Goal: Information Seeking & Learning: Find specific fact

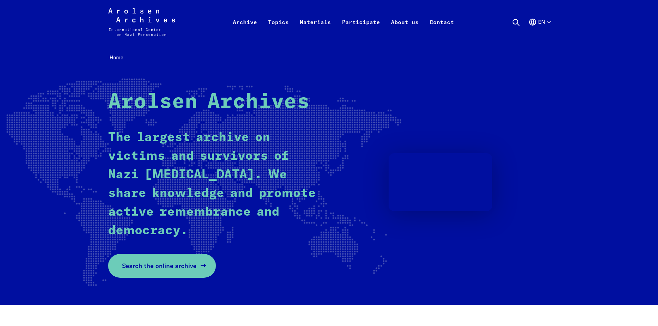
click at [142, 264] on span "Search the online archive" at bounding box center [159, 265] width 75 height 9
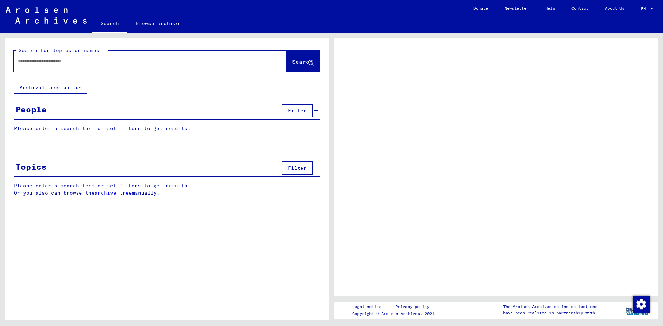
click at [31, 60] on input "text" at bounding box center [144, 61] width 252 height 7
type input "**********"
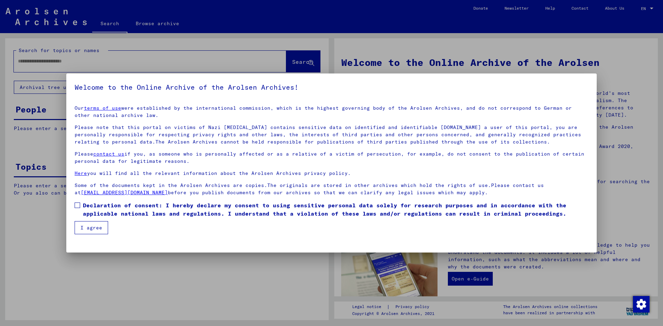
click at [78, 207] on span at bounding box center [78, 206] width 6 height 6
click at [79, 224] on button "I agree" at bounding box center [91, 227] width 33 height 13
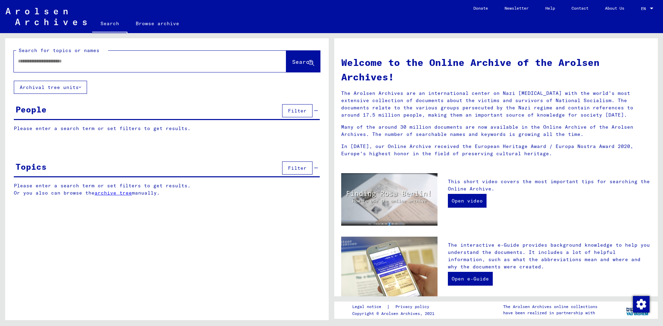
click at [117, 59] on input "text" at bounding box center [142, 61] width 248 height 7
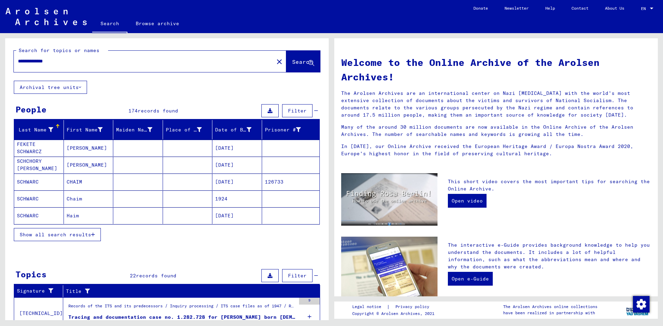
click at [74, 229] on button "Show all search results" at bounding box center [57, 234] width 87 height 13
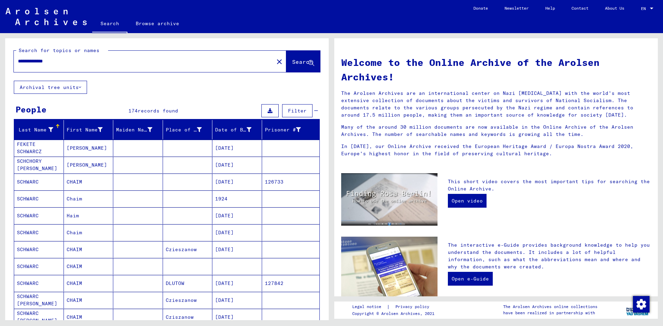
click at [163, 229] on mat-cell at bounding box center [188, 232] width 50 height 17
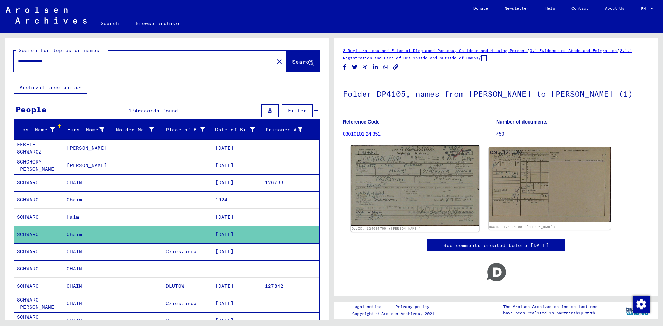
click at [418, 187] on img at bounding box center [415, 185] width 128 height 80
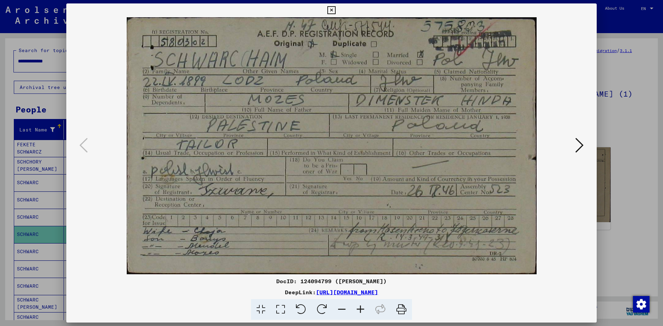
click at [617, 71] on div at bounding box center [331, 163] width 663 height 326
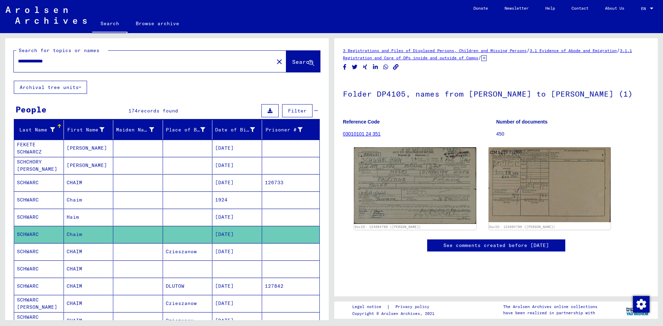
click at [32, 62] on input "**********" at bounding box center [144, 61] width 252 height 7
type input "**********"
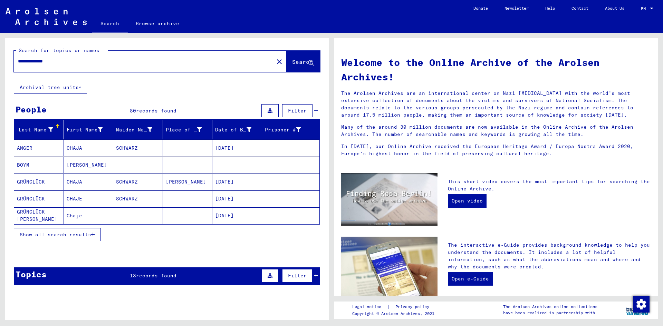
click at [73, 238] on span "Show all search results" at bounding box center [55, 235] width 71 height 6
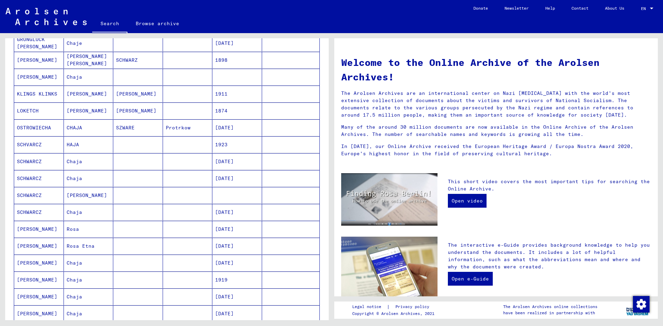
scroll to position [311, 0]
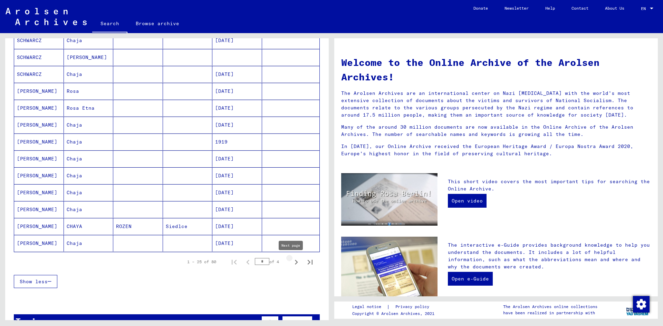
click at [295, 264] on icon "Next page" at bounding box center [296, 262] width 3 height 5
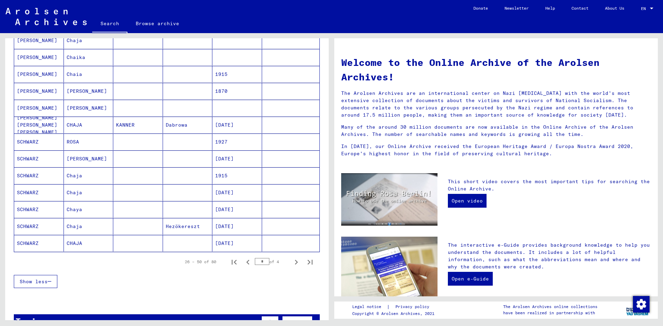
click at [295, 264] on icon "Next page" at bounding box center [296, 262] width 3 height 5
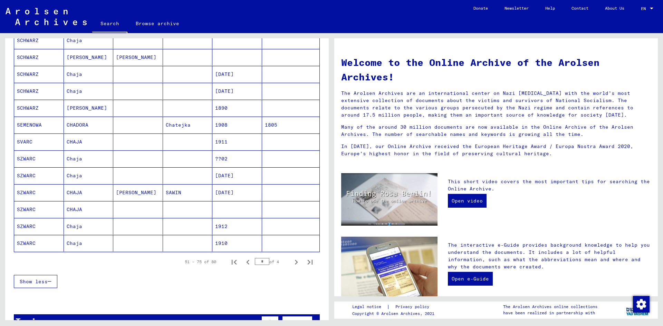
click at [105, 93] on mat-cell "Chaja" at bounding box center [89, 91] width 50 height 17
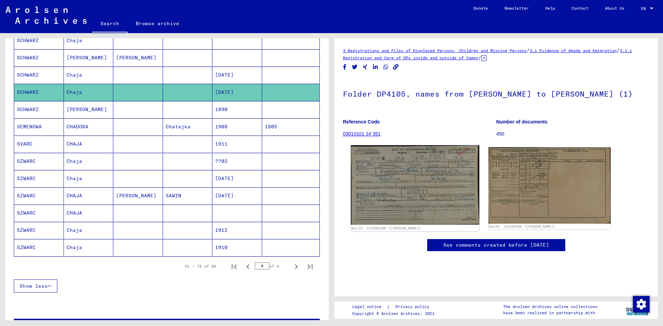
click at [416, 193] on img at bounding box center [415, 184] width 128 height 79
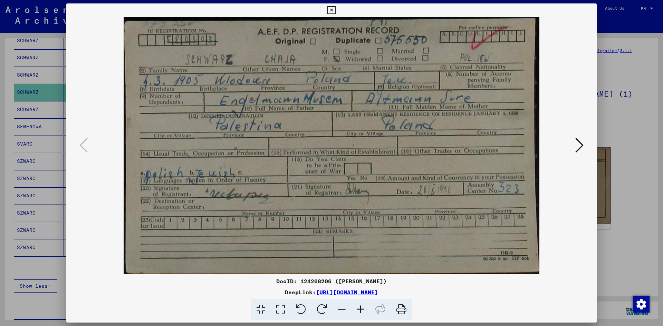
click at [9, 102] on div at bounding box center [331, 163] width 663 height 326
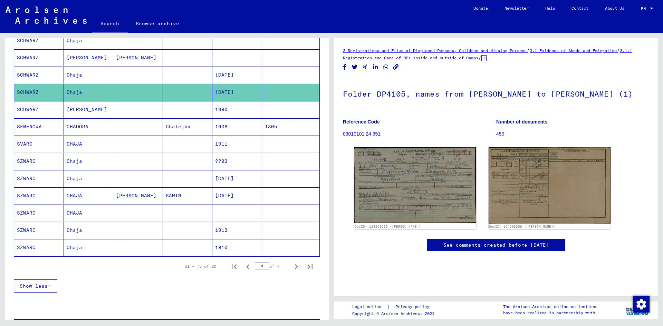
click at [163, 215] on mat-cell at bounding box center [188, 213] width 50 height 17
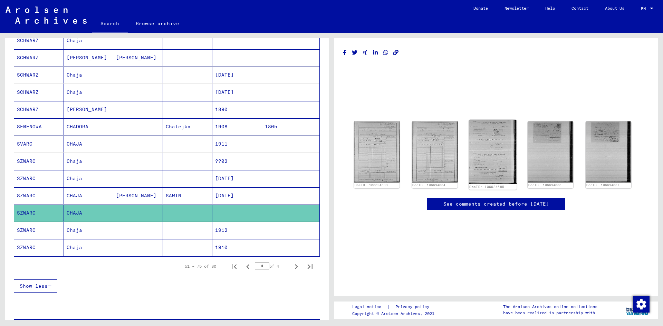
click at [497, 144] on img at bounding box center [492, 152] width 48 height 64
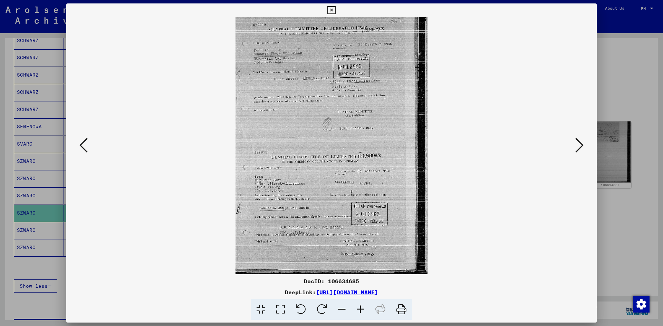
click at [581, 144] on icon at bounding box center [579, 145] width 8 height 17
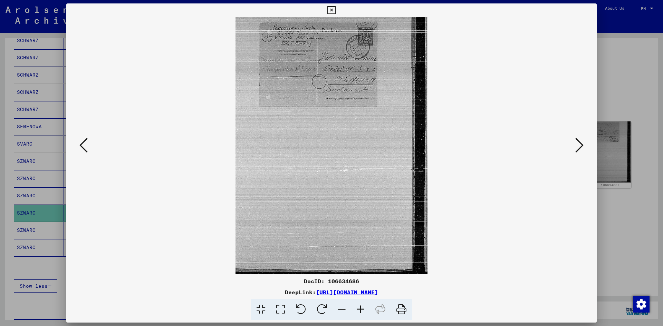
click at [581, 144] on icon at bounding box center [579, 145] width 8 height 17
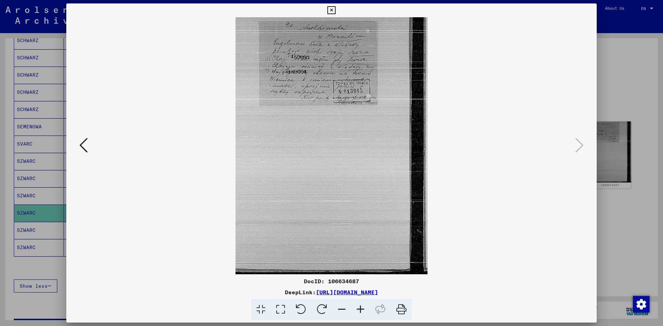
click at [630, 79] on div at bounding box center [331, 163] width 663 height 326
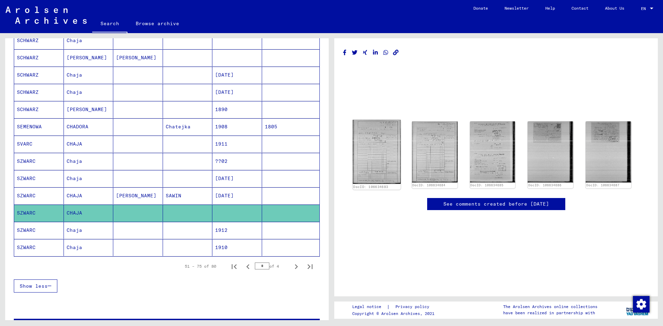
click at [381, 158] on img at bounding box center [377, 152] width 48 height 64
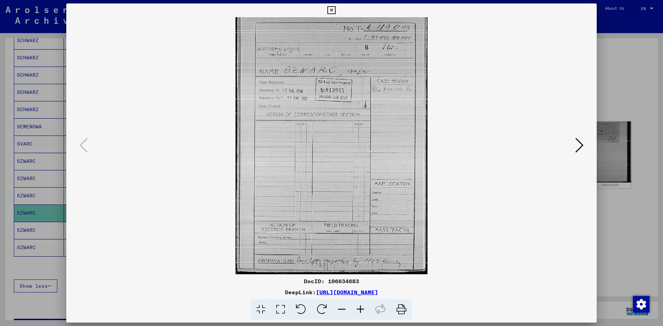
click at [578, 146] on icon at bounding box center [579, 145] width 8 height 17
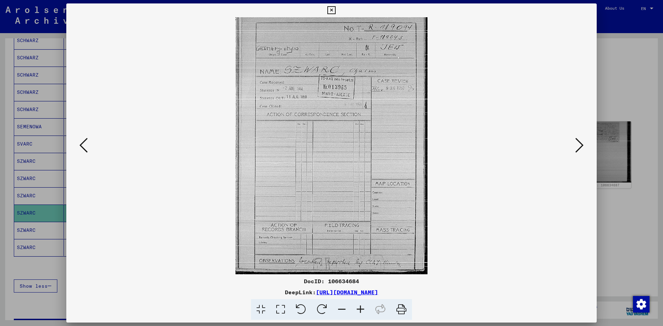
click at [579, 146] on icon at bounding box center [579, 145] width 8 height 17
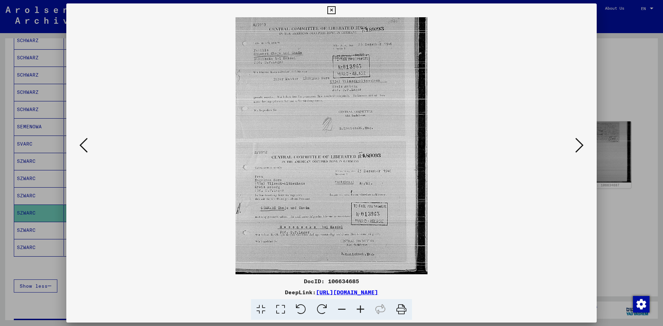
click at [642, 83] on div at bounding box center [331, 163] width 663 height 326
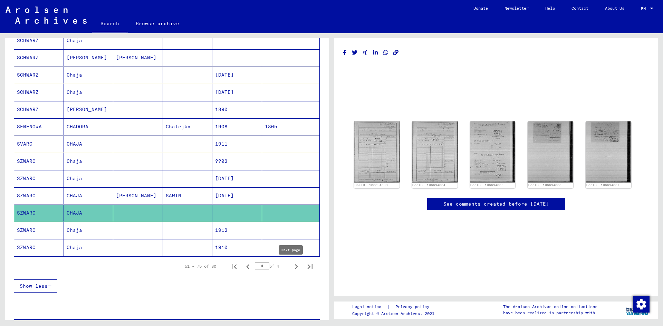
click at [292, 264] on icon "Next page" at bounding box center [296, 267] width 10 height 10
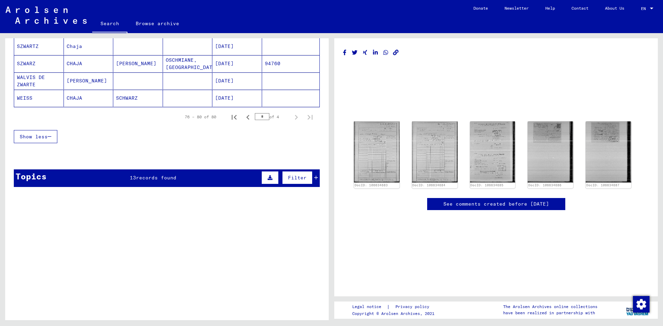
scroll to position [34, 0]
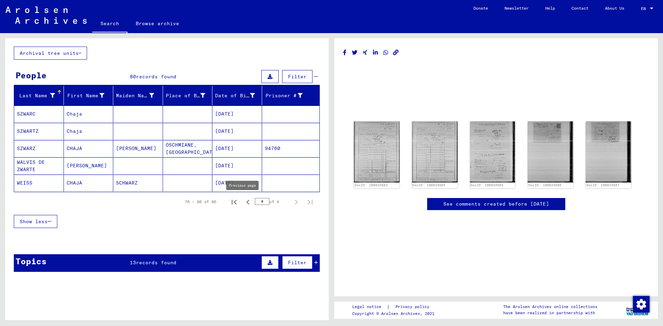
click at [243, 202] on icon "Previous page" at bounding box center [248, 202] width 10 height 10
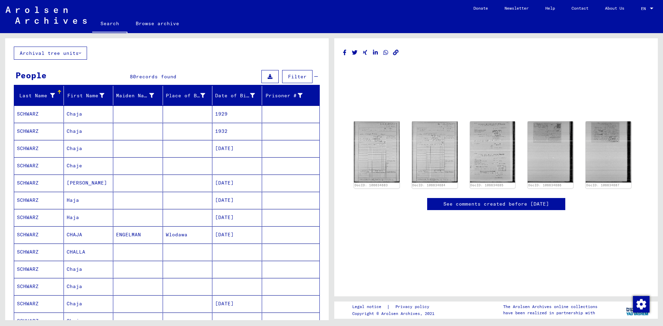
click at [151, 238] on mat-cell "ENGELMAN" at bounding box center [138, 234] width 50 height 17
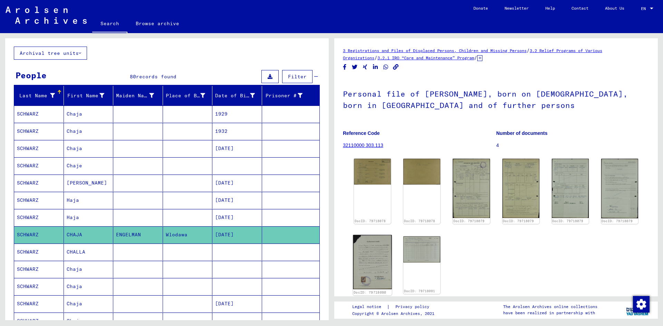
click at [379, 267] on img at bounding box center [372, 262] width 39 height 55
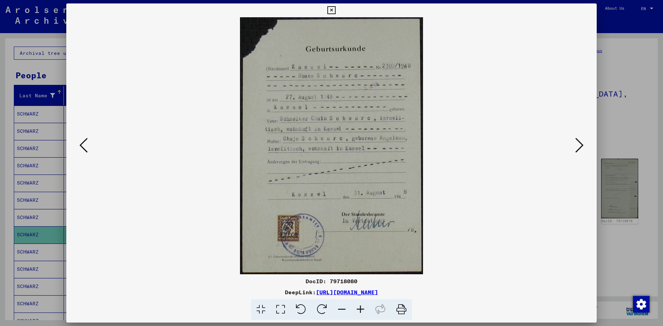
click at [400, 310] on icon at bounding box center [401, 309] width 21 height 21
click at [531, 120] on img at bounding box center [331, 145] width 483 height 257
click at [645, 110] on div at bounding box center [331, 163] width 663 height 326
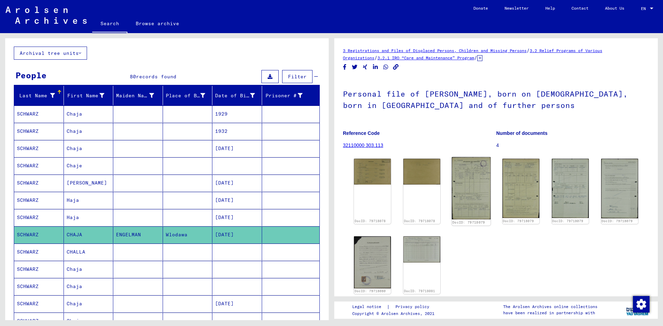
click at [466, 183] on img at bounding box center [471, 188] width 39 height 62
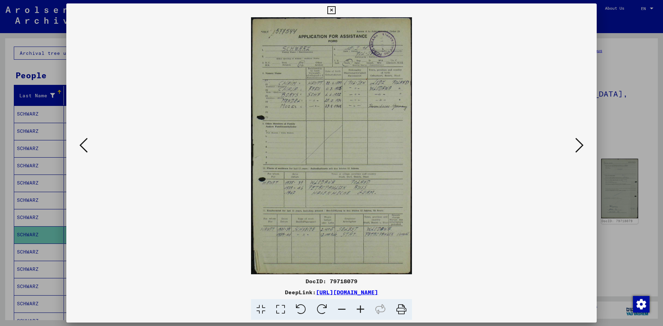
click at [643, 128] on div at bounding box center [331, 163] width 663 height 326
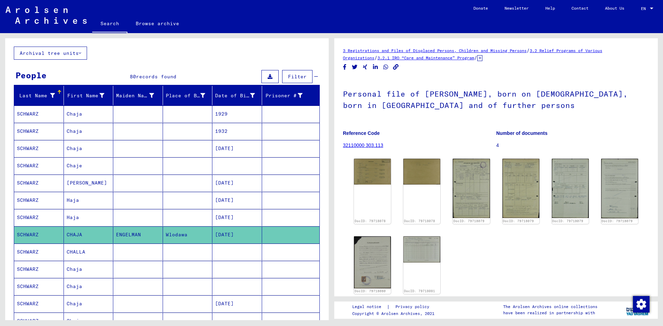
click at [124, 270] on mat-cell at bounding box center [138, 269] width 50 height 17
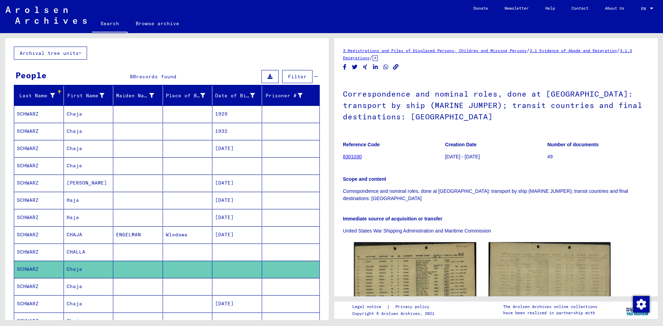
click at [107, 286] on mat-cell "Chaja" at bounding box center [89, 286] width 50 height 17
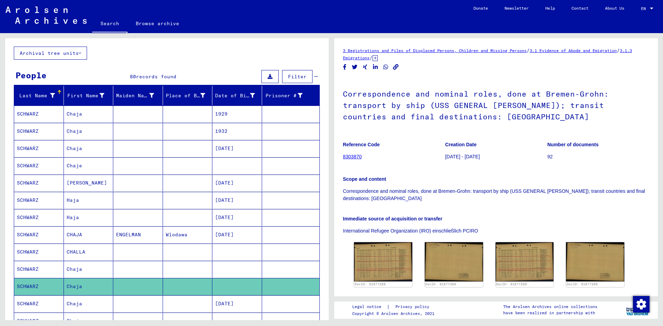
click at [129, 307] on mat-cell at bounding box center [138, 304] width 50 height 17
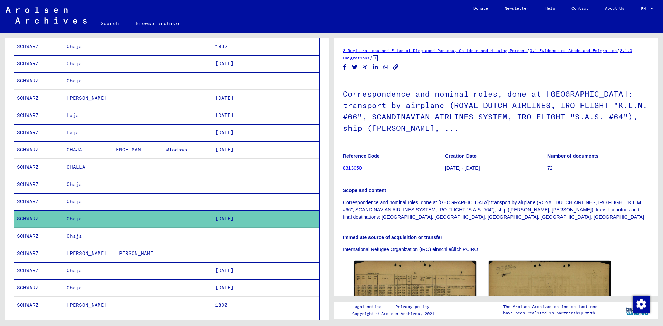
scroll to position [138, 0]
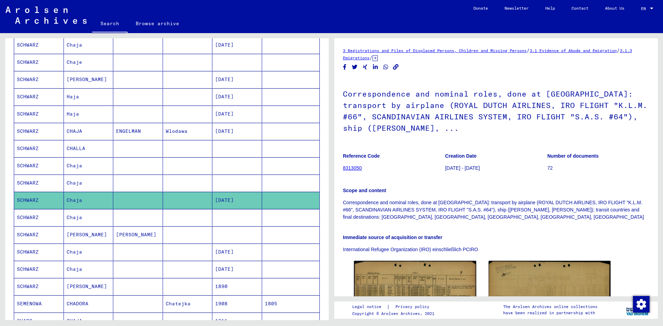
click at [109, 214] on mat-cell "Chaja" at bounding box center [89, 217] width 50 height 17
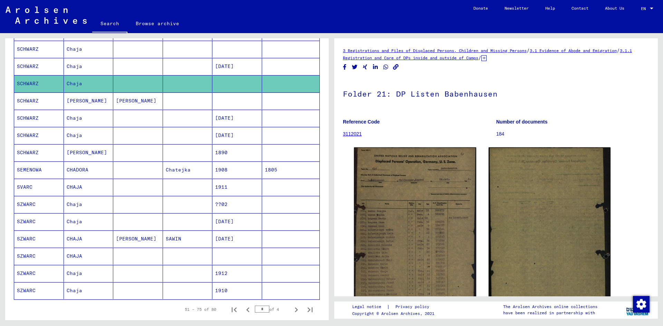
scroll to position [276, 0]
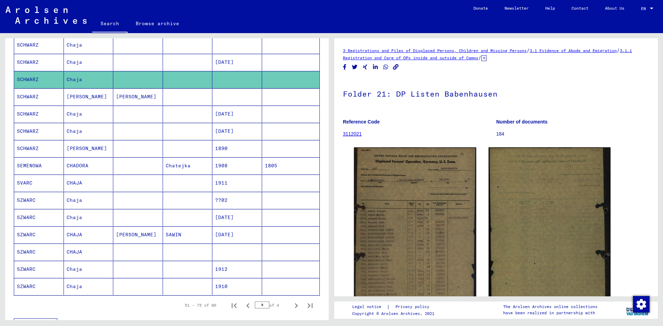
click at [138, 252] on mat-cell at bounding box center [138, 252] width 50 height 17
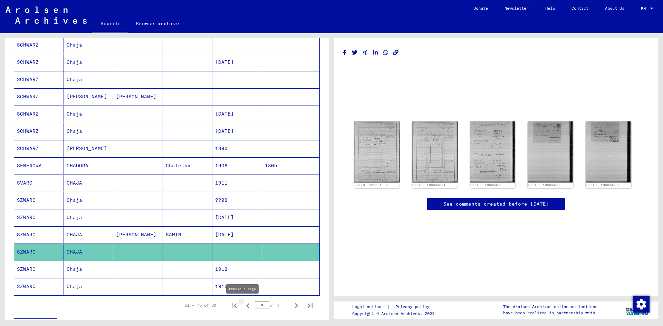
click at [243, 304] on icon "Previous page" at bounding box center [248, 306] width 10 height 10
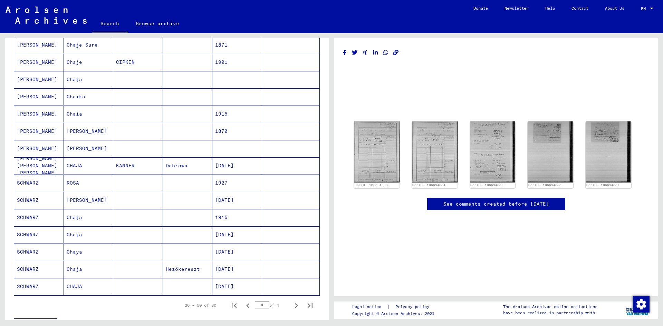
click at [93, 78] on mat-cell "Chaja" at bounding box center [89, 79] width 50 height 17
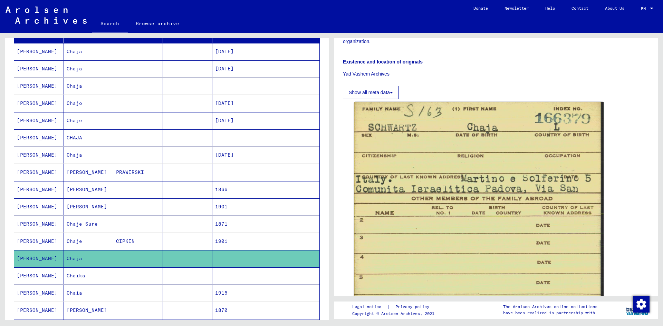
scroll to position [69, 0]
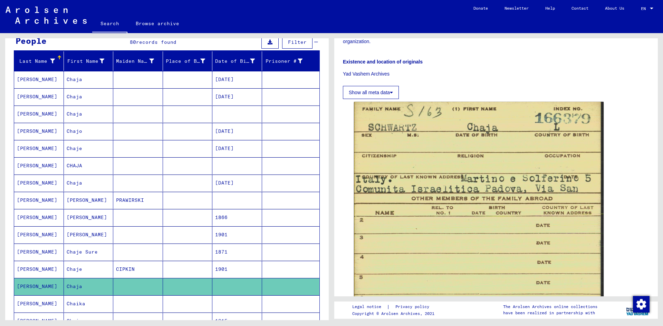
click at [180, 161] on mat-cell at bounding box center [188, 165] width 50 height 17
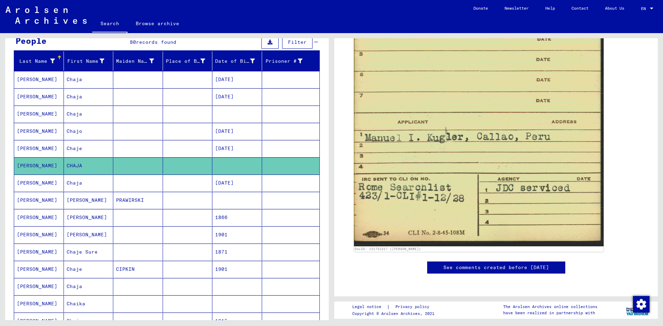
scroll to position [36, 0]
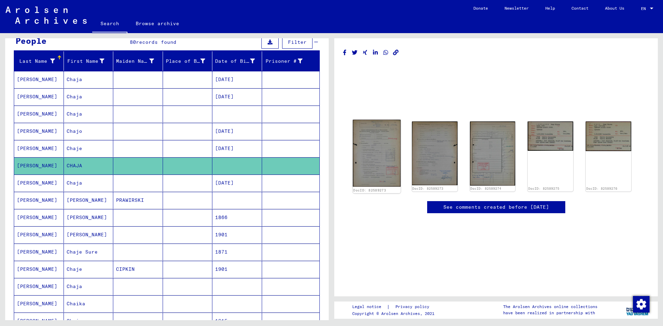
click at [367, 121] on img at bounding box center [377, 153] width 48 height 67
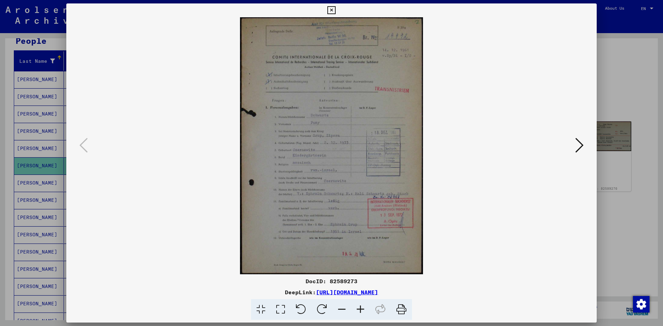
click at [9, 149] on div at bounding box center [331, 163] width 663 height 326
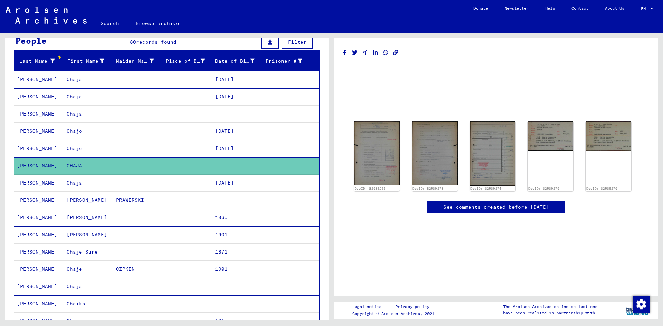
click at [166, 113] on mat-cell at bounding box center [188, 114] width 50 height 17
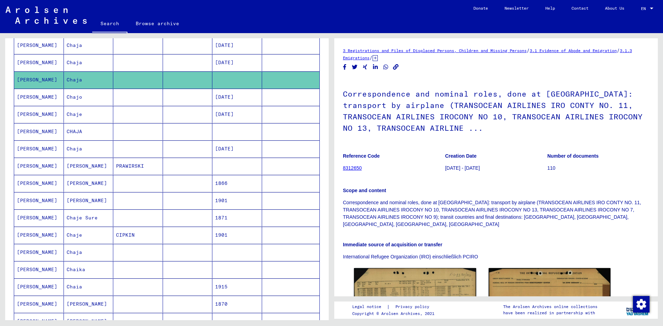
scroll to position [104, 0]
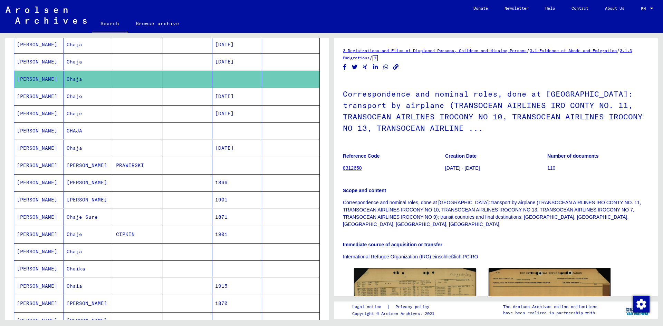
click at [190, 246] on mat-cell at bounding box center [188, 251] width 50 height 17
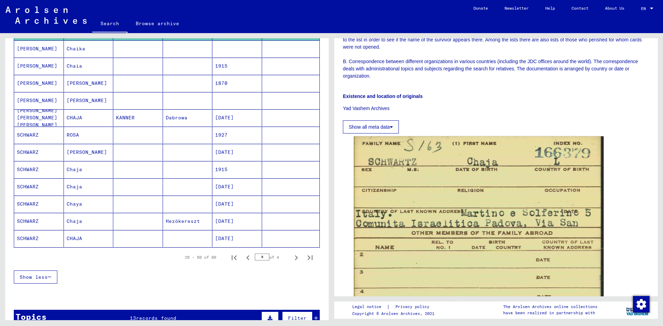
scroll to position [345, 0]
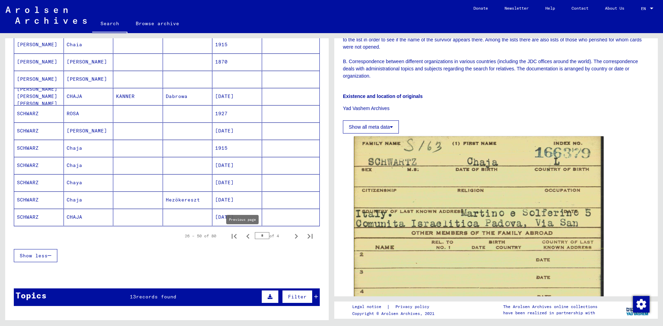
click at [246, 237] on icon "Previous page" at bounding box center [247, 236] width 3 height 5
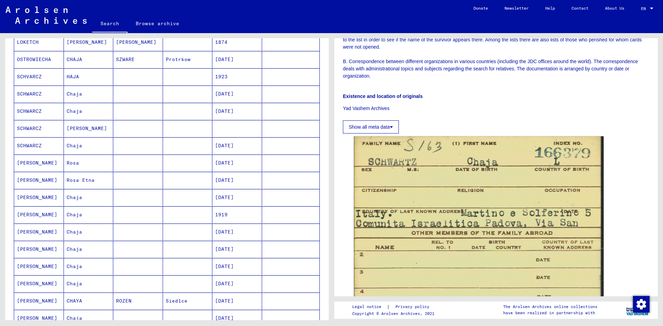
scroll to position [242, 0]
click at [122, 149] on mat-cell at bounding box center [138, 148] width 50 height 17
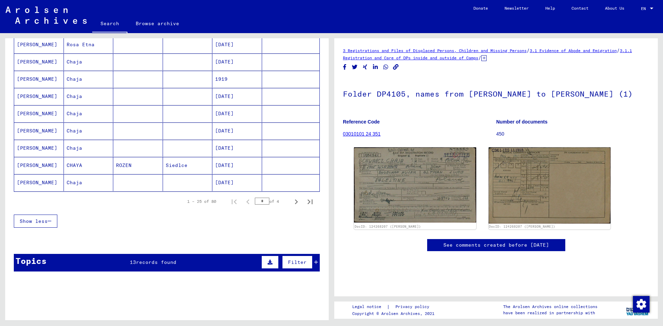
scroll to position [242, 0]
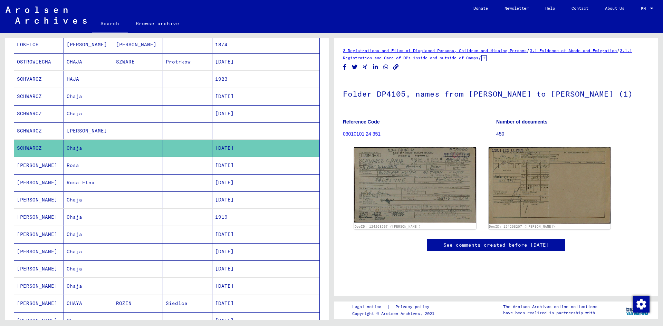
click at [160, 95] on mat-cell at bounding box center [138, 96] width 50 height 17
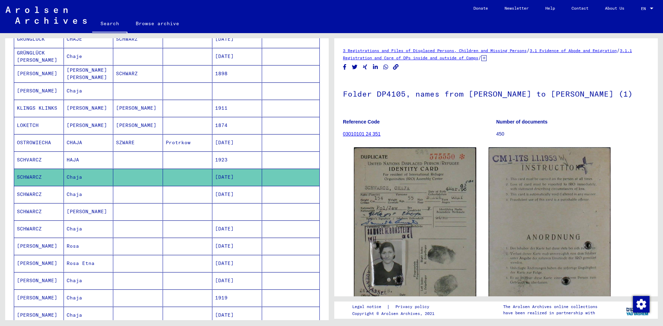
scroll to position [173, 0]
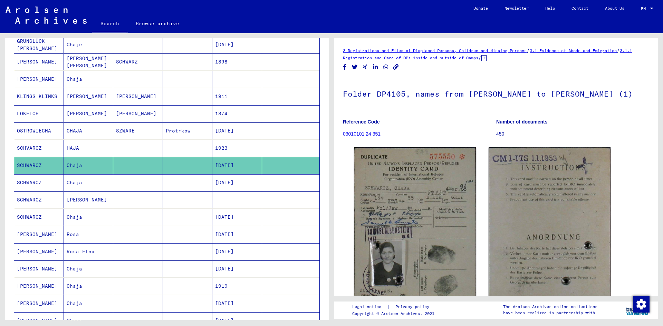
click at [217, 215] on mat-cell "[DATE]" at bounding box center [237, 217] width 50 height 17
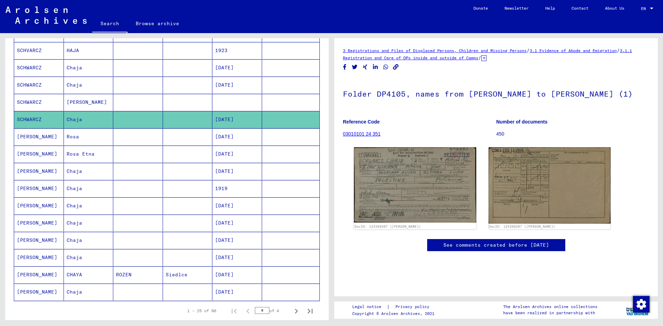
scroll to position [276, 0]
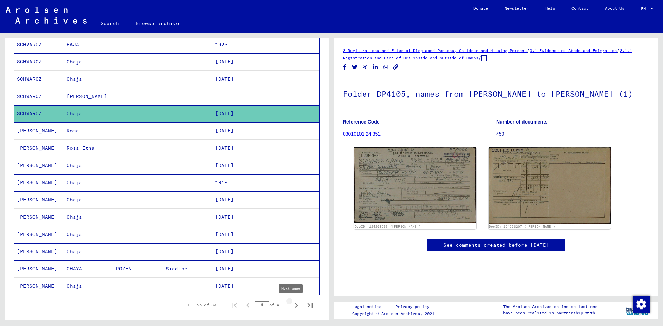
click at [295, 308] on icon "Next page" at bounding box center [296, 305] width 3 height 5
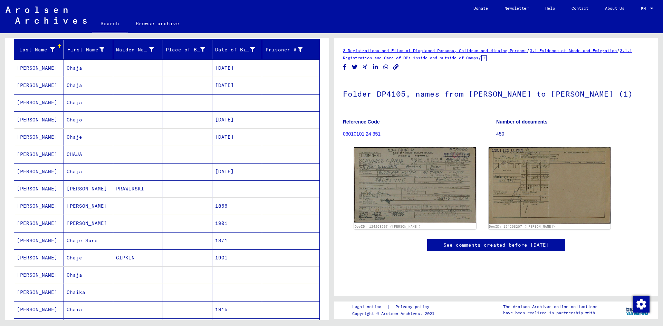
scroll to position [69, 0]
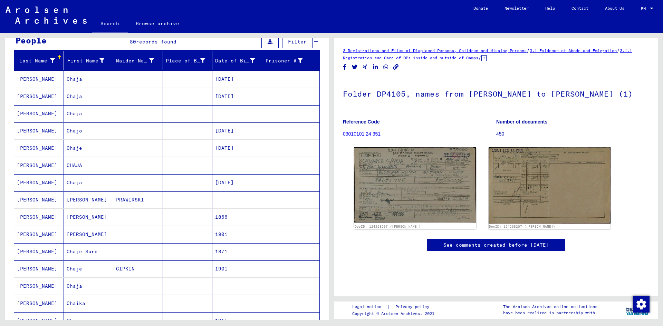
click at [212, 164] on mat-cell at bounding box center [237, 165] width 50 height 17
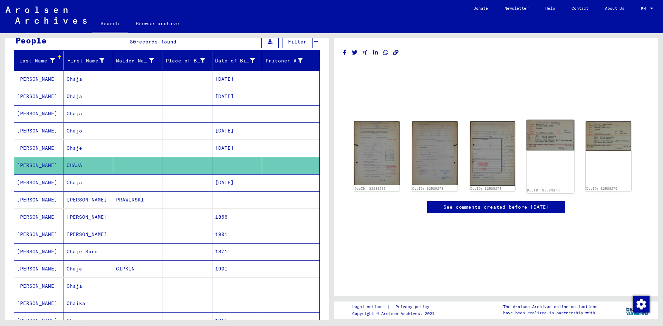
click at [553, 138] on img at bounding box center [550, 135] width 48 height 31
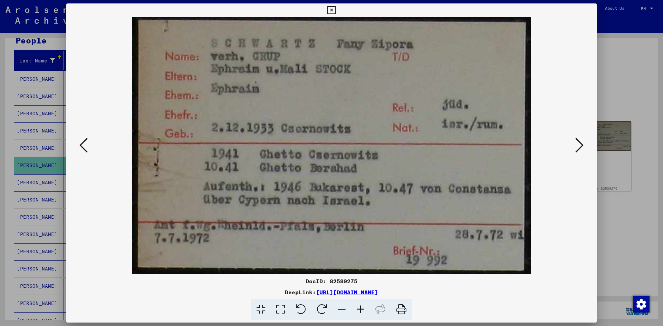
click at [602, 80] on div at bounding box center [331, 163] width 663 height 326
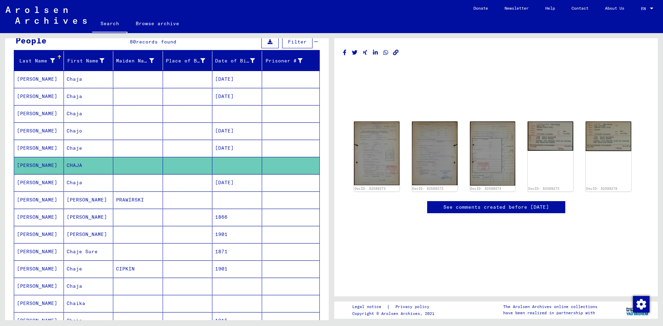
click at [173, 111] on mat-cell at bounding box center [188, 113] width 50 height 17
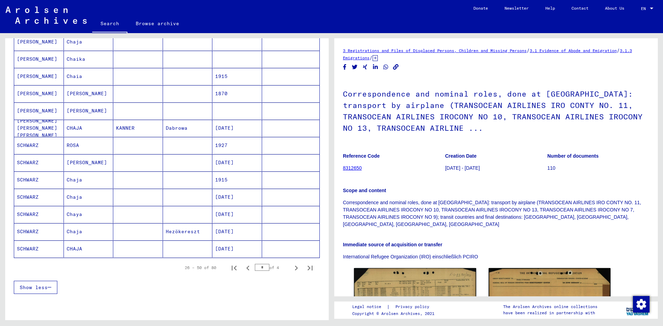
scroll to position [345, 0]
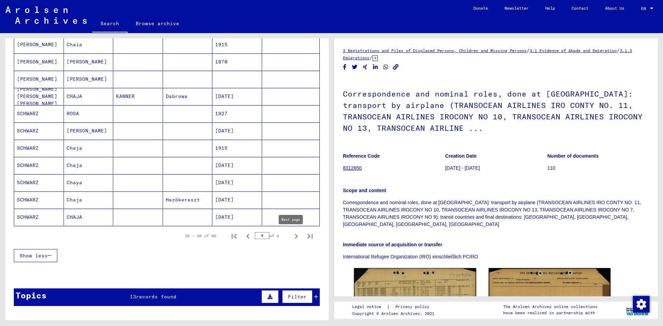
click at [291, 236] on icon "Next page" at bounding box center [296, 237] width 10 height 10
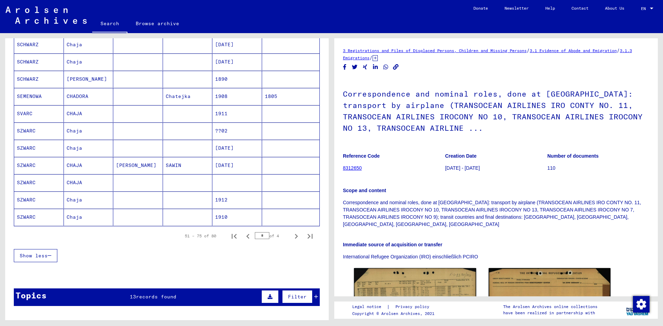
click at [196, 184] on mat-cell at bounding box center [188, 182] width 50 height 17
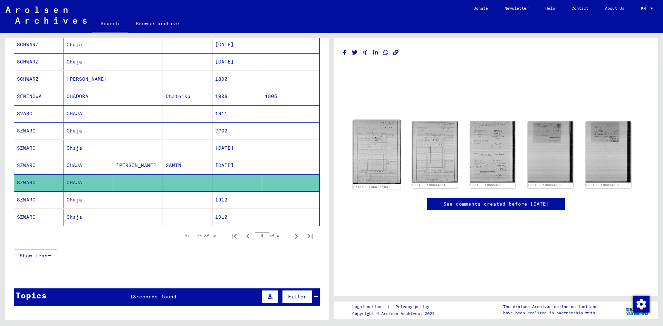
click at [372, 156] on img at bounding box center [377, 152] width 48 height 64
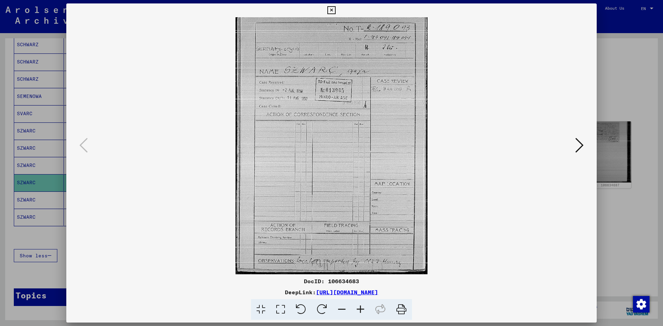
click at [578, 148] on icon at bounding box center [579, 145] width 8 height 17
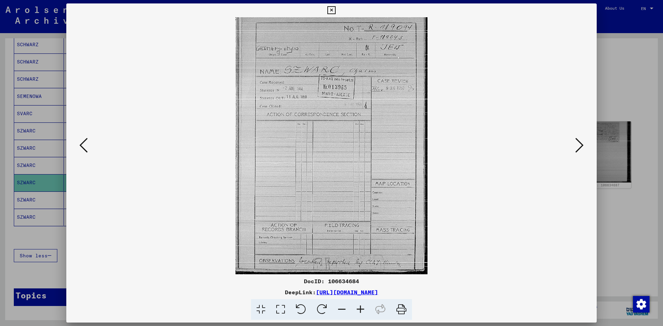
click at [578, 148] on icon at bounding box center [579, 145] width 8 height 17
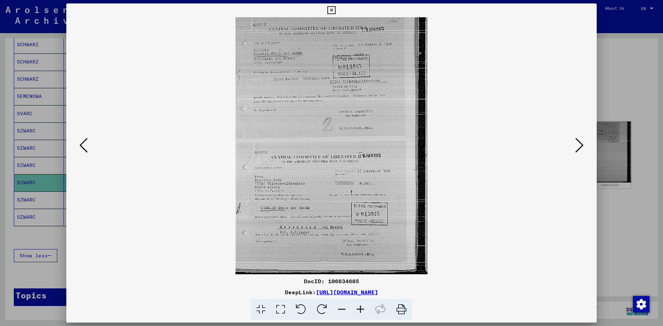
click at [578, 148] on icon at bounding box center [579, 145] width 8 height 17
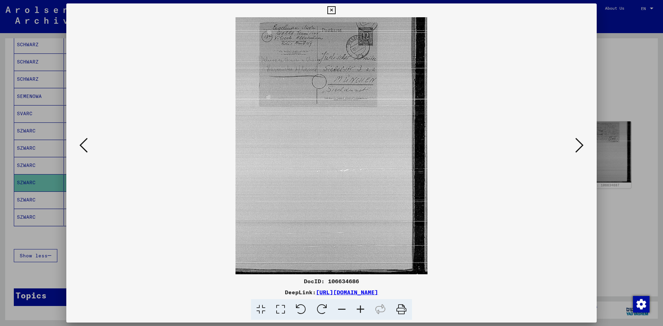
click at [578, 148] on icon at bounding box center [579, 145] width 8 height 17
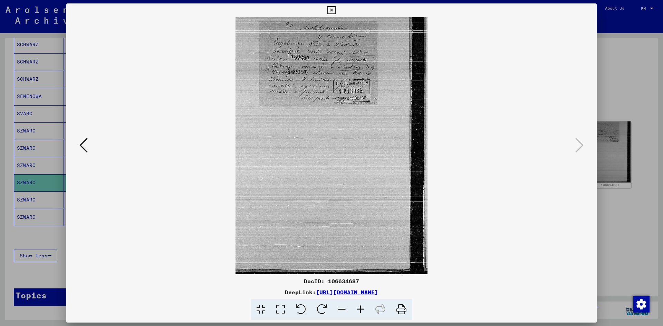
click at [632, 86] on div at bounding box center [331, 163] width 663 height 326
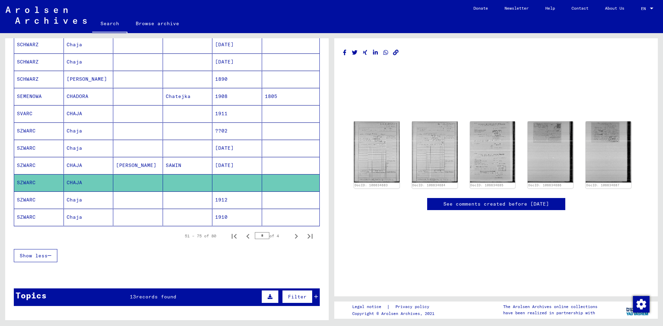
click at [176, 127] on mat-cell at bounding box center [188, 131] width 50 height 17
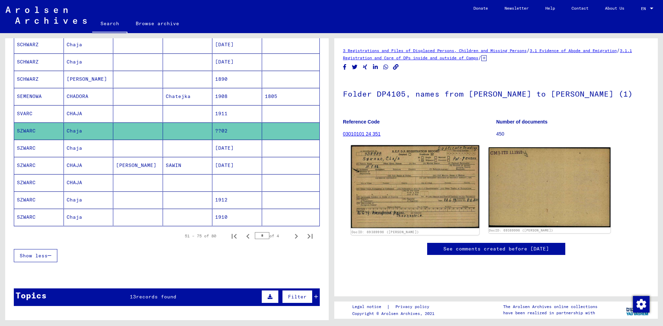
click at [436, 201] on img at bounding box center [415, 186] width 128 height 83
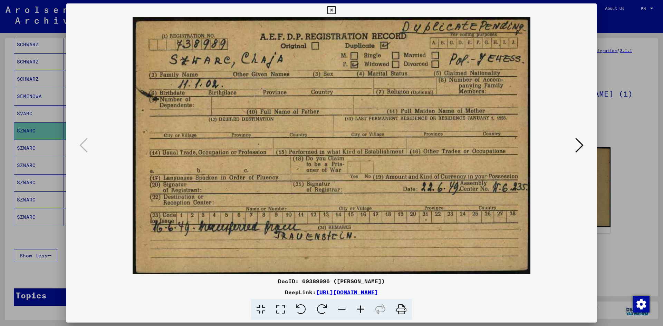
click at [630, 128] on div at bounding box center [331, 163] width 663 height 326
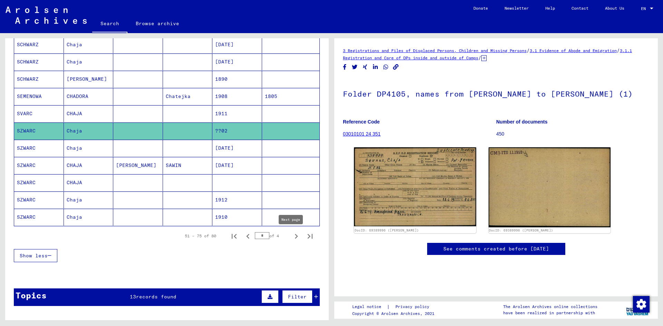
click at [295, 236] on icon "Next page" at bounding box center [296, 236] width 3 height 5
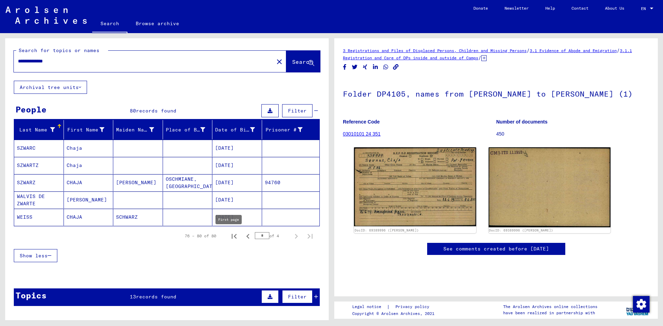
click at [229, 238] on icon "First page" at bounding box center [234, 237] width 10 height 10
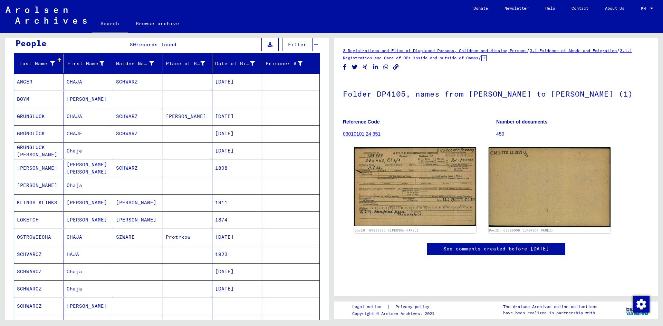
scroll to position [69, 0]
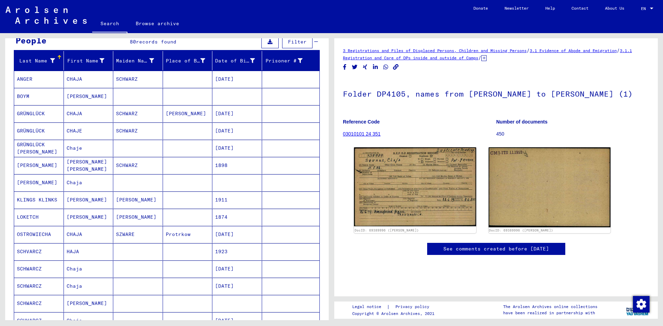
click at [98, 250] on mat-cell "HAJA" at bounding box center [89, 251] width 50 height 17
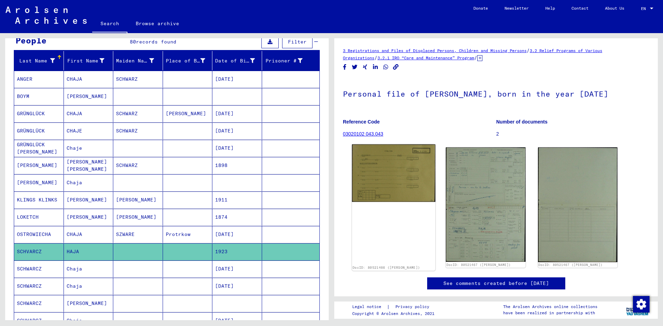
click at [417, 178] on img at bounding box center [394, 173] width 84 height 58
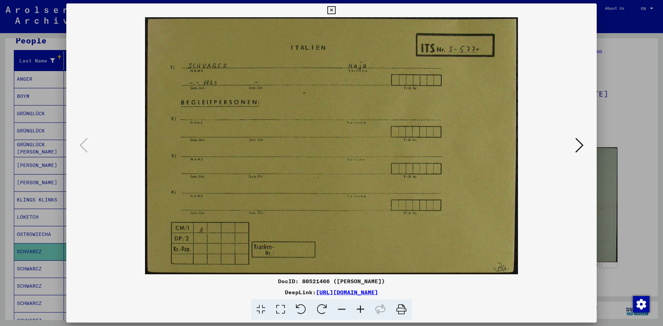
click at [582, 146] on icon at bounding box center [579, 145] width 8 height 17
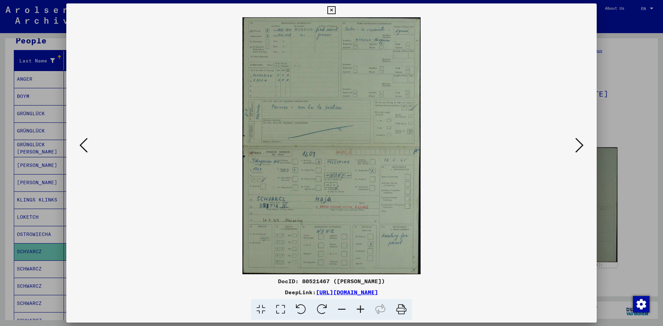
click at [388, 147] on img at bounding box center [331, 145] width 483 height 257
click at [613, 69] on div at bounding box center [331, 163] width 663 height 326
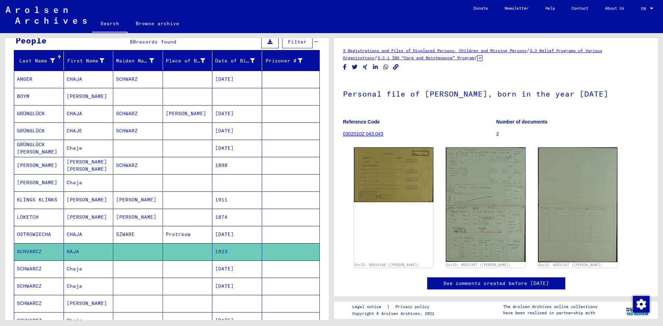
click at [151, 272] on mat-cell at bounding box center [138, 269] width 50 height 17
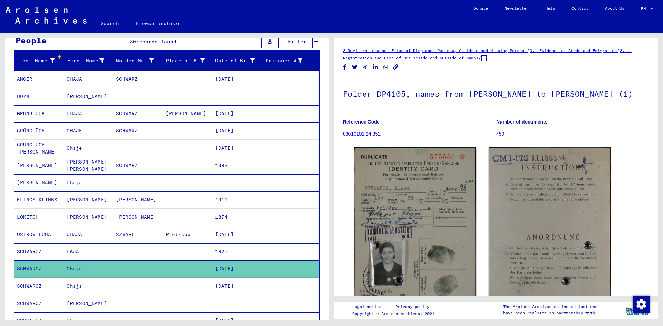
click at [151, 286] on mat-cell at bounding box center [138, 286] width 50 height 17
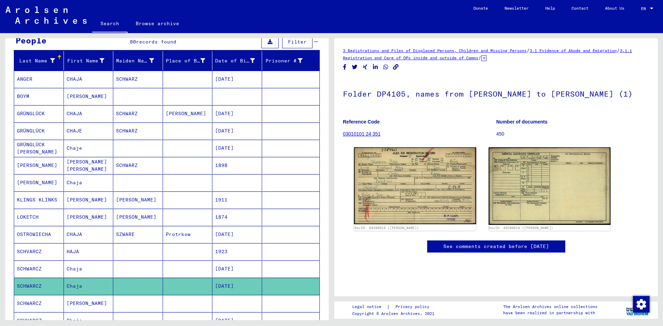
click at [139, 304] on mat-cell at bounding box center [138, 303] width 50 height 17
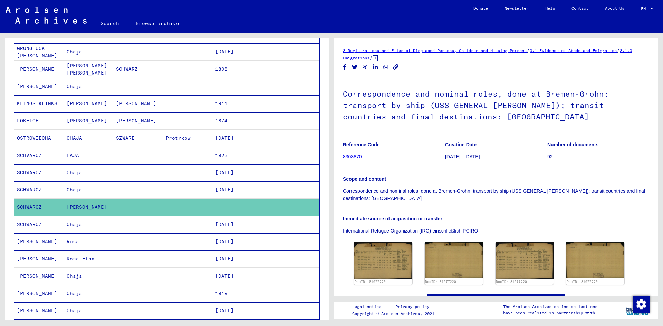
scroll to position [173, 0]
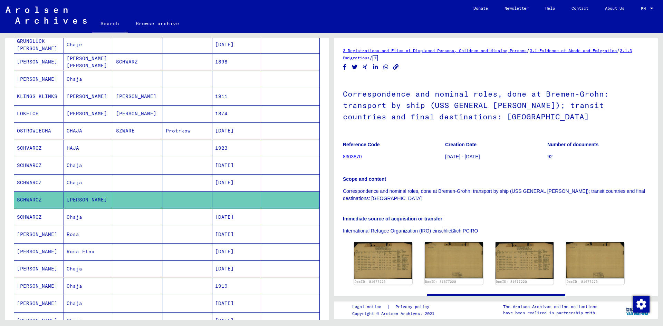
click at [153, 220] on mat-cell at bounding box center [138, 217] width 50 height 17
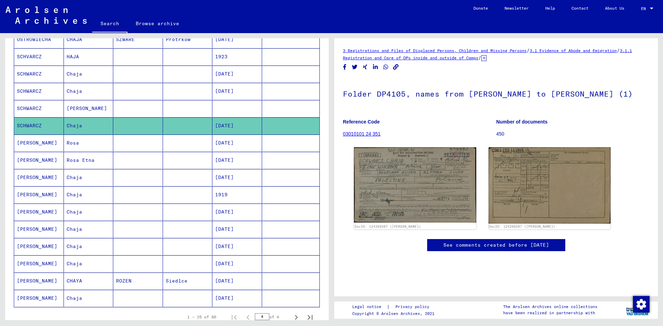
scroll to position [276, 0]
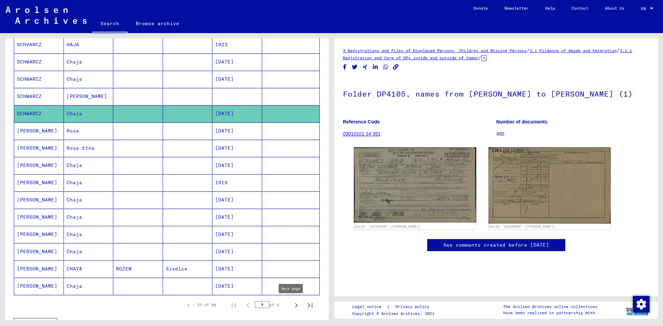
click at [295, 306] on icon "Next page" at bounding box center [296, 305] width 3 height 5
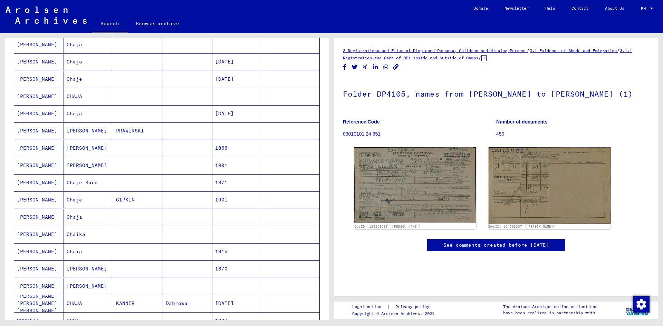
scroll to position [0, 0]
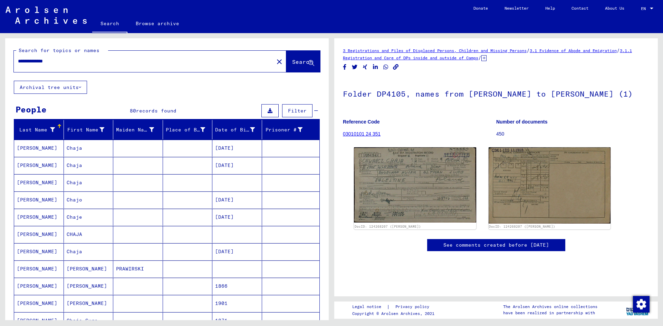
click at [117, 184] on mat-cell at bounding box center [138, 182] width 50 height 17
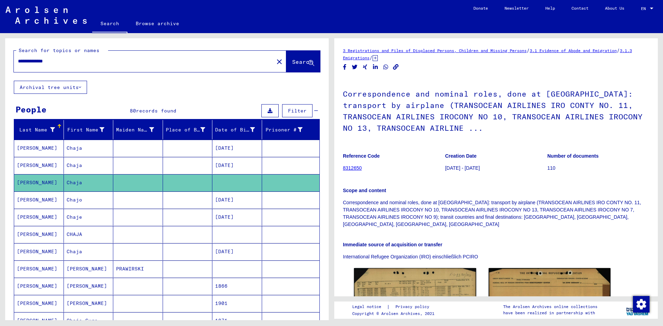
click at [136, 230] on mat-cell at bounding box center [138, 234] width 50 height 17
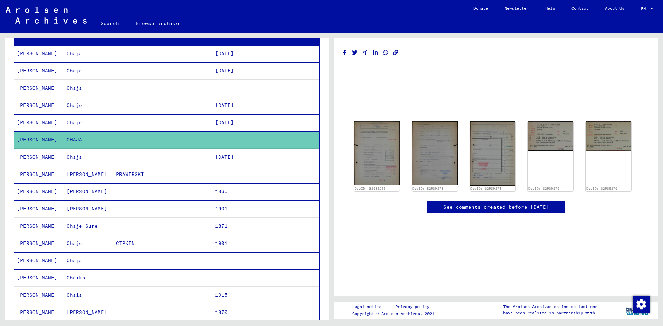
scroll to position [104, 0]
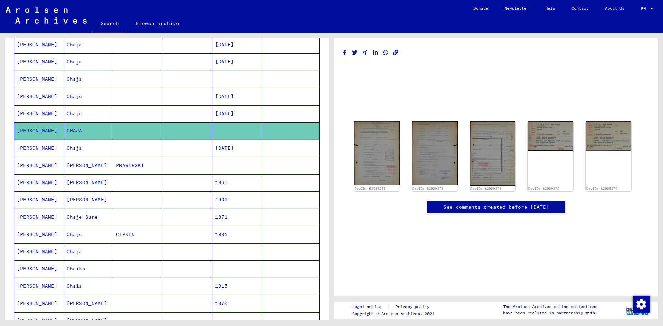
click at [135, 252] on mat-cell at bounding box center [138, 251] width 50 height 17
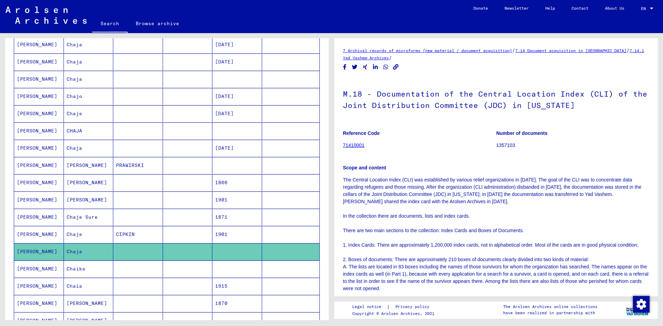
click at [136, 266] on mat-cell at bounding box center [138, 269] width 50 height 17
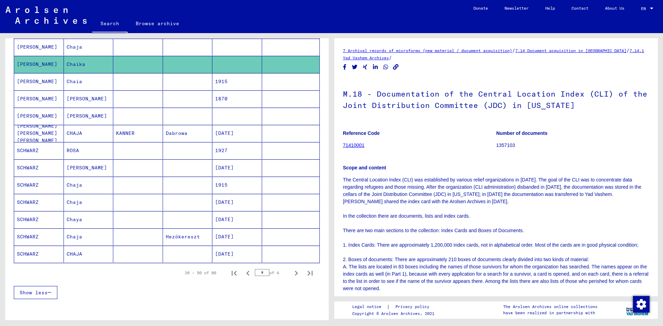
scroll to position [276, 0]
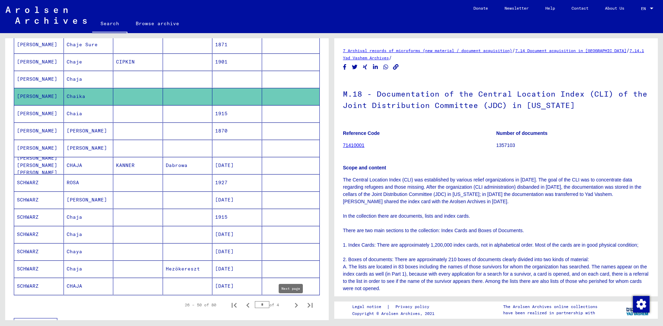
click at [291, 306] on icon "Next page" at bounding box center [296, 306] width 10 height 10
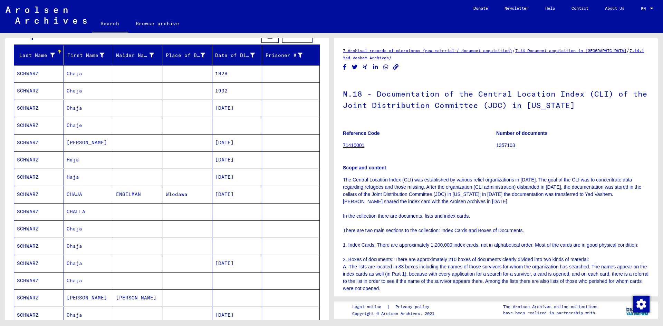
scroll to position [0, 0]
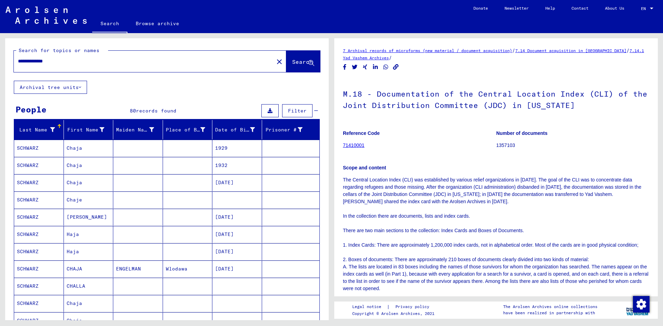
click at [114, 199] on mat-cell at bounding box center [138, 200] width 50 height 17
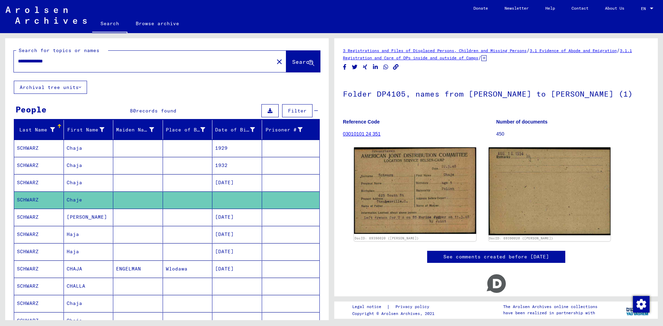
click at [136, 222] on mat-cell at bounding box center [138, 217] width 50 height 17
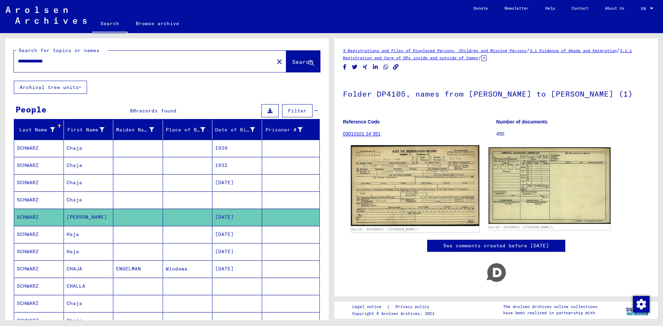
click at [416, 178] on img at bounding box center [415, 185] width 128 height 81
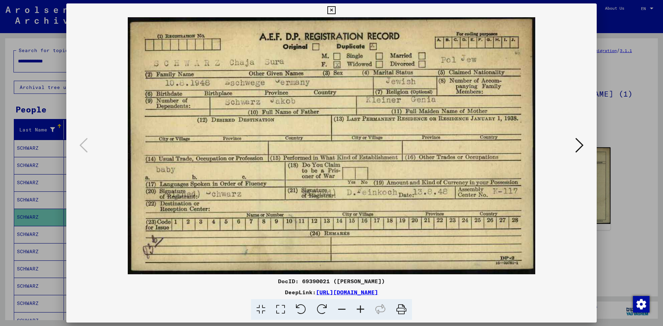
click at [616, 119] on div at bounding box center [331, 163] width 663 height 326
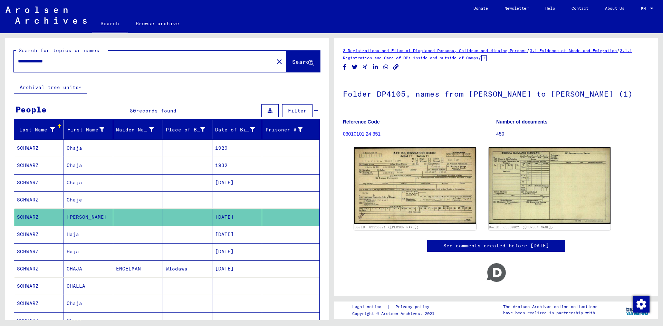
click at [151, 273] on mat-cell "ENGELMAN" at bounding box center [138, 269] width 50 height 17
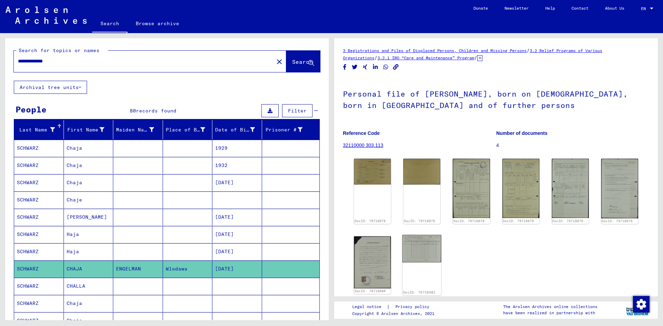
click at [422, 245] on img at bounding box center [421, 249] width 39 height 28
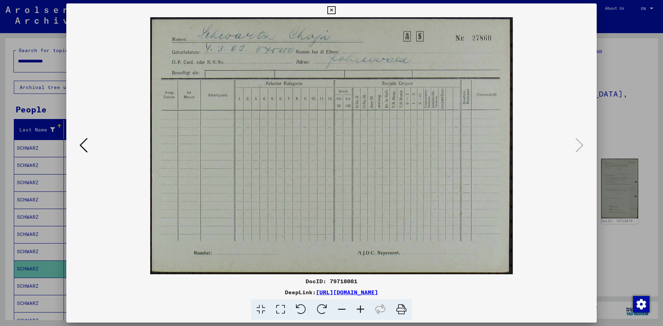
click at [86, 147] on icon at bounding box center [83, 145] width 8 height 17
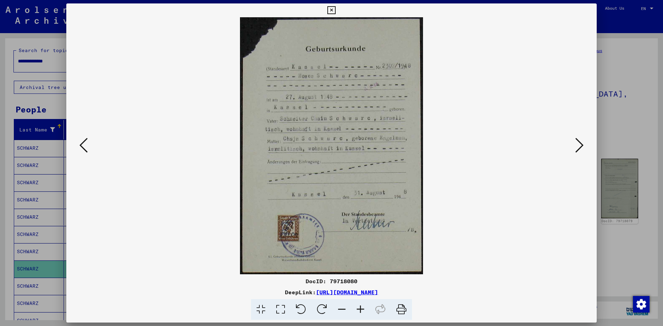
click at [86, 148] on icon at bounding box center [83, 145] width 8 height 17
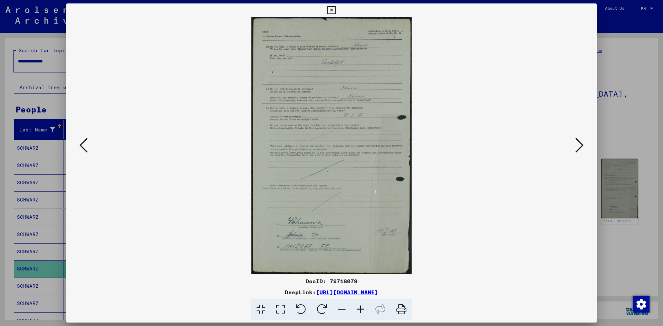
click at [86, 148] on icon at bounding box center [83, 145] width 8 height 17
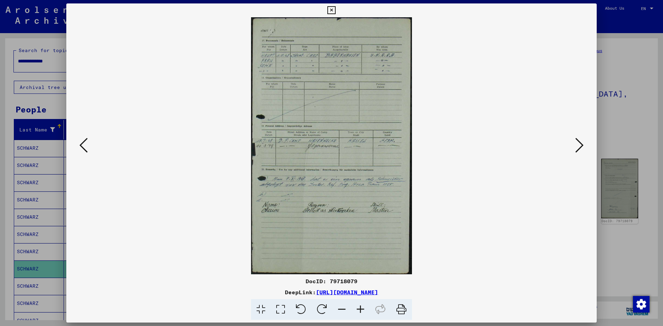
click at [86, 148] on icon at bounding box center [83, 145] width 8 height 17
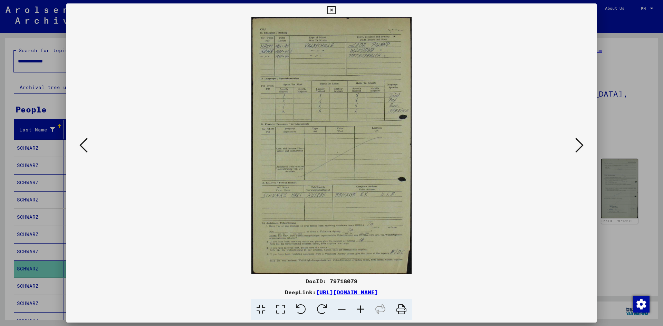
click at [86, 148] on icon at bounding box center [83, 145] width 8 height 17
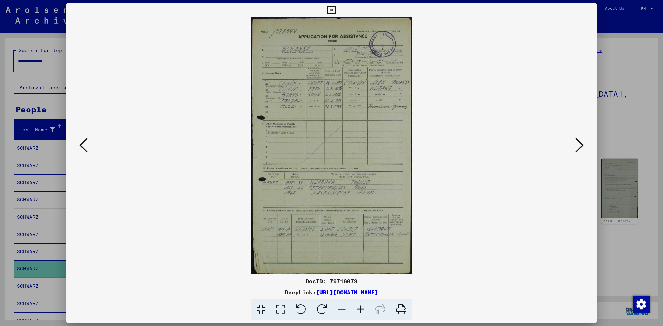
click at [86, 148] on icon at bounding box center [83, 145] width 8 height 17
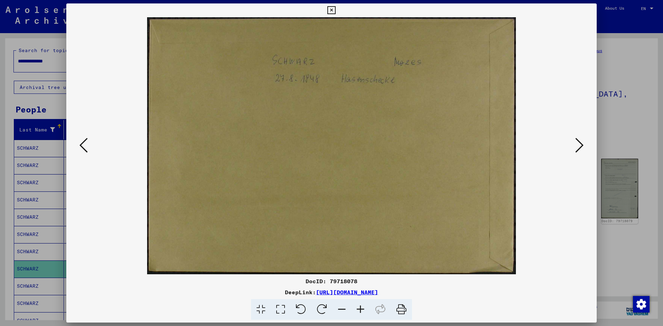
click at [86, 148] on icon at bounding box center [83, 145] width 8 height 17
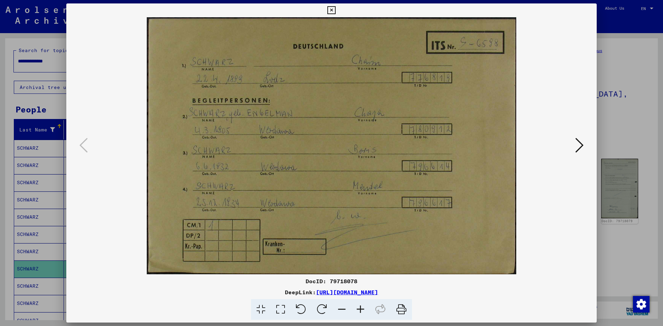
click at [622, 133] on div at bounding box center [331, 163] width 663 height 326
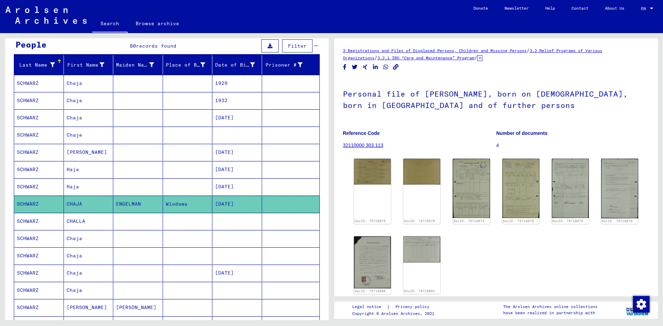
scroll to position [69, 0]
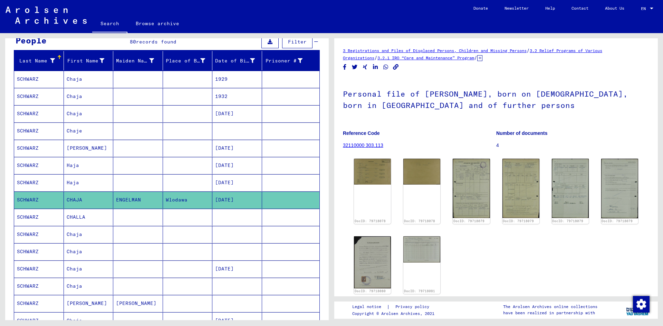
click at [132, 228] on mat-cell at bounding box center [138, 234] width 50 height 17
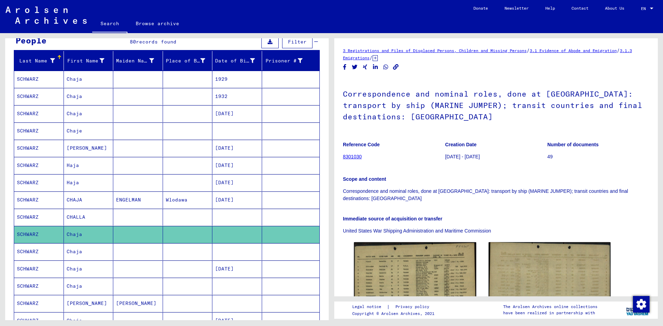
click at [133, 253] on mat-cell at bounding box center [138, 251] width 50 height 17
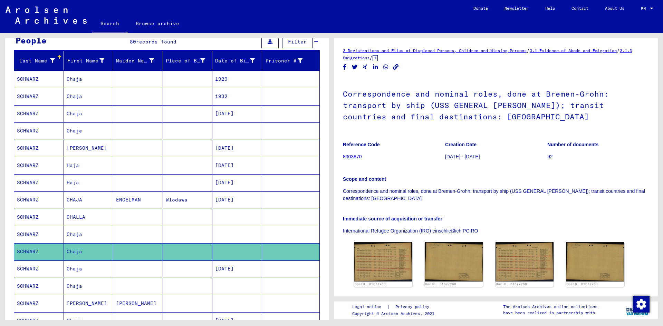
click at [132, 273] on mat-cell at bounding box center [138, 269] width 50 height 17
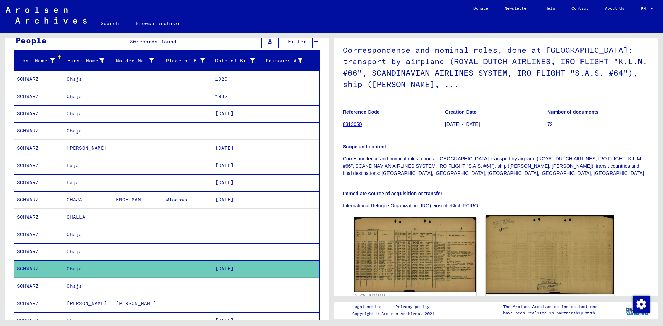
scroll to position [100, 0]
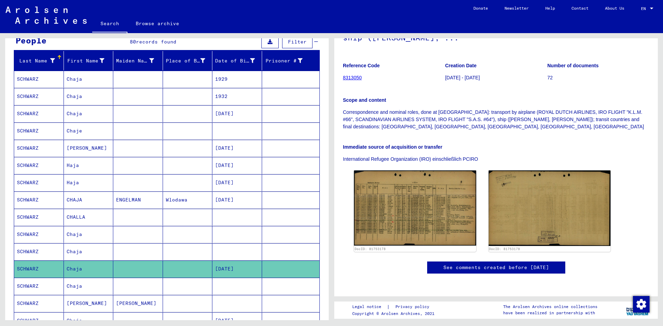
click at [139, 286] on mat-cell at bounding box center [138, 286] width 50 height 17
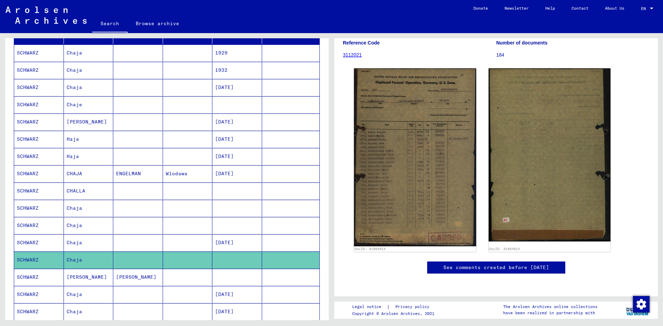
scroll to position [173, 0]
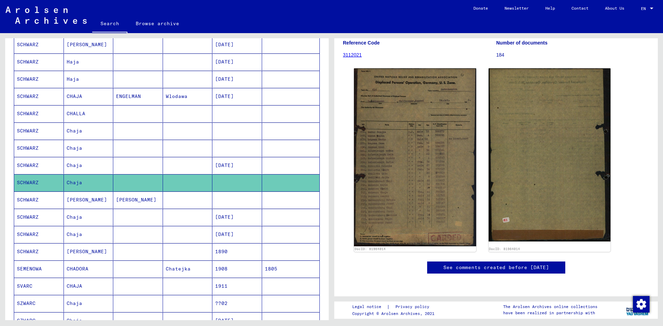
click at [187, 235] on mat-cell at bounding box center [188, 234] width 50 height 17
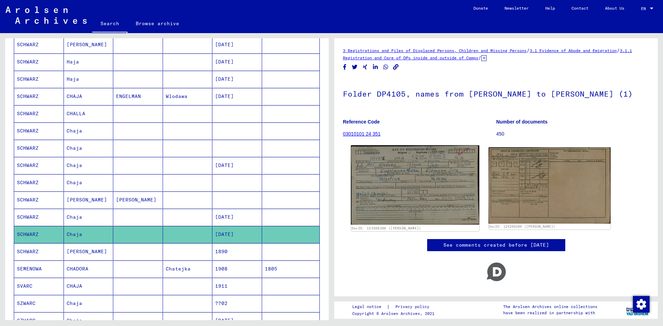
click at [441, 175] on img at bounding box center [415, 184] width 128 height 79
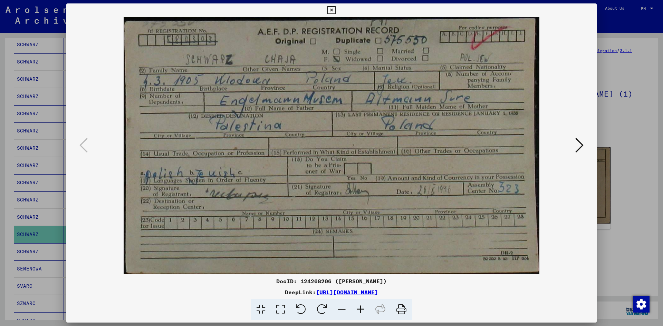
click at [624, 159] on div at bounding box center [331, 163] width 663 height 326
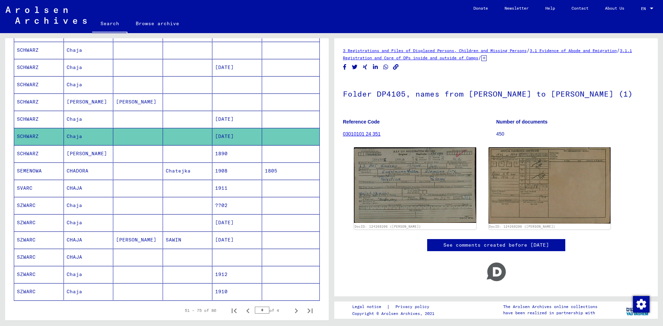
scroll to position [276, 0]
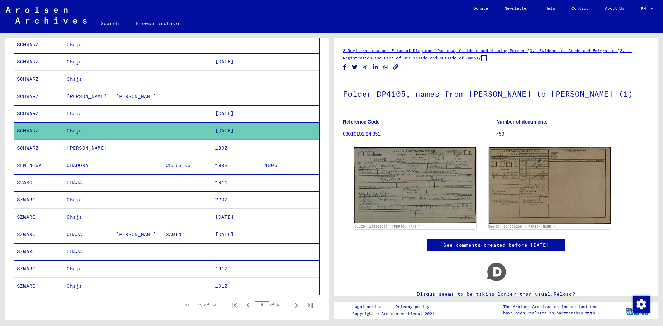
click at [147, 250] on mat-cell at bounding box center [138, 251] width 50 height 17
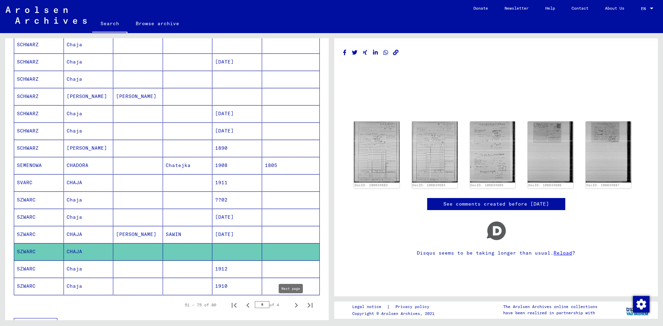
click at [293, 304] on icon "Next page" at bounding box center [296, 306] width 10 height 10
type input "*"
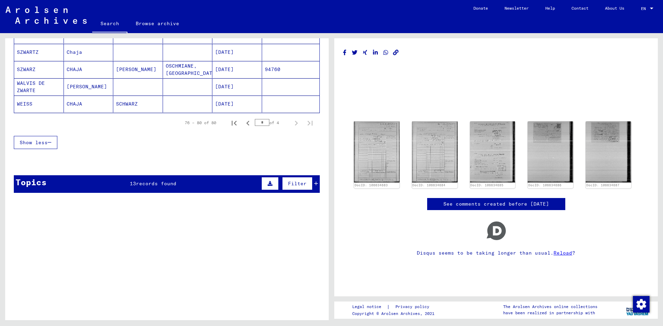
scroll to position [34, 0]
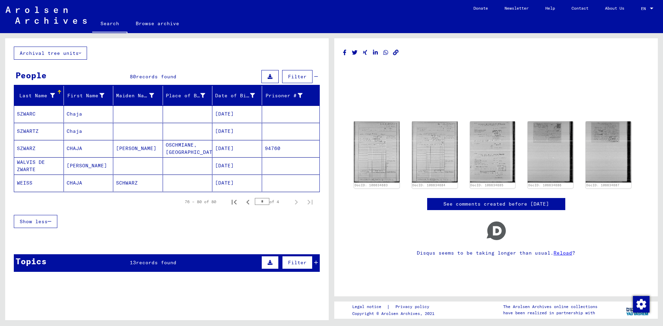
click at [180, 108] on mat-cell at bounding box center [188, 114] width 50 height 17
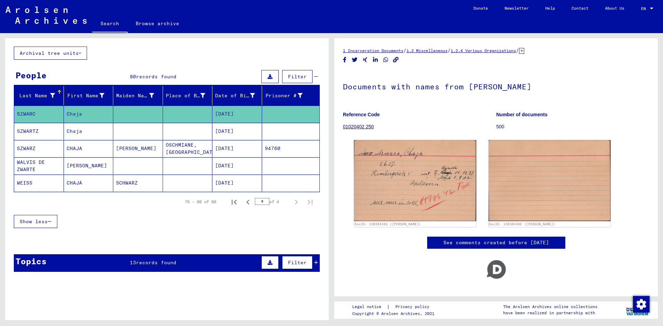
click at [125, 130] on mat-cell at bounding box center [138, 131] width 50 height 17
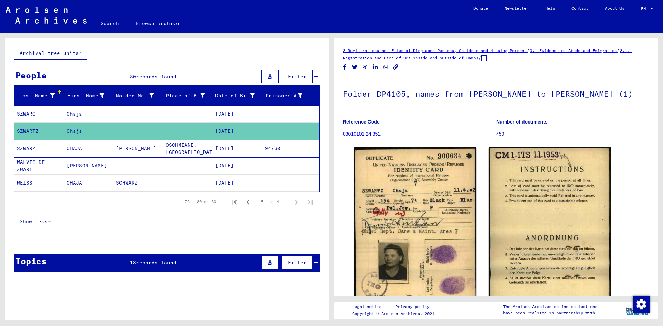
click at [101, 171] on mat-cell "[PERSON_NAME]" at bounding box center [89, 165] width 50 height 17
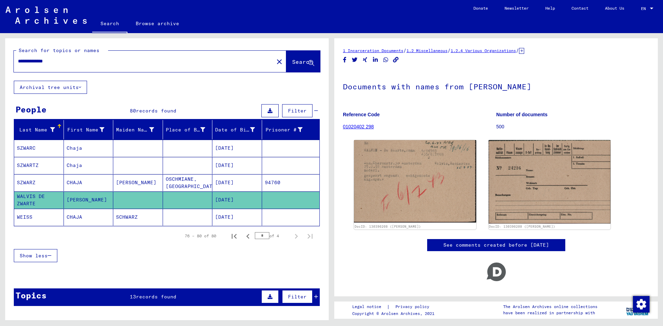
click at [26, 61] on input "**********" at bounding box center [144, 61] width 252 height 7
type input "**********"
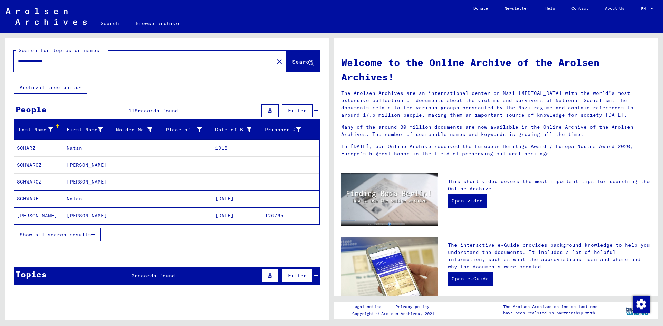
click at [77, 236] on span "Show all search results" at bounding box center [55, 235] width 71 height 6
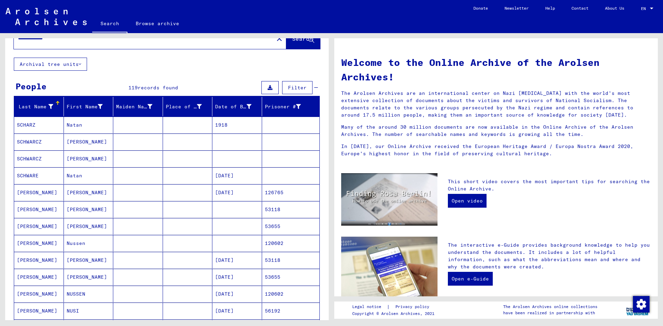
scroll to position [35, 0]
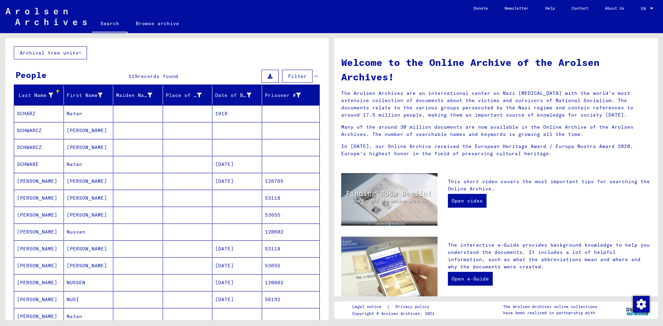
click at [218, 139] on mat-cell at bounding box center [237, 147] width 50 height 17
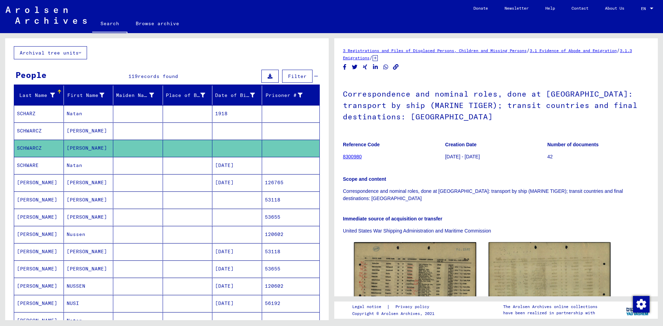
click at [222, 131] on mat-cell at bounding box center [237, 131] width 50 height 17
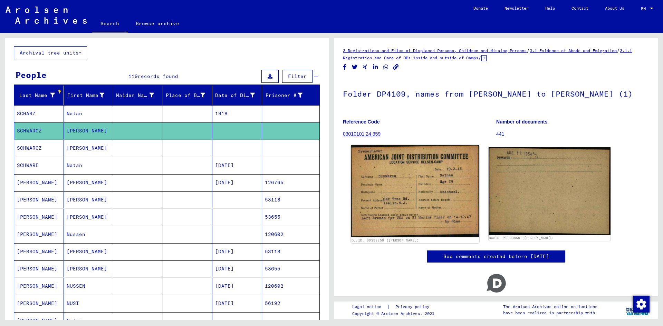
click at [411, 183] on img at bounding box center [415, 191] width 128 height 92
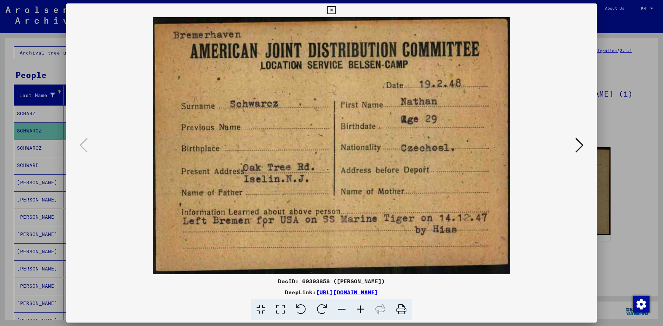
click at [639, 209] on div at bounding box center [331, 163] width 663 height 326
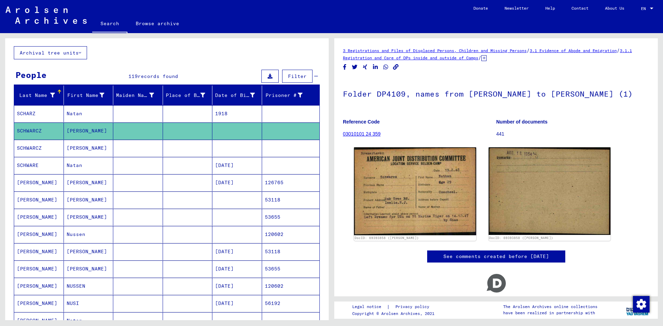
click at [192, 234] on mat-cell at bounding box center [188, 234] width 50 height 17
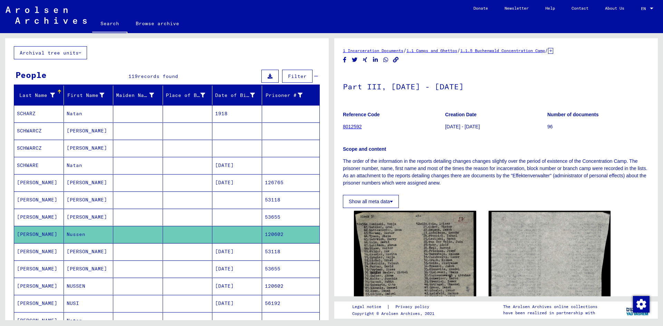
click at [182, 217] on mat-cell at bounding box center [188, 217] width 50 height 17
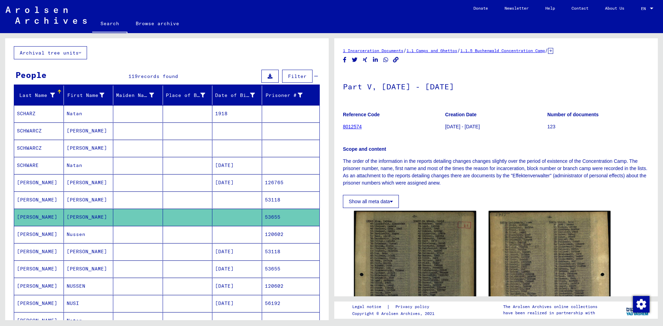
click at [188, 197] on mat-cell at bounding box center [188, 200] width 50 height 17
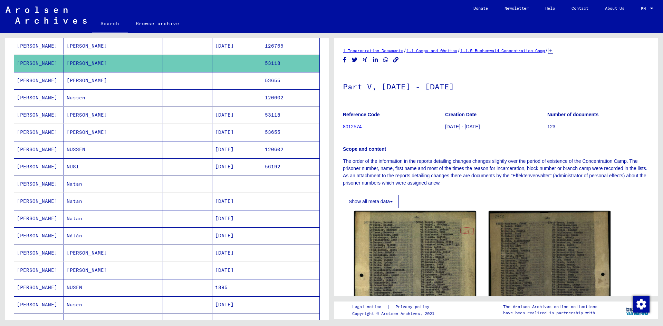
scroll to position [173, 0]
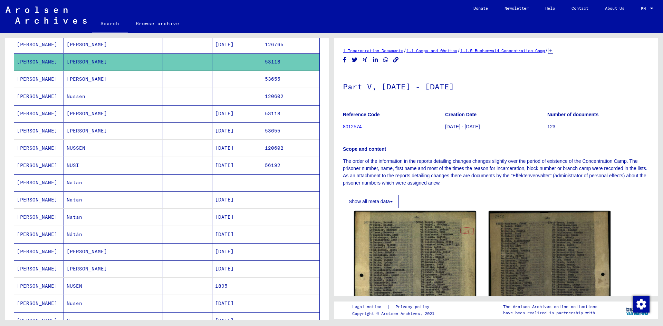
click at [169, 180] on mat-cell at bounding box center [188, 182] width 50 height 17
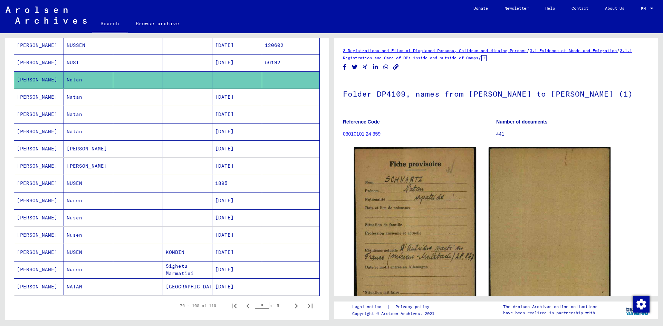
scroll to position [276, 0]
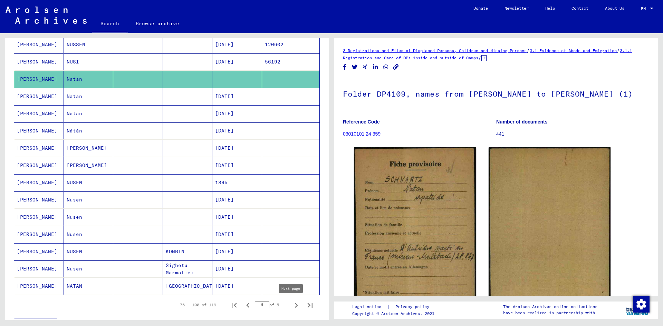
click at [295, 307] on icon "Next page" at bounding box center [296, 305] width 3 height 5
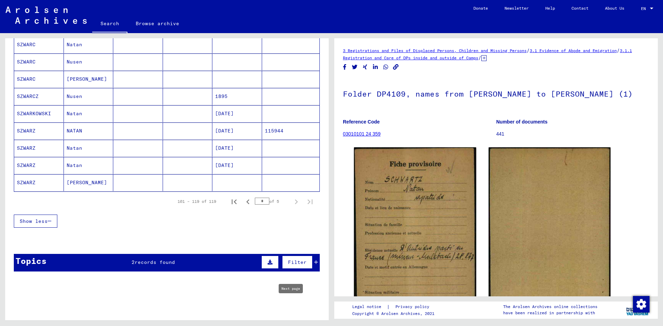
type input "*"
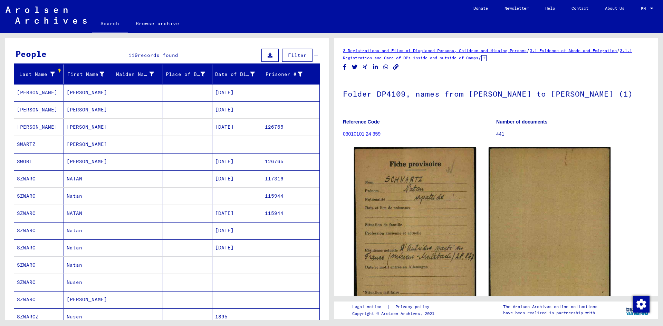
scroll to position [35, 0]
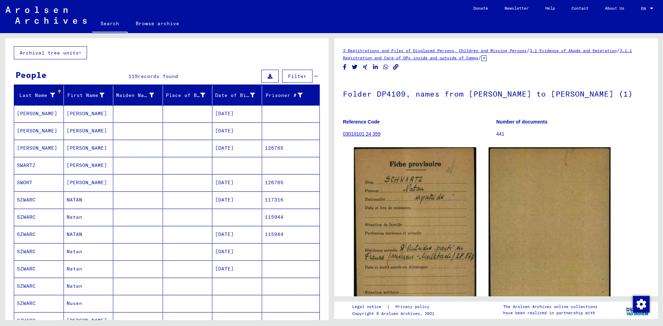
click at [138, 161] on mat-cell at bounding box center [138, 165] width 50 height 17
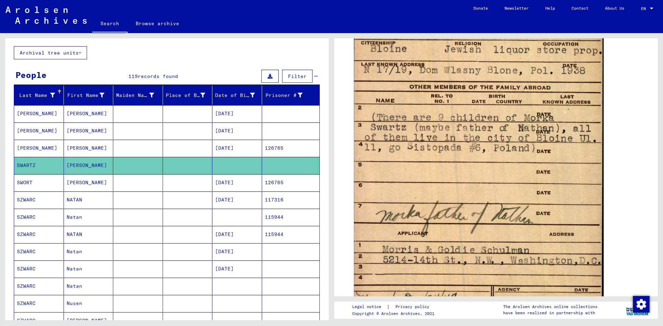
scroll to position [414, 0]
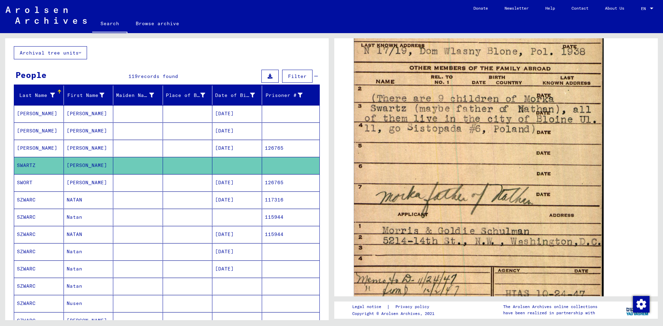
click at [212, 215] on mat-cell at bounding box center [237, 217] width 50 height 17
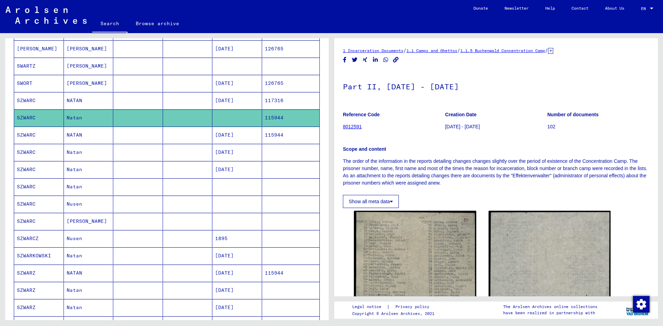
scroll to position [138, 0]
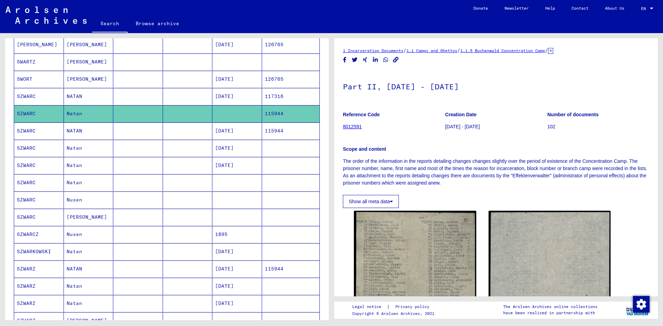
click at [228, 182] on mat-cell at bounding box center [237, 182] width 50 height 17
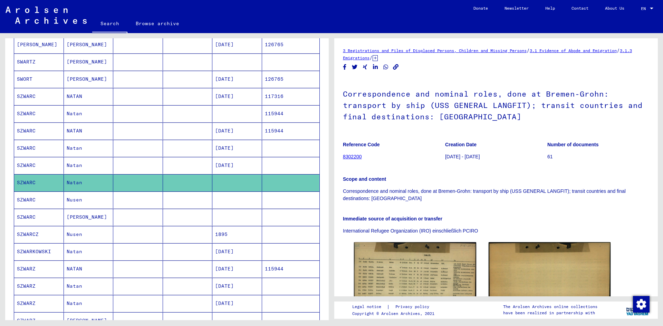
click at [232, 195] on mat-cell at bounding box center [237, 200] width 50 height 17
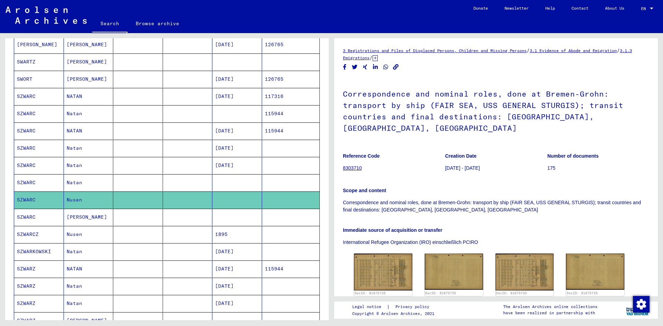
click at [233, 217] on mat-cell at bounding box center [237, 217] width 50 height 17
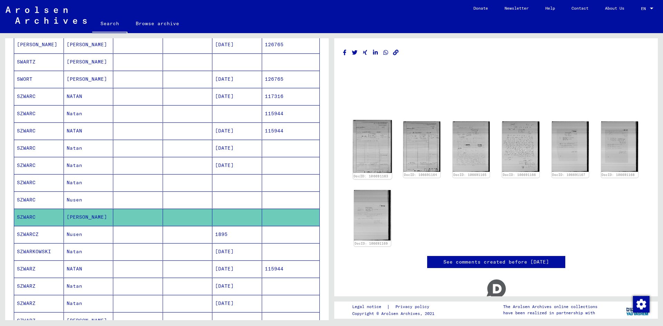
click at [359, 145] on img at bounding box center [372, 146] width 39 height 53
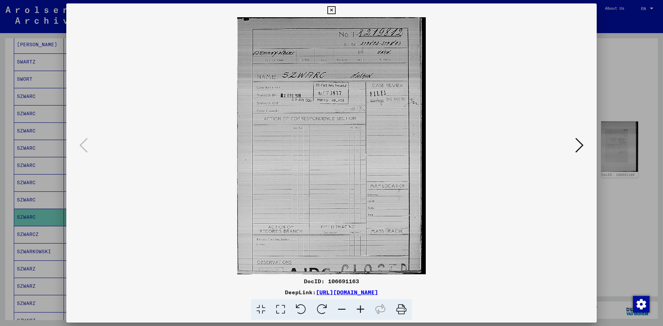
click at [574, 148] on button at bounding box center [579, 146] width 12 height 20
click at [579, 145] on icon at bounding box center [579, 145] width 8 height 17
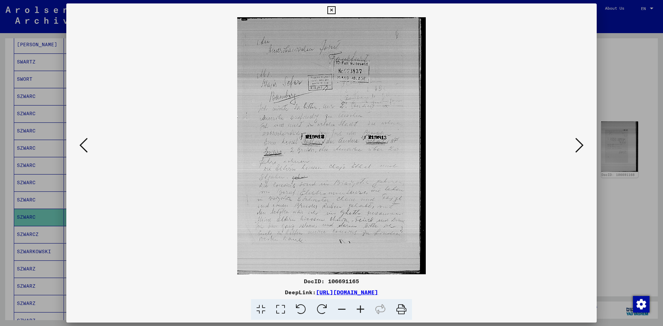
click at [579, 145] on icon at bounding box center [579, 145] width 8 height 17
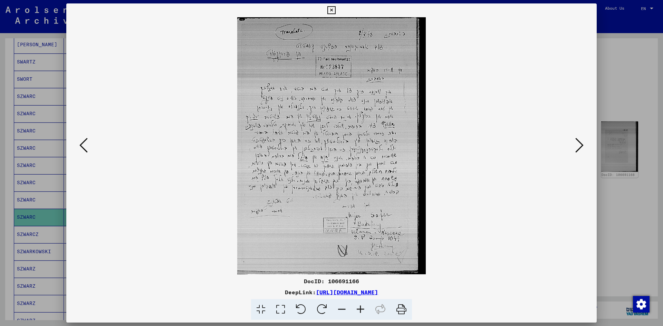
click at [579, 145] on icon at bounding box center [579, 145] width 8 height 17
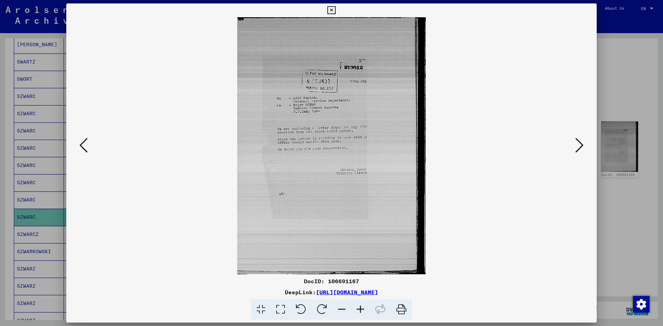
click at [579, 145] on icon at bounding box center [579, 145] width 8 height 17
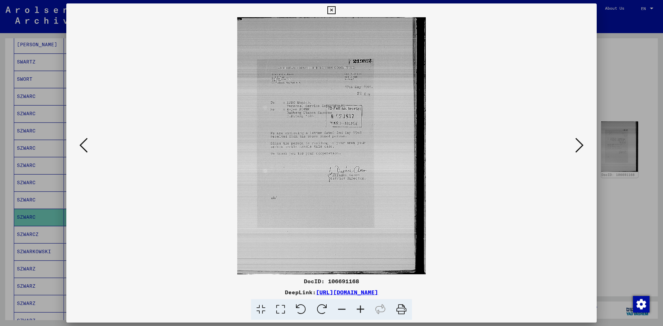
click at [579, 145] on icon at bounding box center [579, 145] width 8 height 17
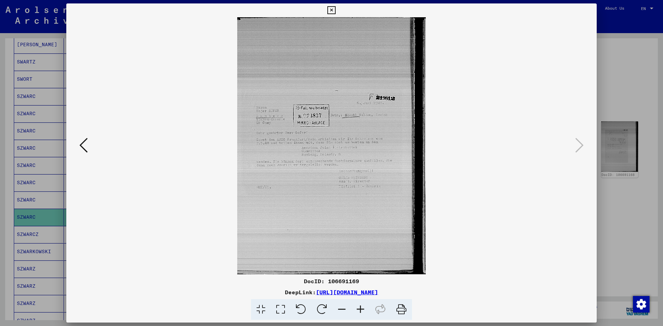
click at [615, 88] on div at bounding box center [331, 163] width 663 height 326
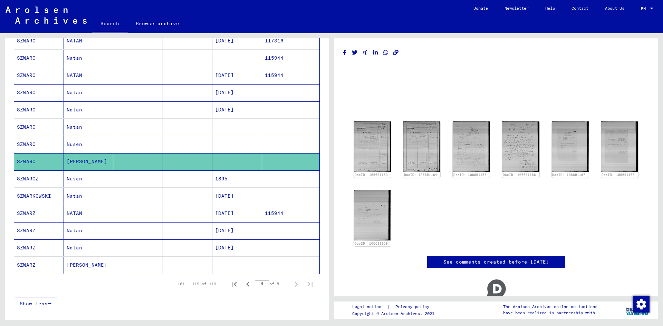
scroll to position [207, 0]
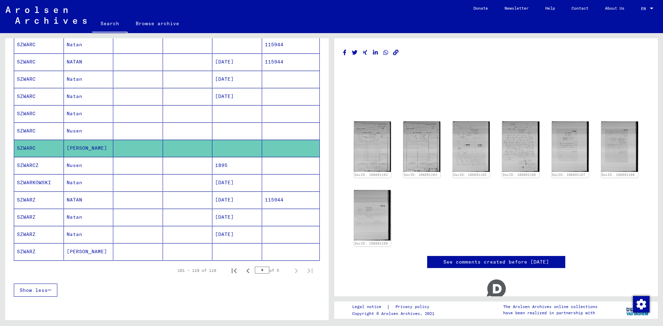
click at [165, 249] on mat-cell at bounding box center [188, 251] width 50 height 17
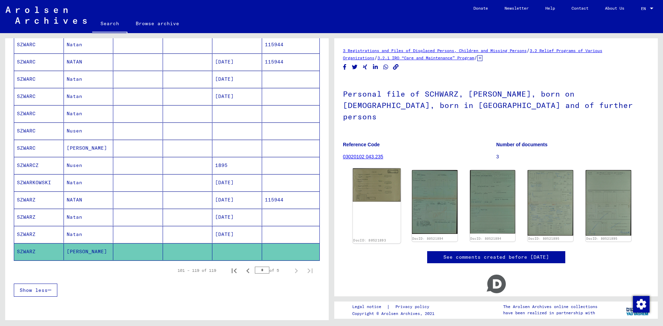
click at [391, 168] on img at bounding box center [377, 184] width 48 height 33
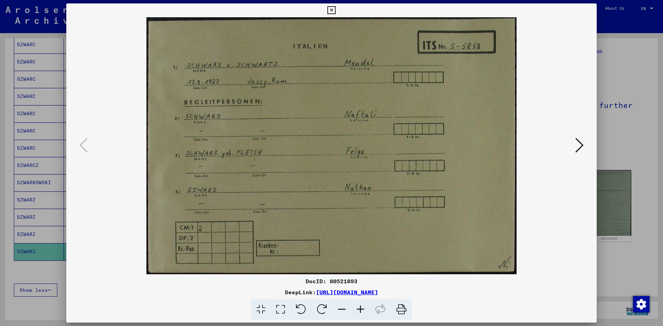
click at [581, 145] on icon at bounding box center [579, 145] width 8 height 17
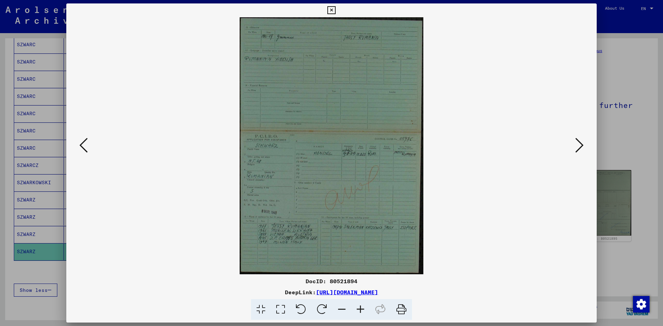
click at [580, 145] on icon at bounding box center [579, 145] width 8 height 17
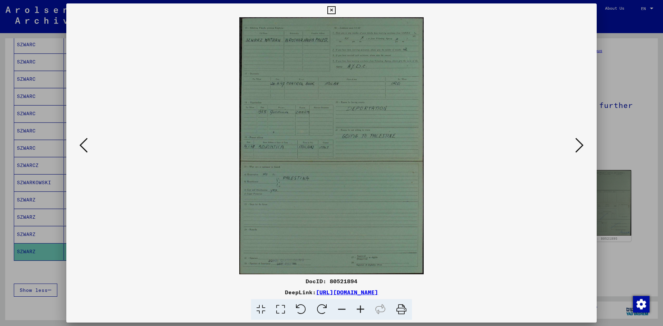
click at [580, 145] on icon at bounding box center [579, 145] width 8 height 17
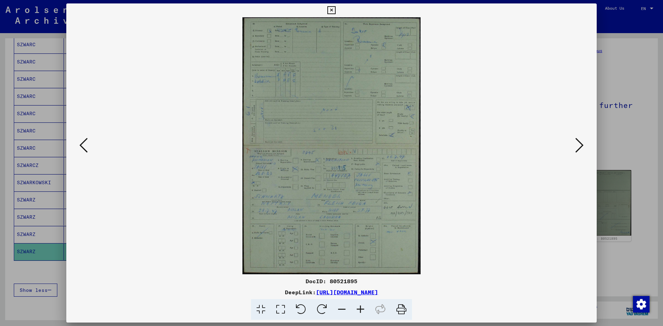
click at [90, 142] on img at bounding box center [331, 145] width 483 height 257
click at [84, 147] on icon at bounding box center [83, 145] width 8 height 17
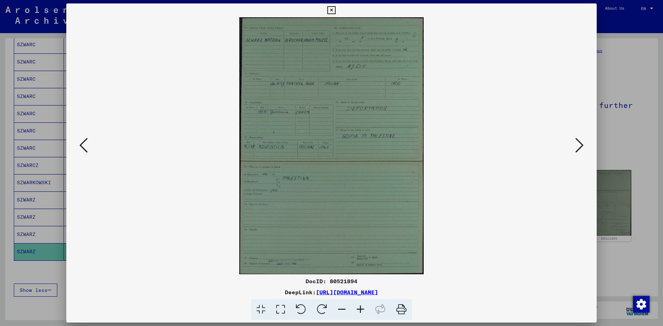
click at [82, 146] on icon at bounding box center [83, 145] width 8 height 17
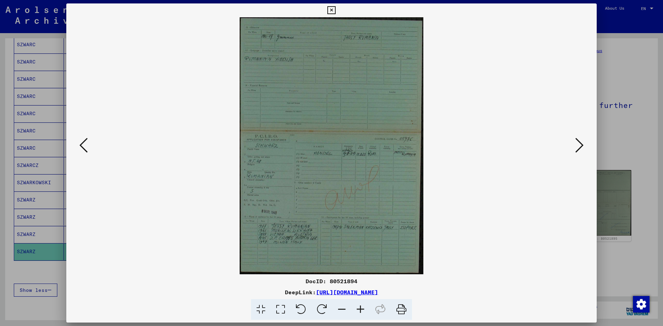
click at [23, 270] on div at bounding box center [331, 163] width 663 height 326
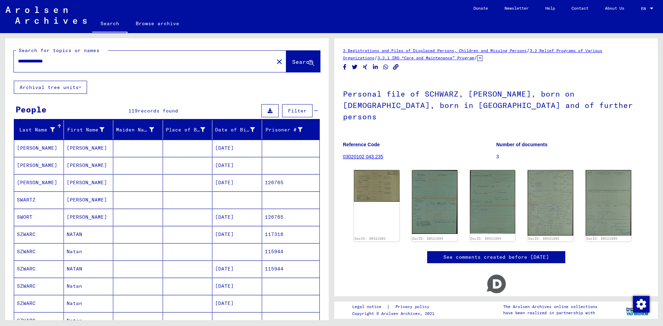
click at [29, 58] on input "**********" at bounding box center [144, 61] width 252 height 7
click at [33, 59] on input "**********" at bounding box center [144, 61] width 252 height 7
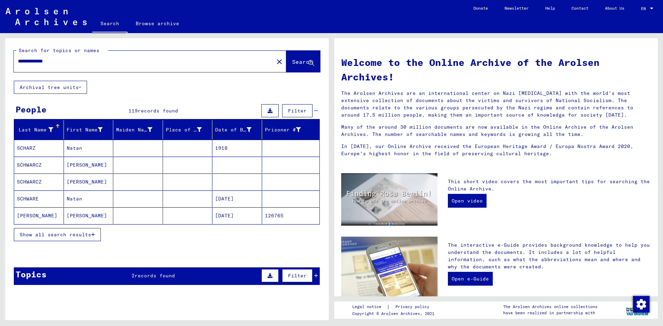
click at [106, 166] on mat-cell "[PERSON_NAME]" at bounding box center [89, 165] width 50 height 17
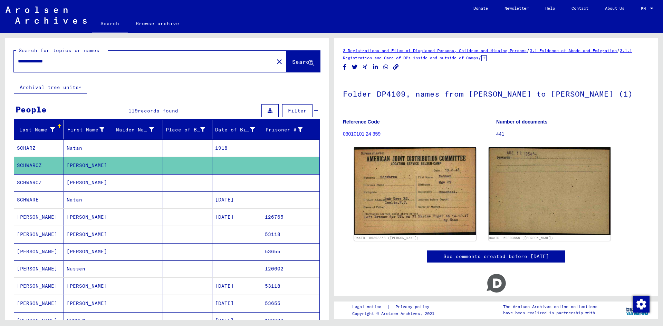
click at [102, 177] on mat-cell "[PERSON_NAME]" at bounding box center [89, 182] width 50 height 17
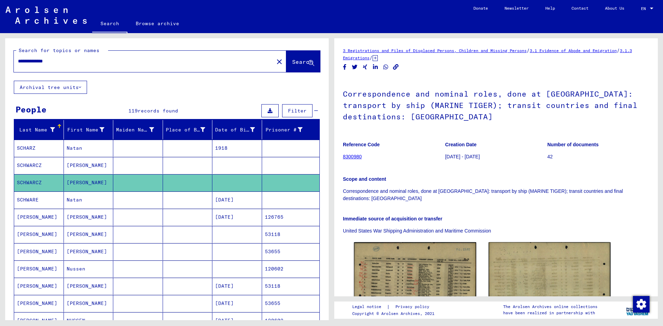
click at [105, 235] on mat-cell "[PERSON_NAME]" at bounding box center [89, 234] width 50 height 17
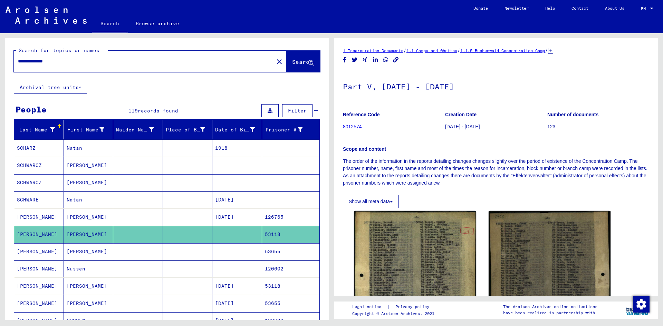
click at [107, 257] on mat-cell "[PERSON_NAME]" at bounding box center [89, 251] width 50 height 17
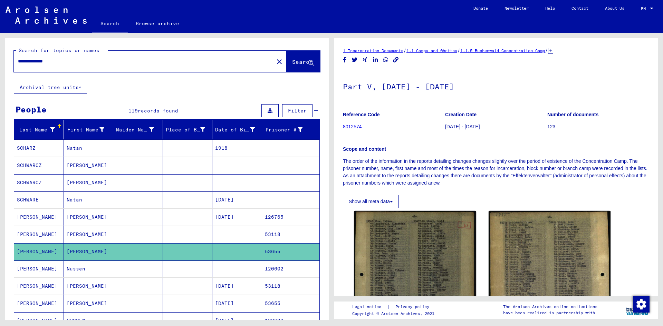
click at [110, 272] on mat-cell "Nussen" at bounding box center [89, 269] width 50 height 17
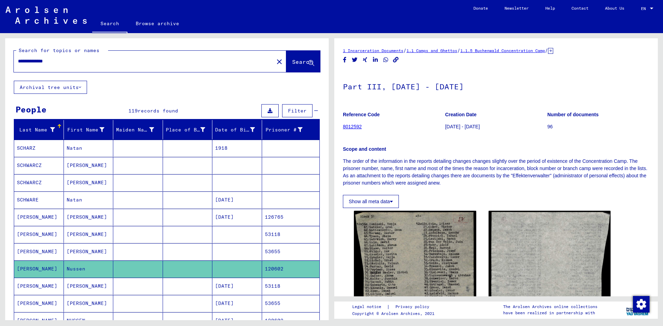
click at [27, 62] on input "**********" at bounding box center [144, 61] width 252 height 7
type input "**********"
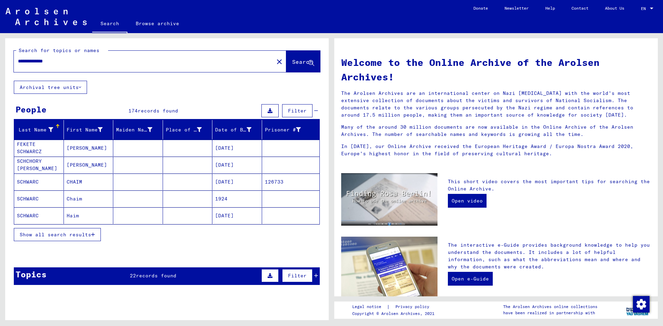
click at [52, 233] on span "Show all search results" at bounding box center [55, 235] width 71 height 6
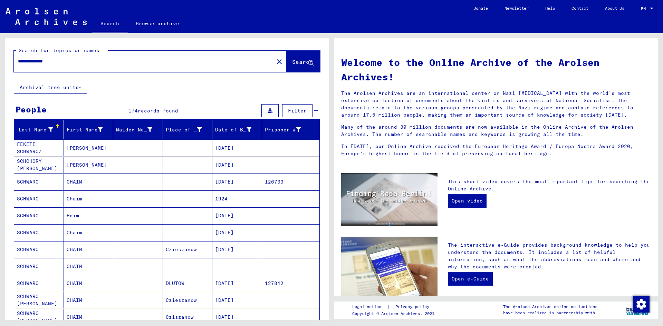
click at [124, 262] on mat-cell at bounding box center [138, 266] width 50 height 17
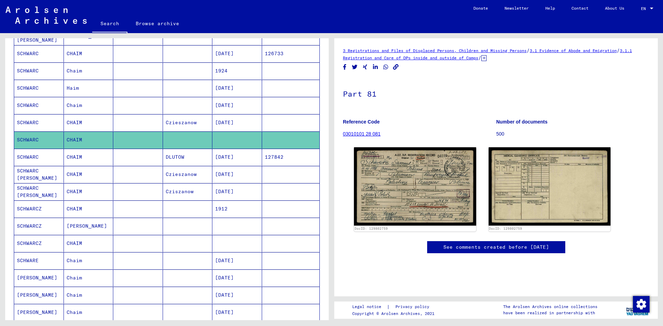
scroll to position [138, 0]
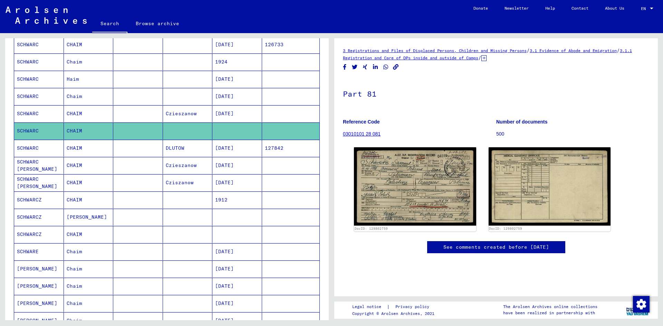
click at [139, 236] on mat-cell at bounding box center [138, 234] width 50 height 17
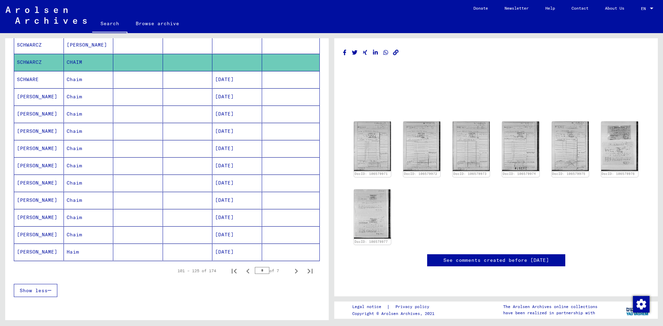
scroll to position [311, 0]
click at [295, 269] on icon "Next page" at bounding box center [296, 271] width 3 height 5
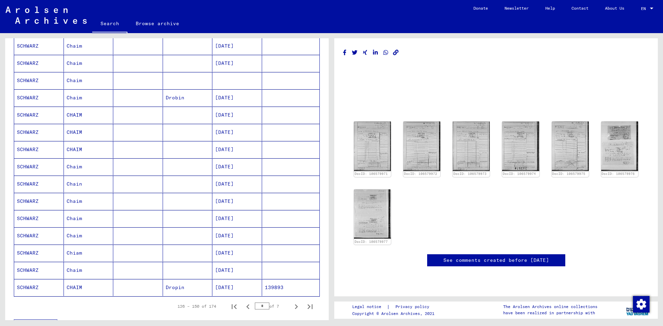
scroll to position [173, 0]
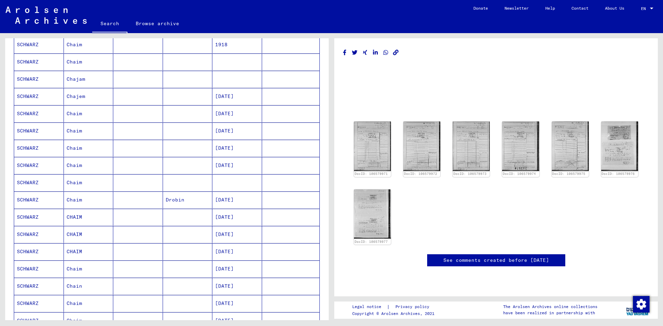
click at [104, 182] on mat-cell "Chaim" at bounding box center [89, 182] width 50 height 17
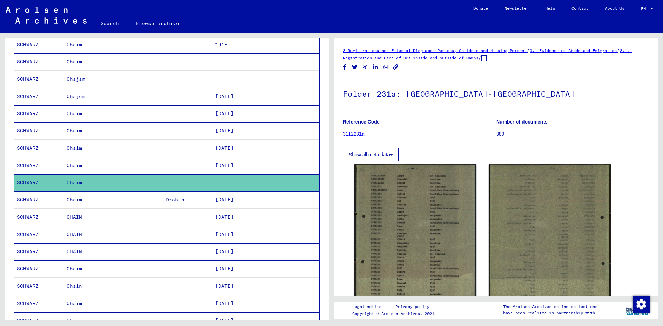
click at [151, 77] on mat-cell at bounding box center [138, 79] width 50 height 17
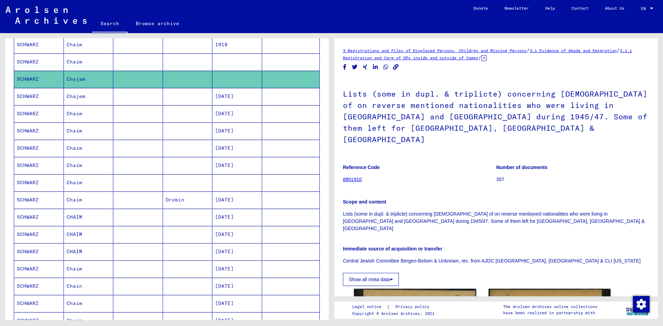
click at [141, 183] on mat-cell at bounding box center [138, 182] width 50 height 17
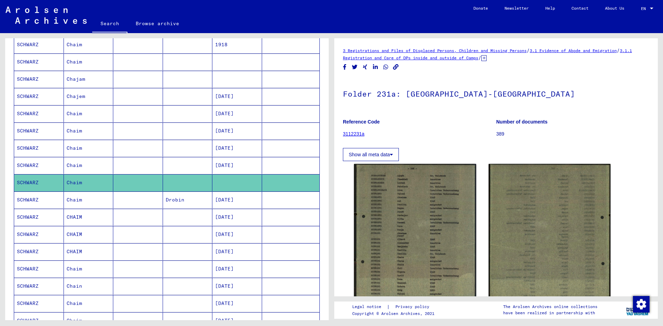
click at [135, 57] on mat-cell at bounding box center [138, 62] width 50 height 17
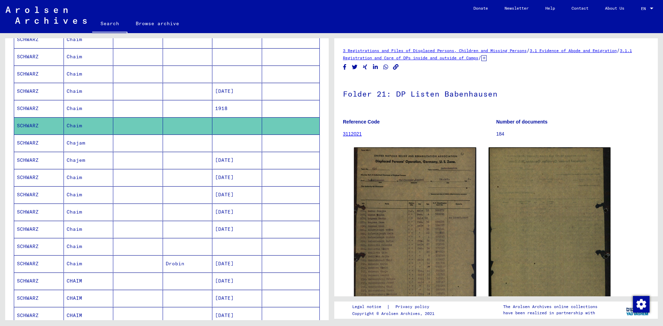
scroll to position [35, 0]
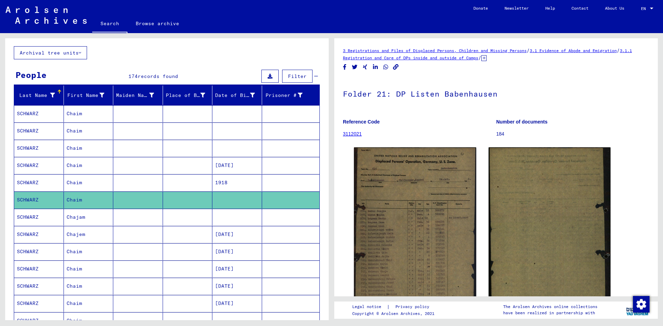
click at [155, 147] on mat-cell at bounding box center [138, 148] width 50 height 17
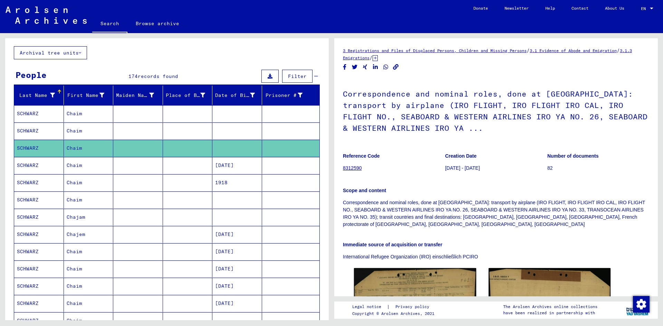
click at [141, 170] on mat-cell at bounding box center [138, 165] width 50 height 17
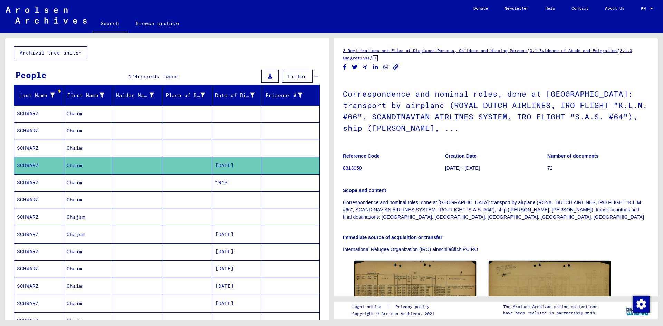
click at [129, 132] on mat-cell at bounding box center [138, 131] width 50 height 17
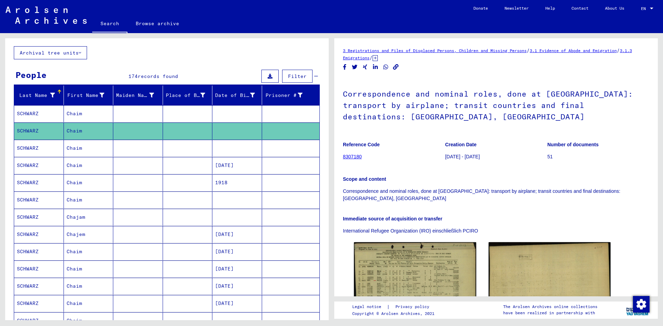
click at [133, 114] on mat-cell at bounding box center [138, 113] width 50 height 17
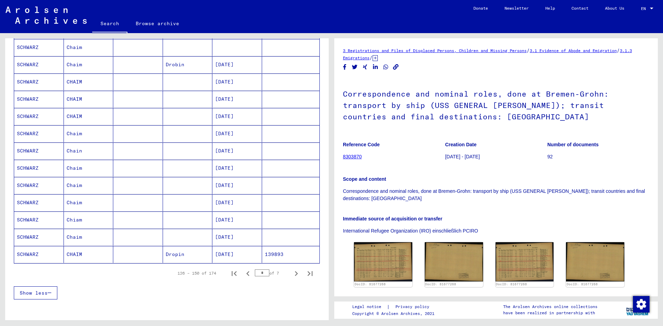
scroll to position [311, 0]
click at [295, 269] on icon "Next page" at bounding box center [296, 271] width 3 height 5
type input "*"
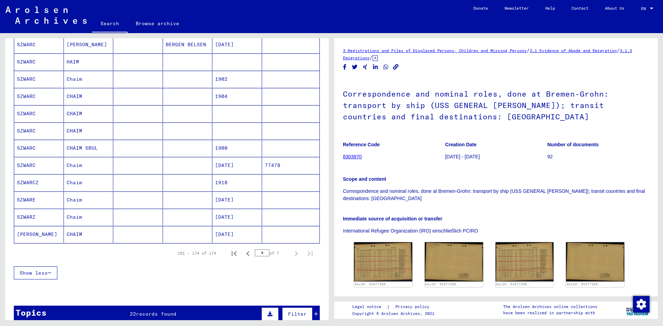
click at [114, 134] on mat-cell at bounding box center [138, 131] width 50 height 17
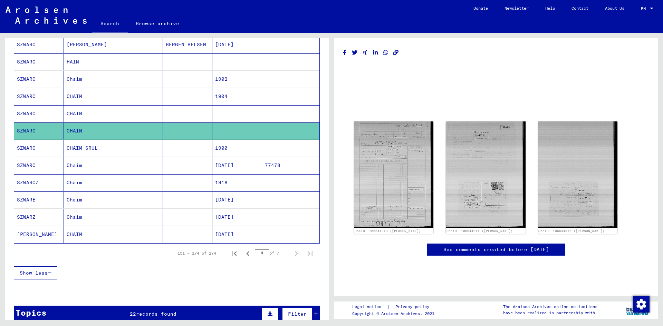
click at [122, 113] on mat-cell at bounding box center [138, 113] width 50 height 17
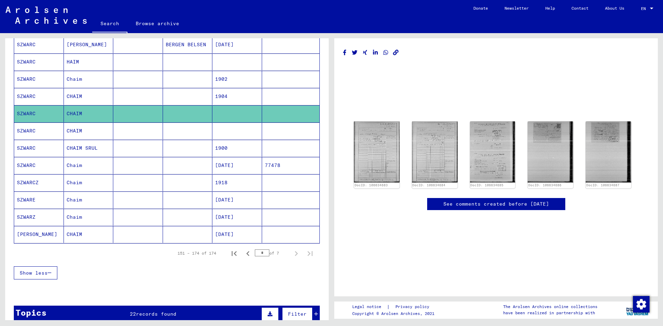
click at [136, 64] on mat-cell at bounding box center [138, 62] width 50 height 17
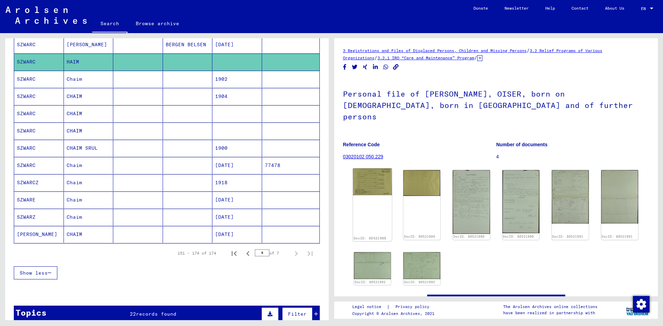
click at [370, 168] on img at bounding box center [372, 181] width 39 height 27
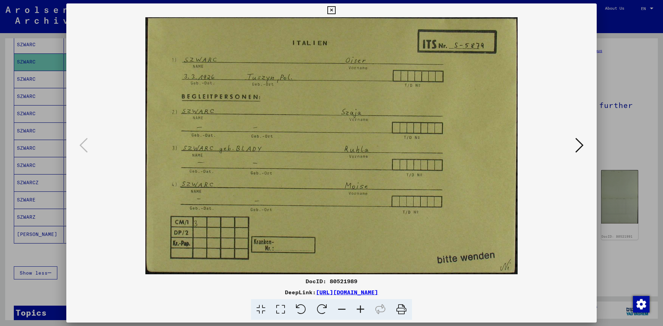
click at [618, 124] on div at bounding box center [331, 163] width 663 height 326
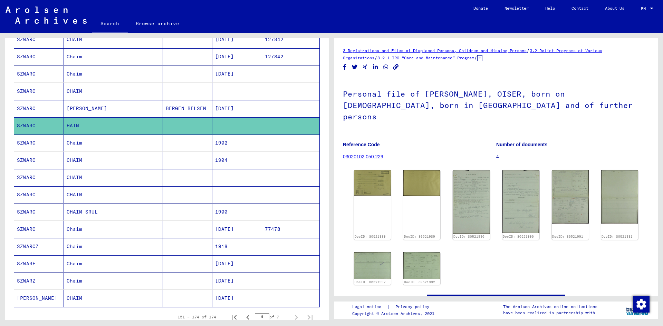
scroll to position [242, 0]
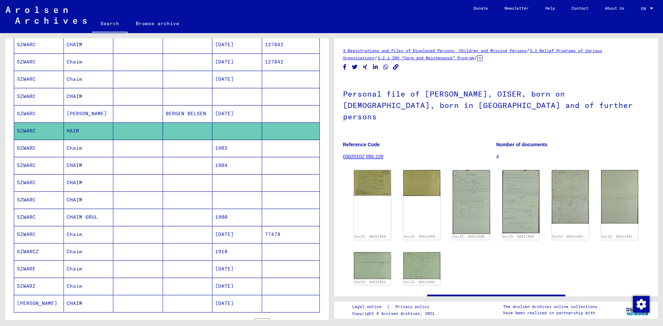
click at [117, 98] on mat-cell at bounding box center [138, 96] width 50 height 17
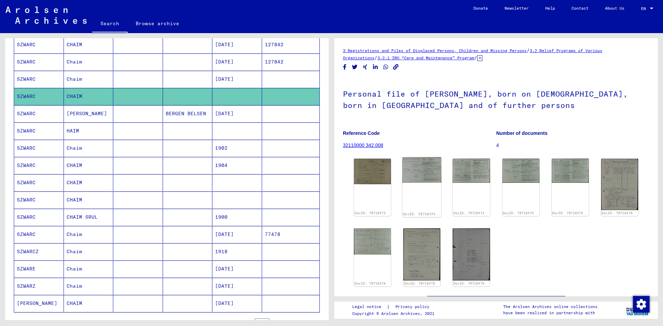
click at [423, 165] on img at bounding box center [421, 170] width 39 height 26
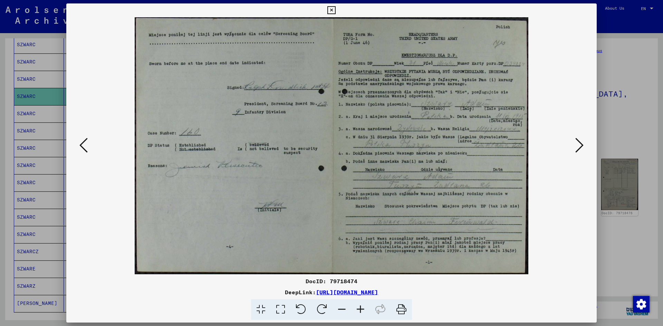
click at [83, 147] on icon at bounding box center [83, 145] width 8 height 17
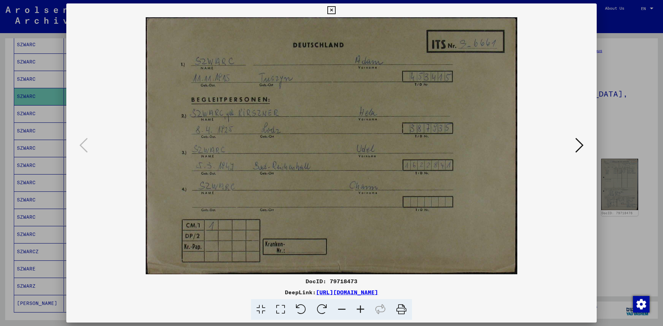
drag, startPoint x: 8, startPoint y: 173, endPoint x: 93, endPoint y: 129, distance: 96.2
click at [8, 173] on div at bounding box center [331, 163] width 663 height 326
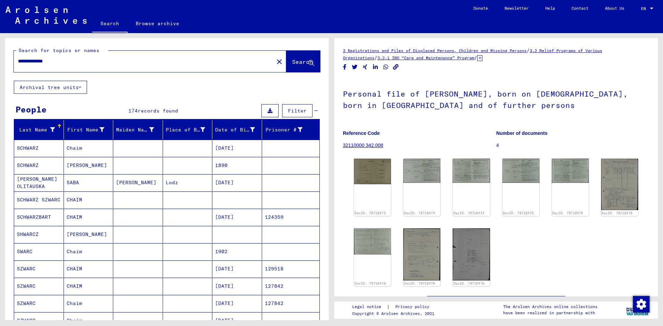
click at [29, 58] on input "**********" at bounding box center [144, 61] width 252 height 7
type input "**********"
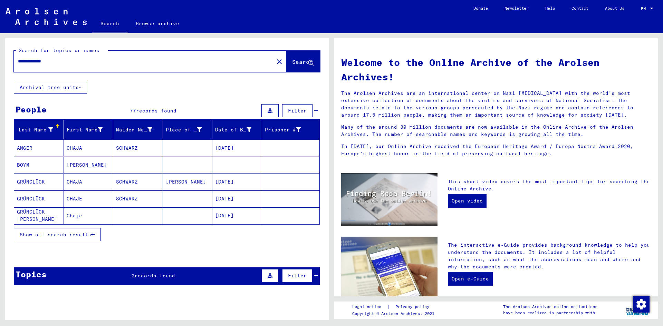
click at [83, 241] on div "Show all search results" at bounding box center [167, 235] width 306 height 20
click at [83, 238] on button "Show all search results" at bounding box center [57, 234] width 87 height 13
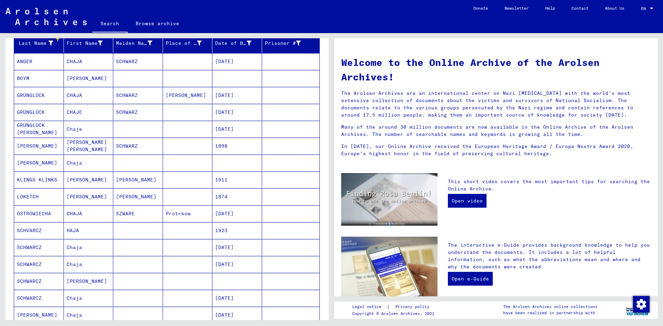
scroll to position [104, 0]
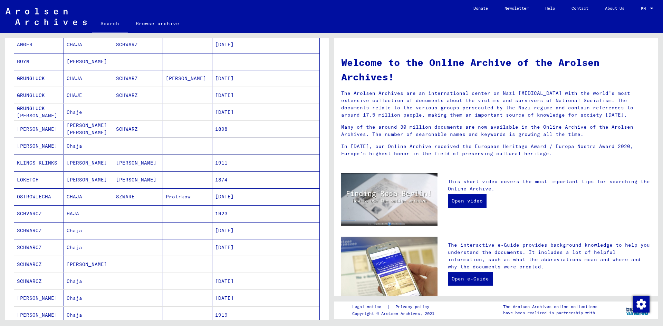
click at [126, 230] on mat-cell at bounding box center [138, 230] width 50 height 17
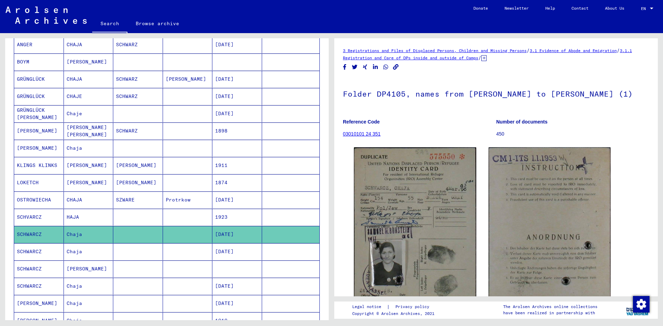
click at [155, 281] on mat-cell at bounding box center [138, 286] width 50 height 17
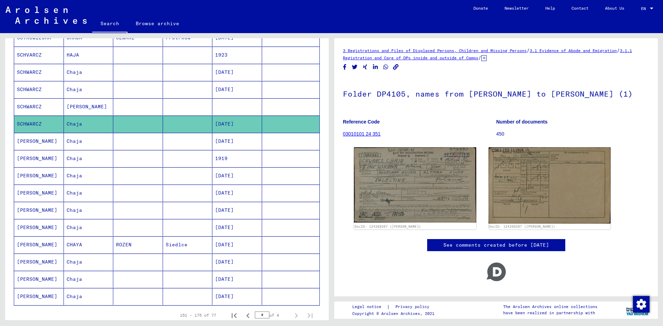
scroll to position [276, 0]
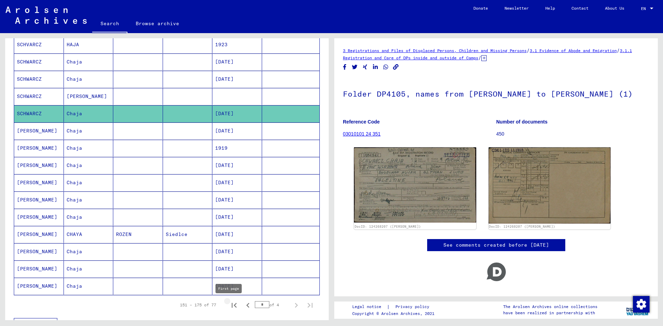
click at [232, 306] on icon "First page" at bounding box center [234, 305] width 5 height 5
click at [293, 305] on icon "Next page" at bounding box center [296, 306] width 10 height 10
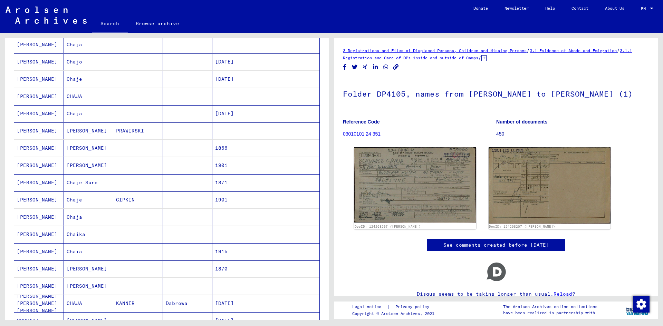
scroll to position [0, 0]
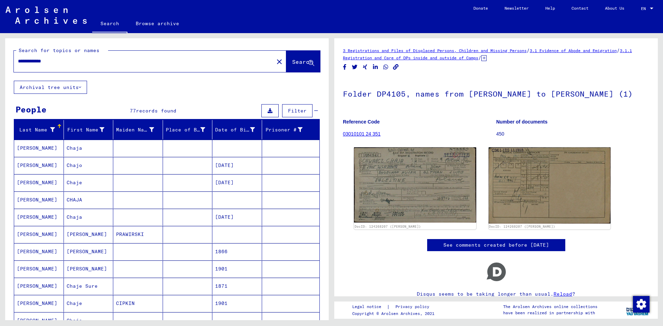
click at [136, 147] on mat-cell at bounding box center [138, 148] width 50 height 17
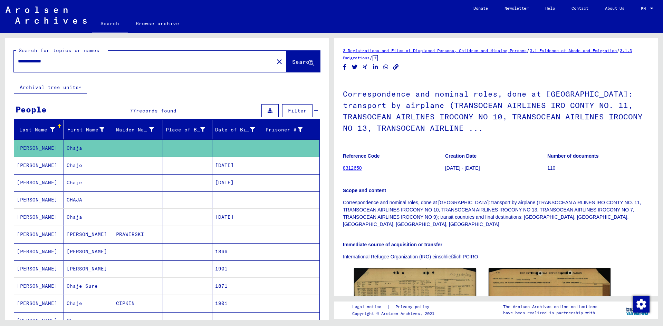
click at [131, 197] on mat-cell at bounding box center [138, 200] width 50 height 17
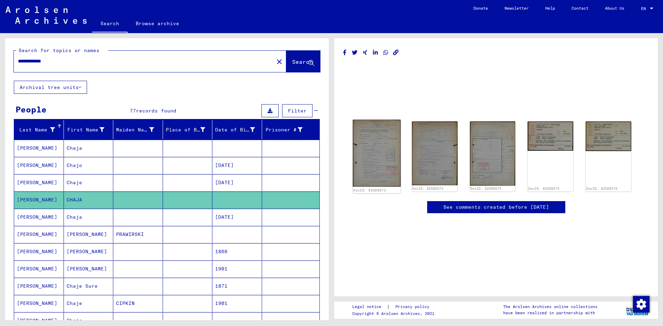
click at [371, 143] on img at bounding box center [377, 153] width 48 height 67
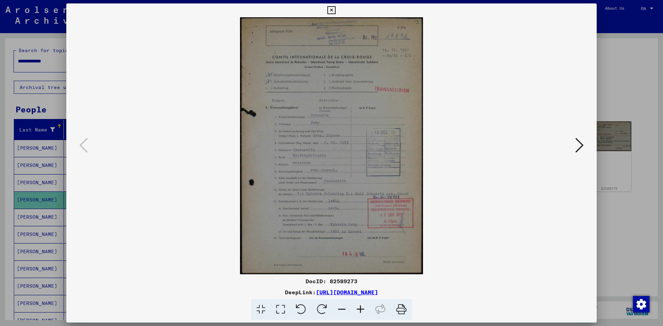
click at [614, 90] on div at bounding box center [331, 163] width 663 height 326
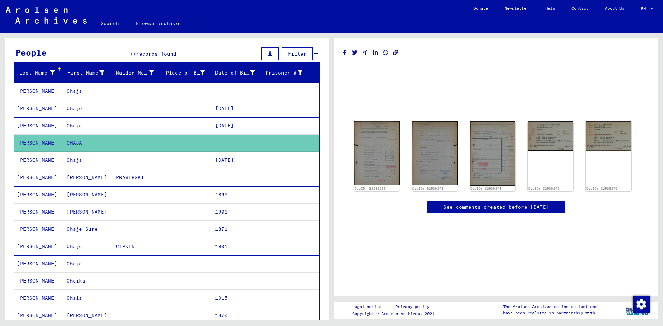
scroll to position [69, 0]
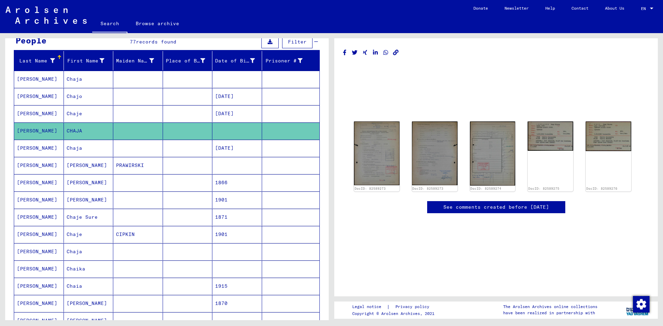
click at [137, 253] on mat-cell at bounding box center [138, 251] width 50 height 17
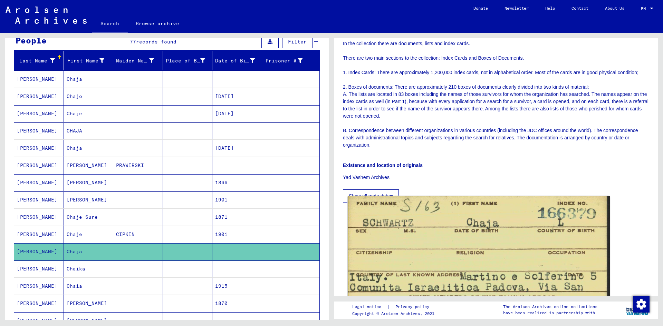
scroll to position [345, 0]
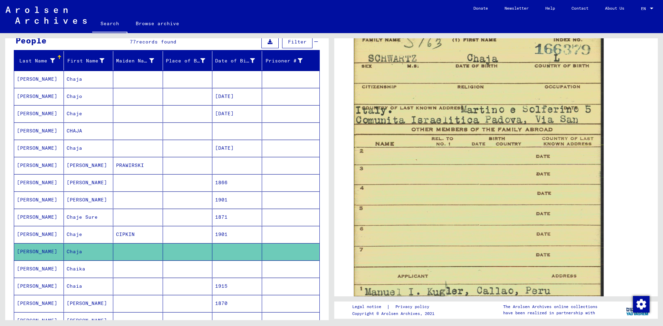
click at [117, 268] on mat-cell at bounding box center [138, 269] width 50 height 17
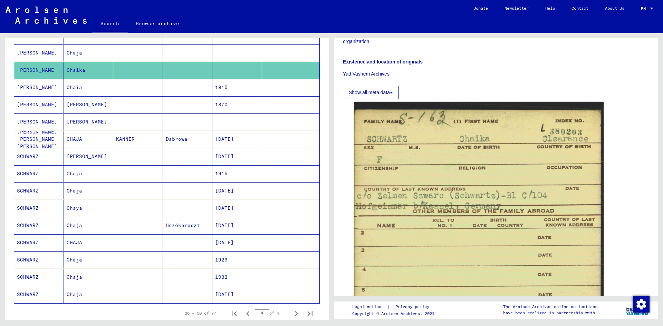
scroll to position [311, 0]
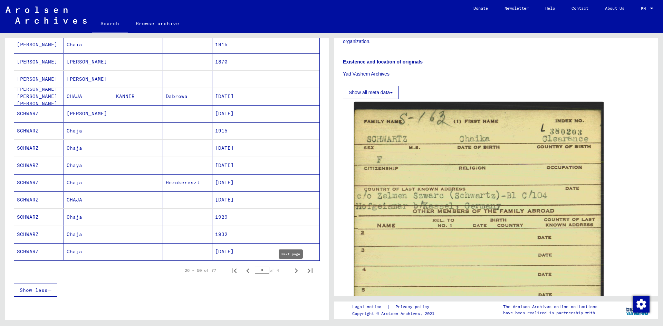
click at [291, 268] on icon "Next page" at bounding box center [296, 271] width 10 height 10
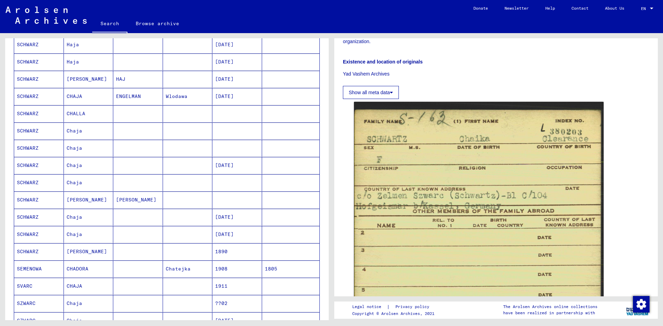
scroll to position [0, 0]
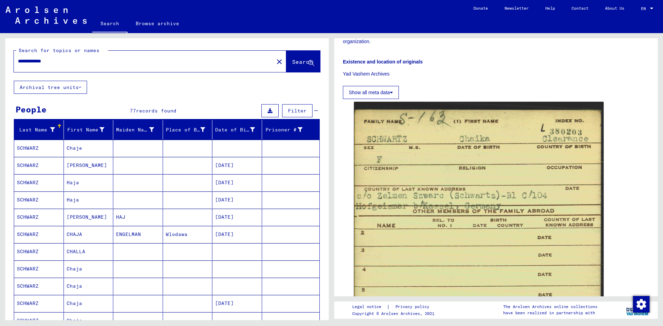
click at [136, 147] on mat-cell at bounding box center [138, 148] width 50 height 17
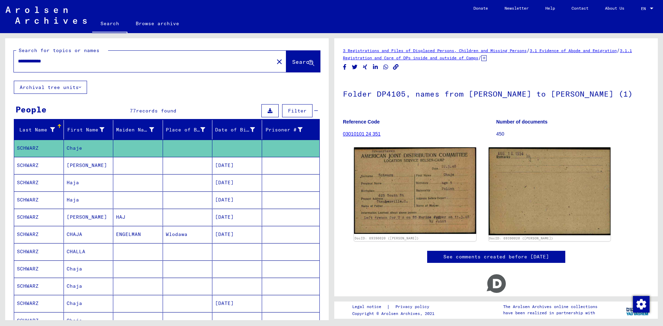
click at [150, 253] on mat-cell at bounding box center [138, 251] width 50 height 17
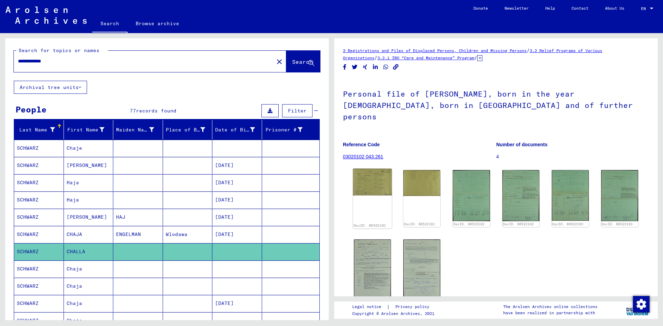
click at [361, 171] on img at bounding box center [372, 182] width 39 height 27
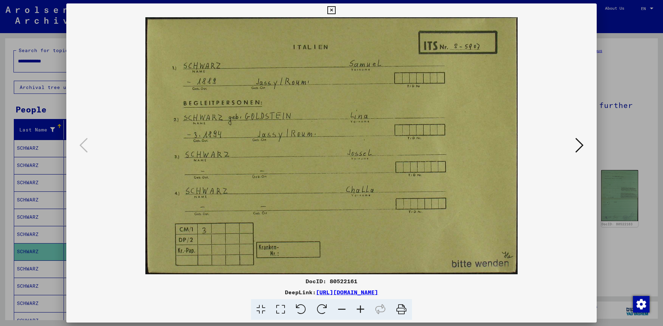
click at [0, 214] on div at bounding box center [331, 163] width 663 height 326
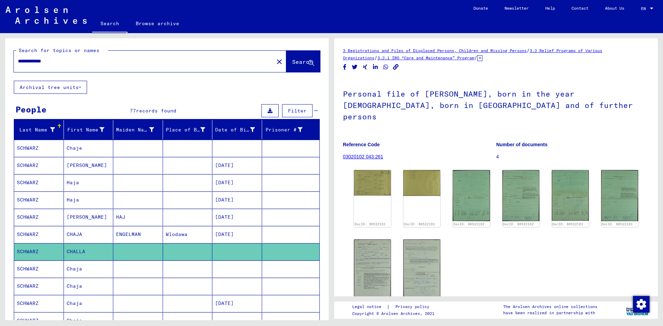
click at [122, 267] on mat-cell at bounding box center [138, 269] width 50 height 17
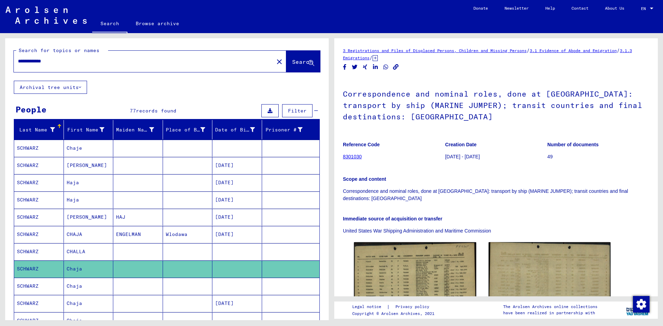
click at [116, 290] on mat-cell at bounding box center [138, 286] width 50 height 17
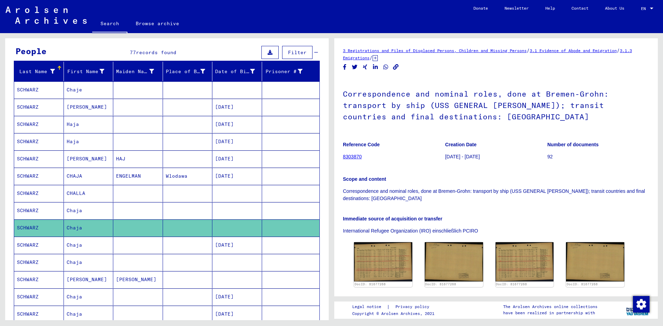
scroll to position [69, 0]
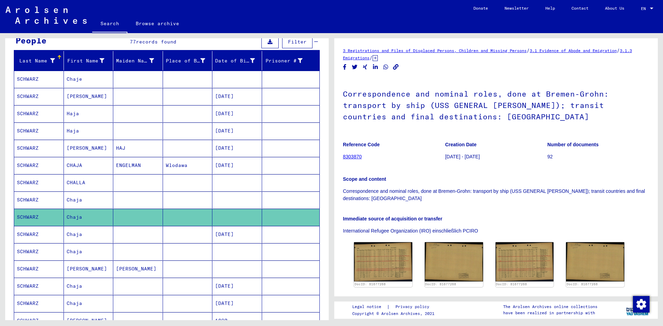
click at [133, 236] on mat-cell at bounding box center [138, 234] width 50 height 17
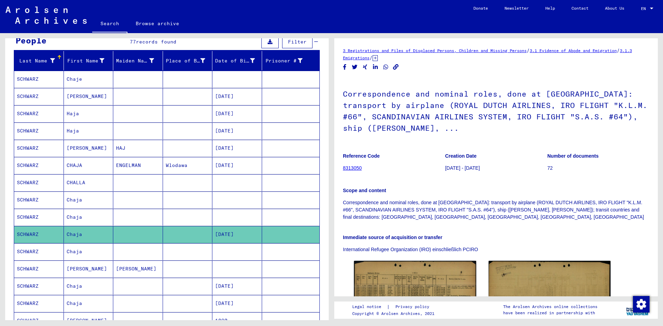
click at [143, 249] on mat-cell at bounding box center [138, 251] width 50 height 17
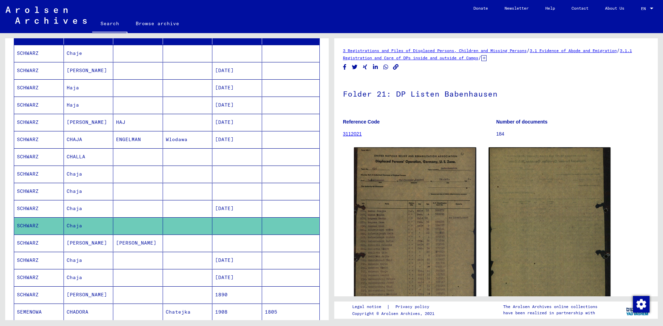
scroll to position [138, 0]
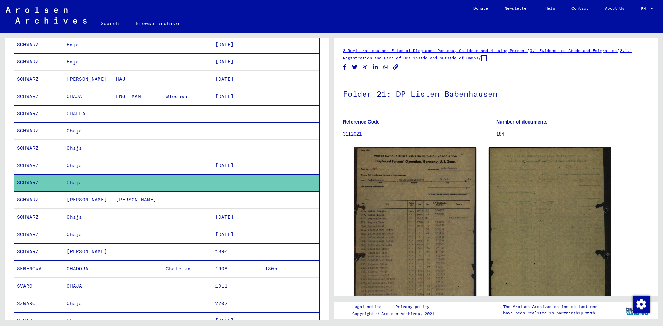
click at [142, 230] on mat-cell at bounding box center [138, 234] width 50 height 17
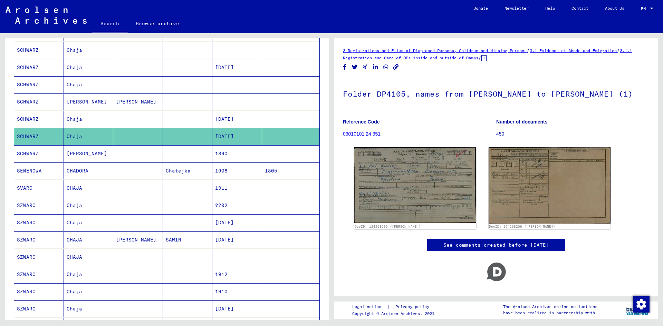
scroll to position [242, 0]
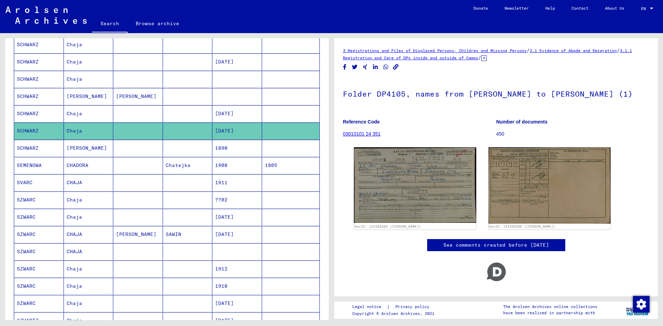
click at [165, 253] on mat-cell at bounding box center [188, 251] width 50 height 17
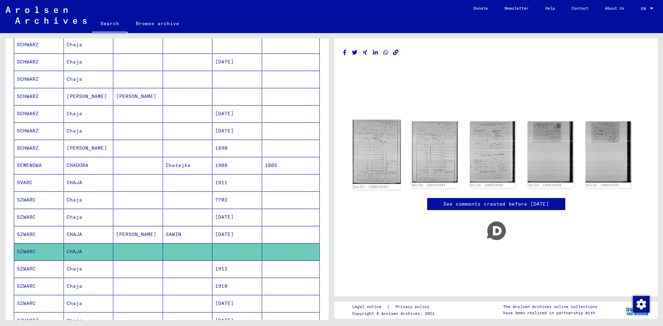
click at [373, 147] on img at bounding box center [377, 152] width 48 height 64
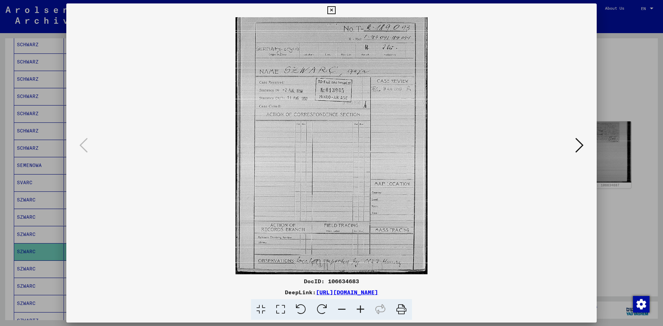
click at [579, 147] on icon at bounding box center [579, 145] width 8 height 17
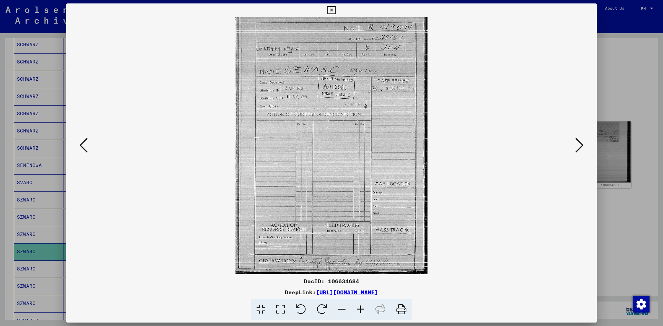
click at [579, 147] on icon at bounding box center [579, 145] width 8 height 17
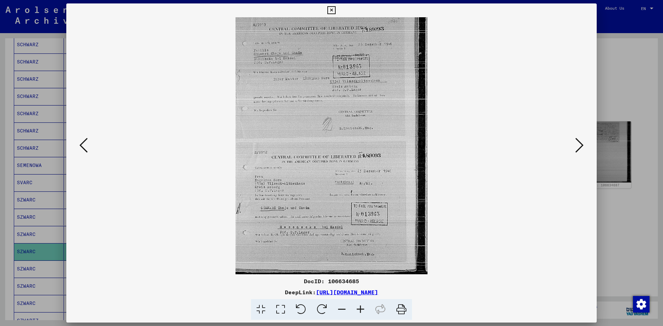
click at [579, 147] on icon at bounding box center [579, 145] width 8 height 17
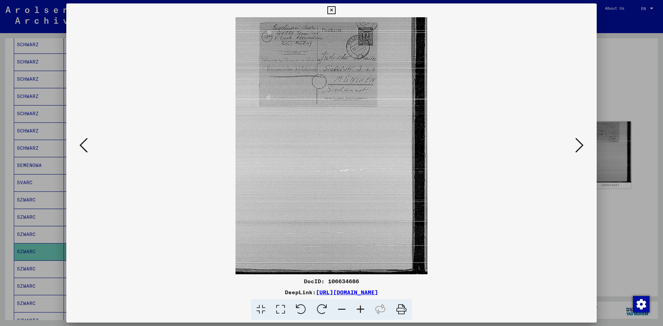
click at [579, 147] on icon at bounding box center [579, 145] width 8 height 17
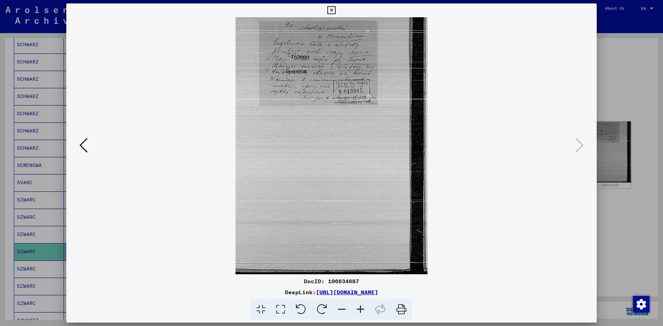
click at [628, 88] on div at bounding box center [331, 163] width 663 height 326
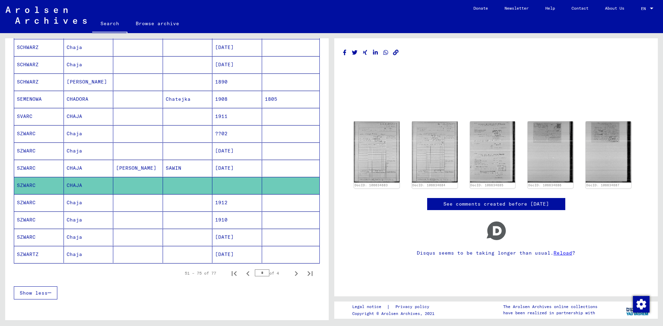
scroll to position [311, 0]
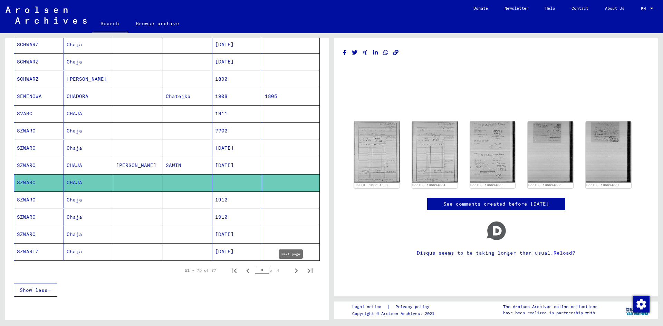
click at [291, 271] on icon "Next page" at bounding box center [296, 271] width 10 height 10
type input "*"
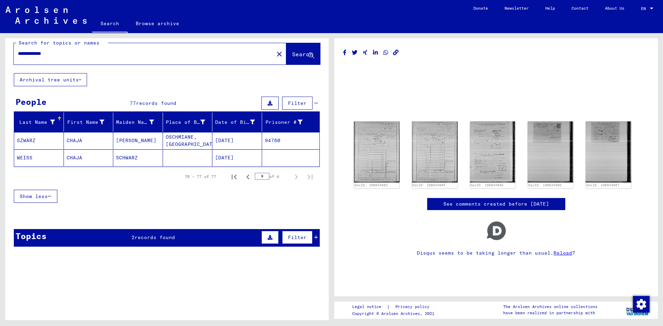
scroll to position [0, 0]
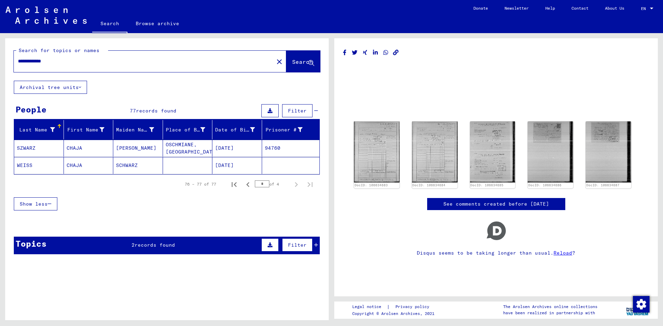
click at [25, 62] on input "**********" at bounding box center [144, 61] width 252 height 7
click at [24, 62] on input "**********" at bounding box center [144, 61] width 252 height 7
type input "**********"
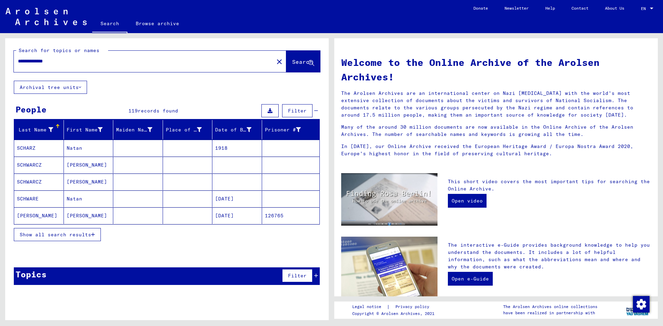
click at [70, 233] on span "Show all search results" at bounding box center [55, 235] width 71 height 6
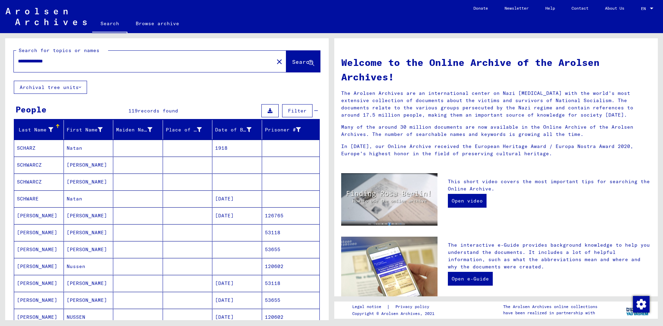
click at [86, 167] on mat-cell "[PERSON_NAME]" at bounding box center [89, 165] width 50 height 17
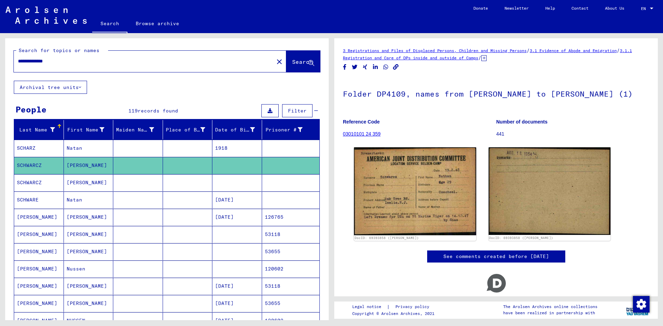
click at [87, 182] on mat-cell "[PERSON_NAME]" at bounding box center [89, 182] width 50 height 17
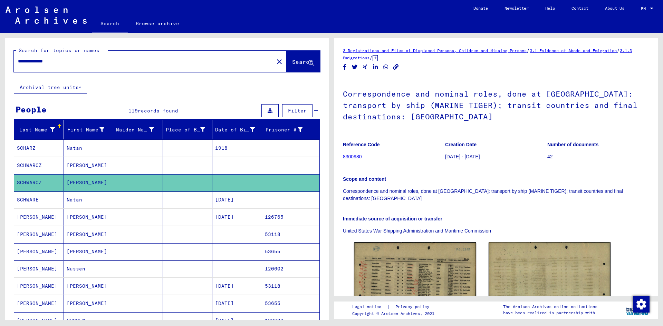
click at [116, 239] on mat-cell at bounding box center [138, 234] width 50 height 17
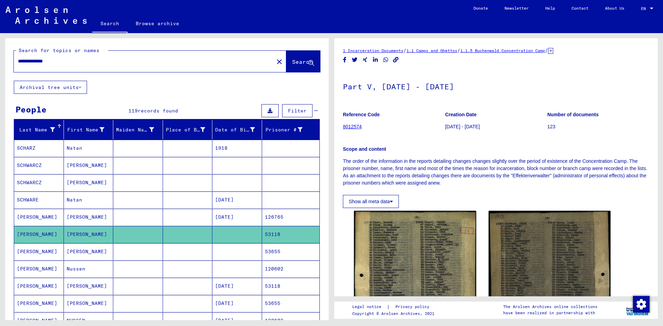
click at [116, 257] on mat-cell at bounding box center [138, 251] width 50 height 17
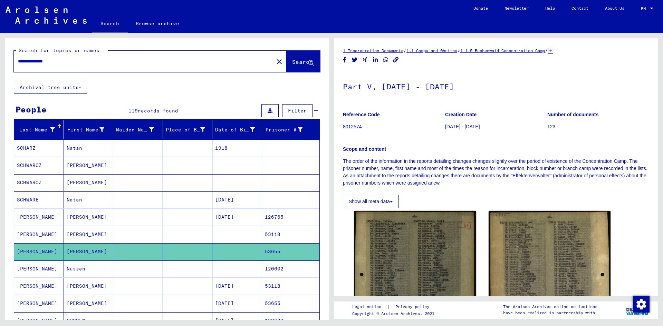
click at [119, 272] on mat-cell at bounding box center [138, 269] width 50 height 17
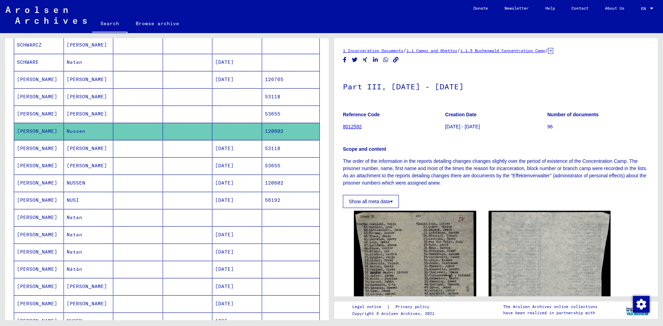
scroll to position [138, 0]
click at [109, 220] on mat-cell "Natan" at bounding box center [89, 217] width 50 height 17
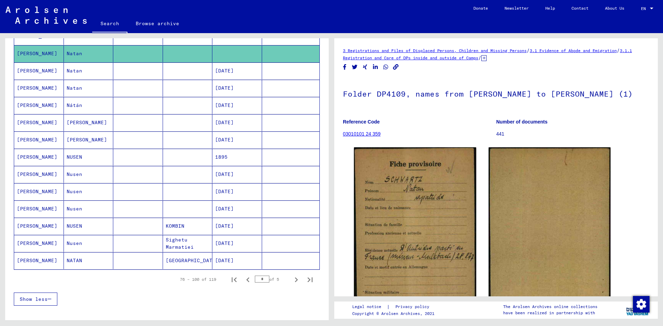
scroll to position [311, 0]
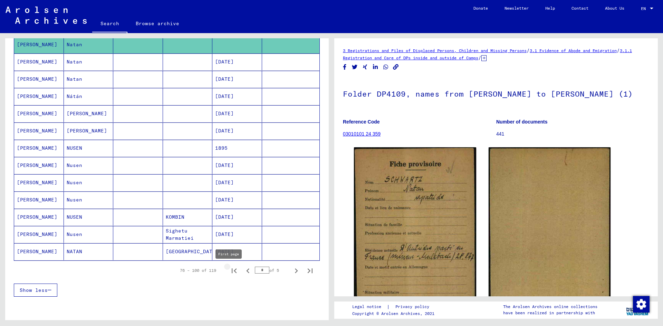
click at [232, 271] on icon "First page" at bounding box center [234, 271] width 5 height 5
click at [291, 270] on icon "Next page" at bounding box center [296, 271] width 10 height 10
type input "*"
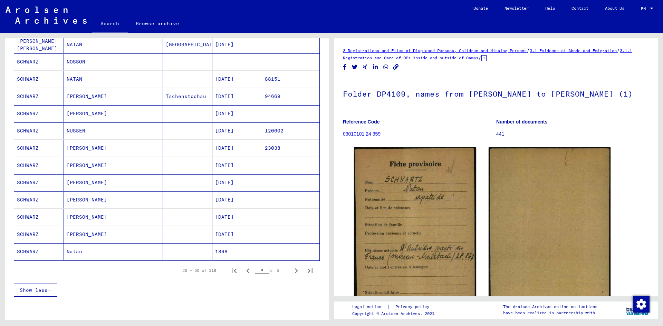
click at [147, 61] on mat-cell at bounding box center [138, 62] width 50 height 17
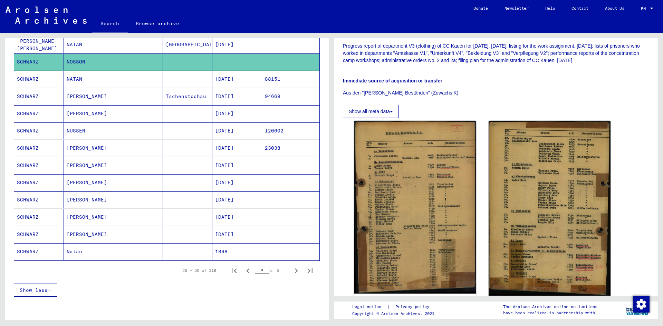
scroll to position [173, 0]
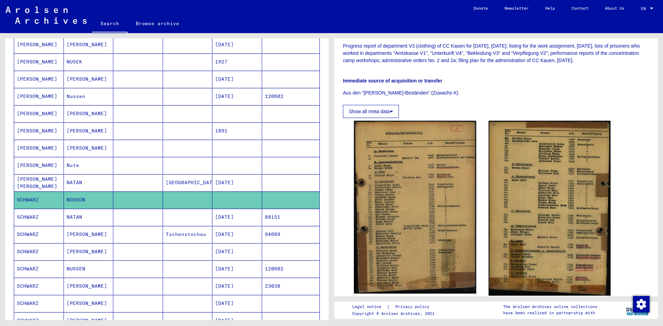
click at [135, 168] on mat-cell at bounding box center [138, 165] width 50 height 17
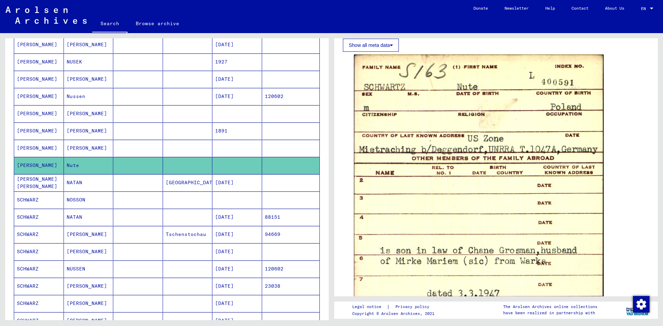
scroll to position [345, 0]
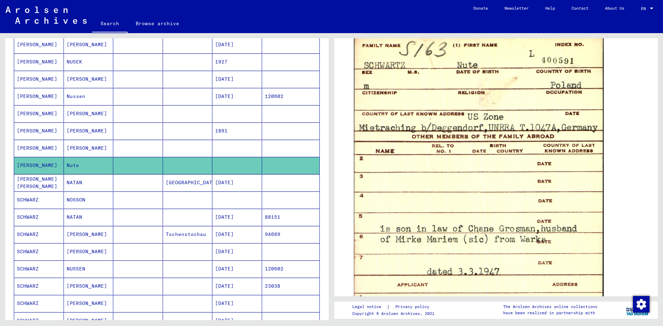
click at [143, 141] on mat-cell at bounding box center [138, 148] width 50 height 17
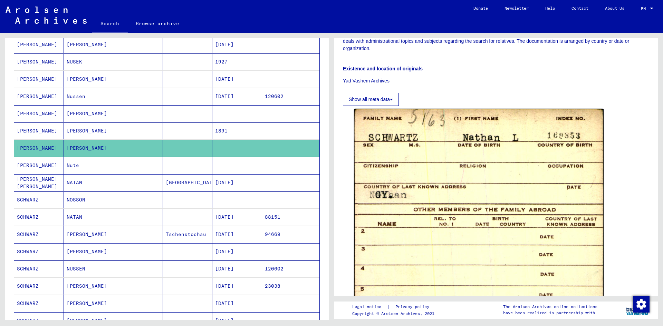
scroll to position [276, 0]
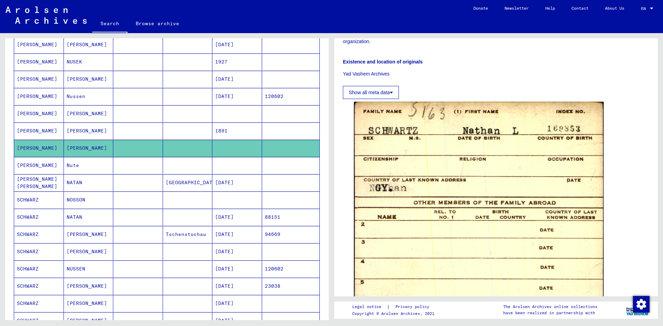
click at [139, 61] on mat-cell at bounding box center [138, 62] width 50 height 17
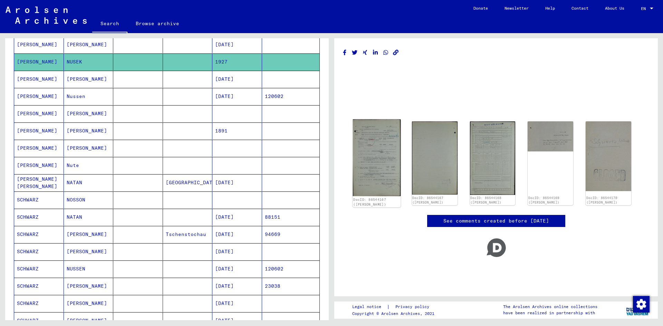
click at [384, 146] on img at bounding box center [377, 157] width 48 height 77
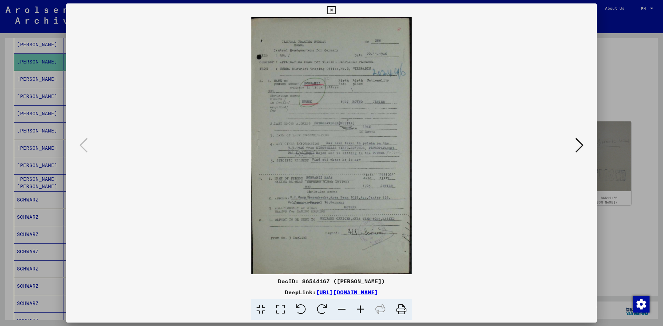
click at [8, 105] on div at bounding box center [331, 163] width 663 height 326
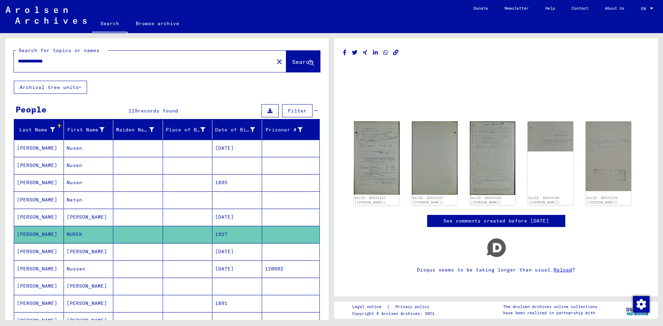
click at [27, 60] on input "**********" at bounding box center [144, 61] width 252 height 7
type input "**********"
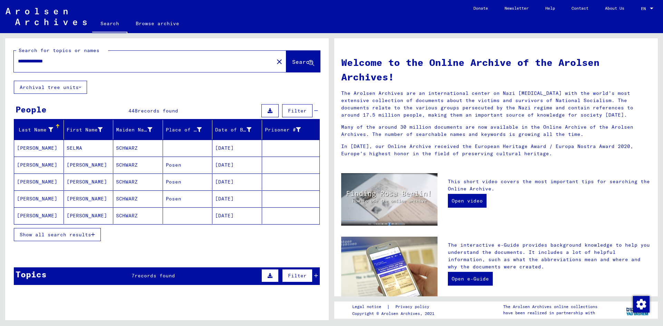
click at [73, 238] on span "Show all search results" at bounding box center [55, 235] width 71 height 6
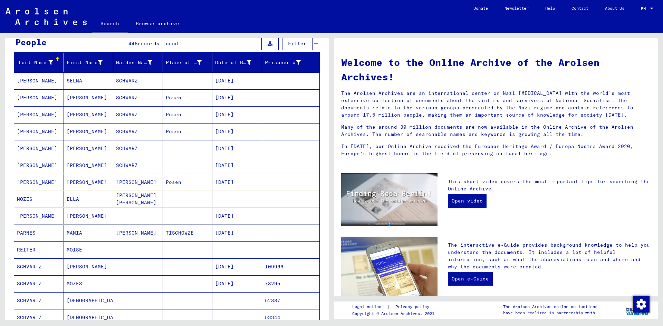
scroll to position [69, 0]
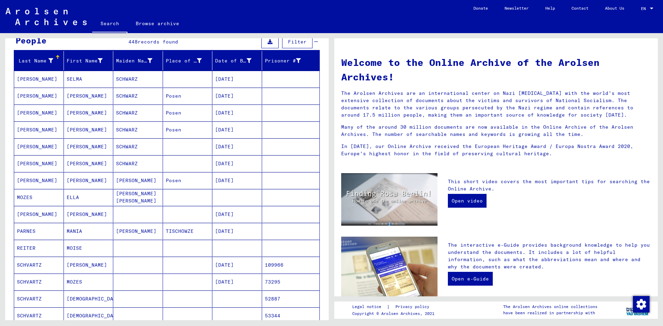
click at [134, 252] on mat-cell at bounding box center [138, 248] width 50 height 17
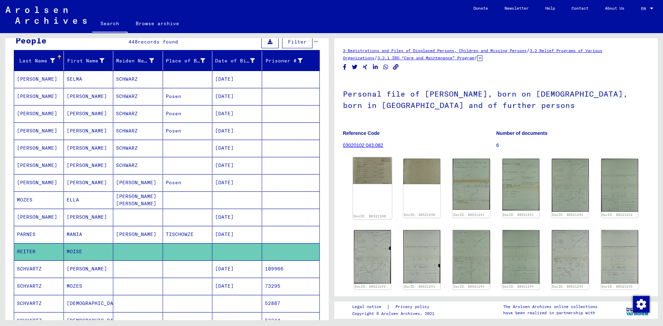
click at [364, 174] on img at bounding box center [372, 170] width 39 height 27
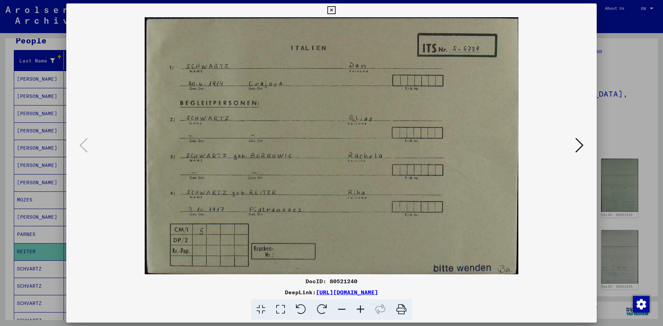
click at [620, 126] on div at bounding box center [331, 163] width 663 height 326
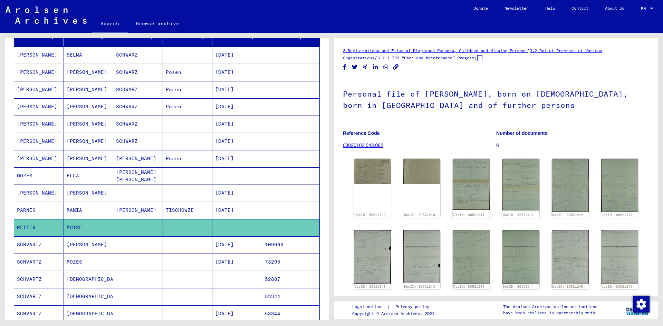
scroll to position [104, 0]
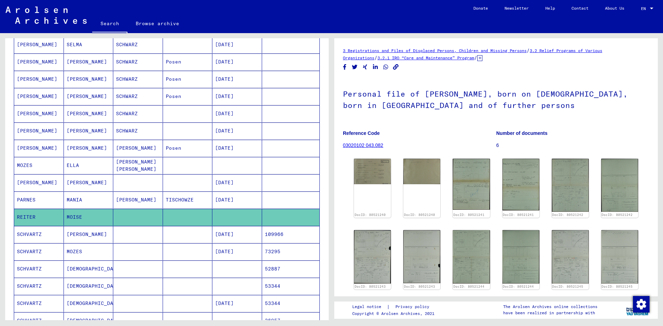
click at [182, 269] on mat-cell at bounding box center [188, 269] width 50 height 17
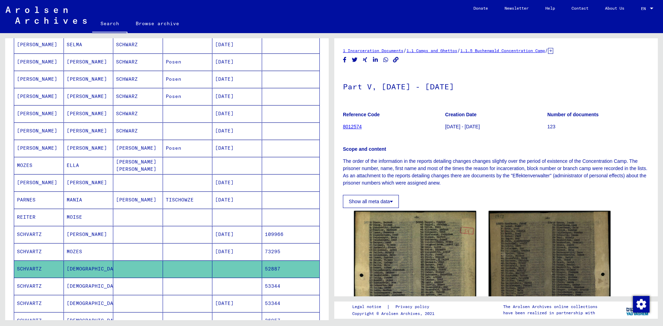
click at [182, 281] on mat-cell at bounding box center [188, 286] width 50 height 17
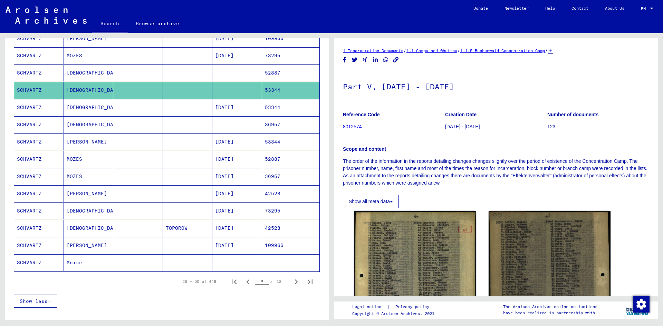
scroll to position [311, 0]
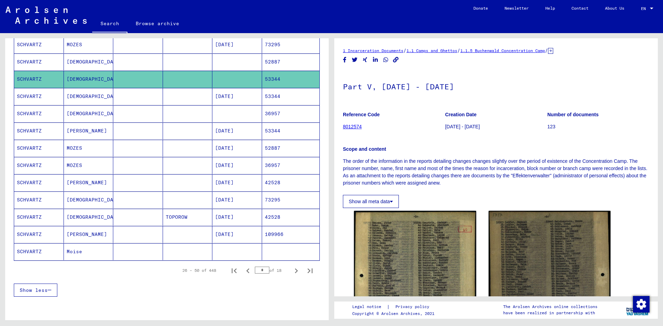
click at [128, 255] on mat-cell at bounding box center [138, 251] width 50 height 17
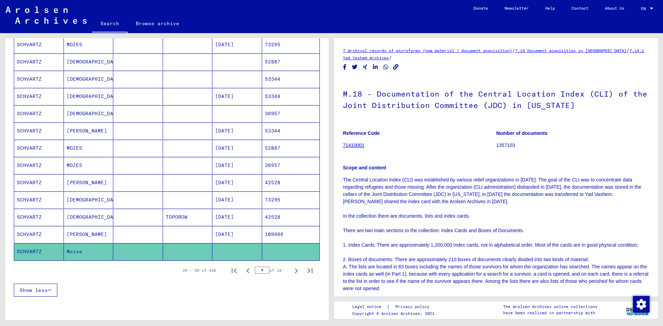
click at [154, 117] on mat-cell at bounding box center [138, 113] width 50 height 17
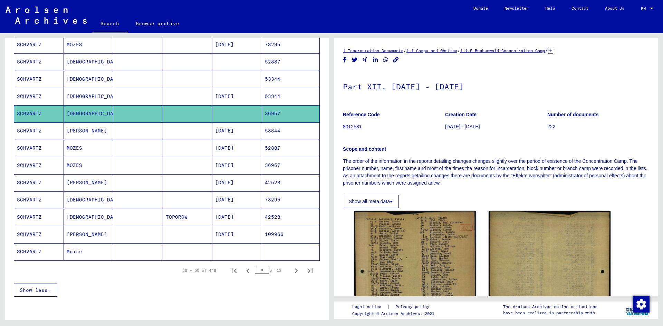
click at [148, 99] on mat-cell at bounding box center [138, 96] width 50 height 17
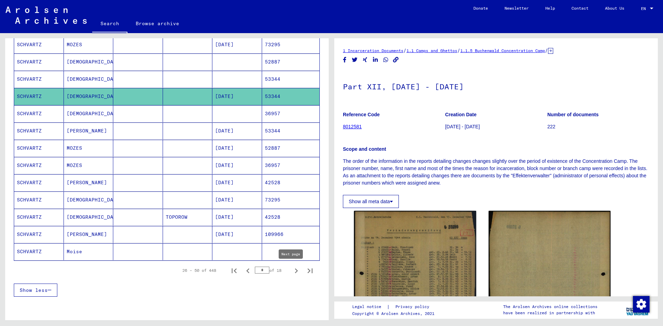
click at [291, 272] on icon "Next page" at bounding box center [296, 271] width 10 height 10
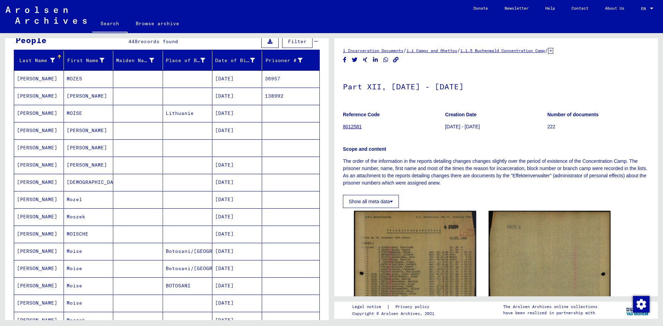
scroll to position [69, 0]
click at [118, 154] on mat-cell at bounding box center [138, 148] width 50 height 17
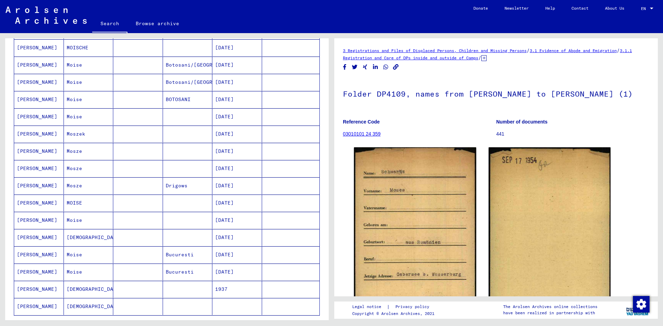
scroll to position [276, 0]
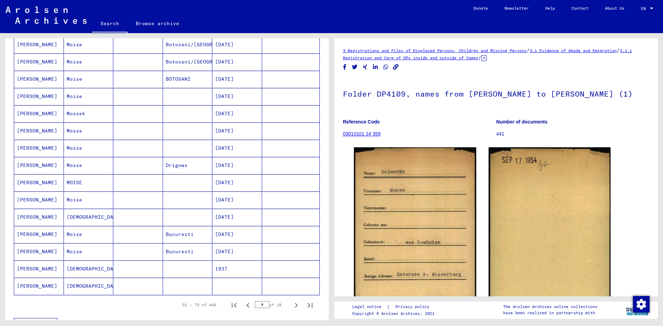
click at [142, 289] on mat-cell at bounding box center [138, 286] width 50 height 17
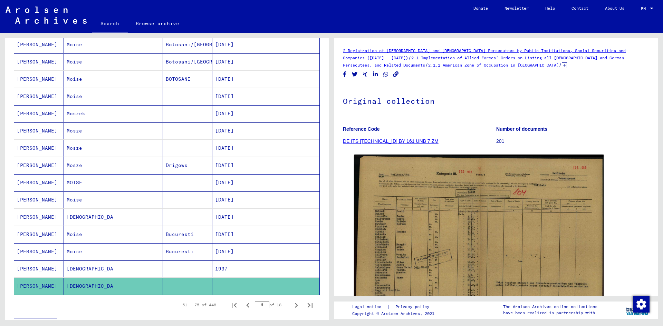
click at [291, 307] on icon "Next page" at bounding box center [296, 306] width 10 height 10
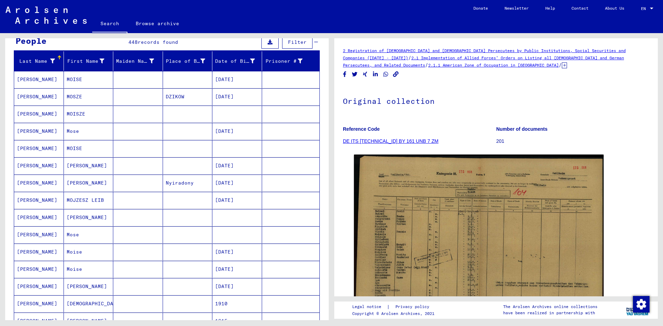
scroll to position [35, 0]
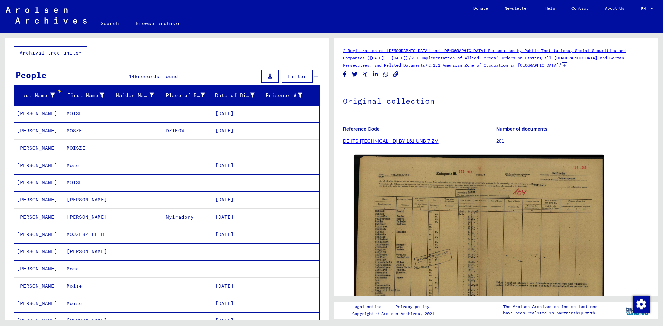
click at [97, 152] on mat-cell "MOISZE" at bounding box center [89, 148] width 50 height 17
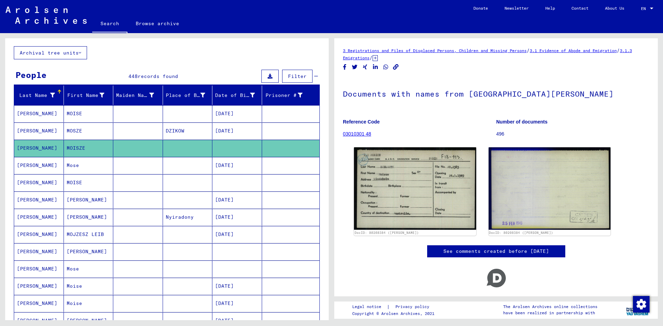
click at [126, 187] on mat-cell at bounding box center [138, 182] width 50 height 17
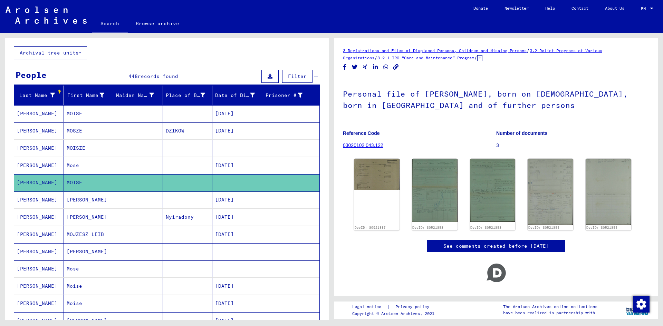
click at [121, 255] on mat-cell at bounding box center [138, 251] width 50 height 17
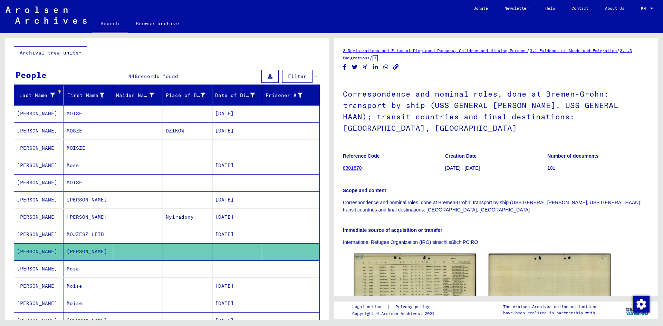
click at [118, 272] on mat-cell at bounding box center [138, 269] width 50 height 17
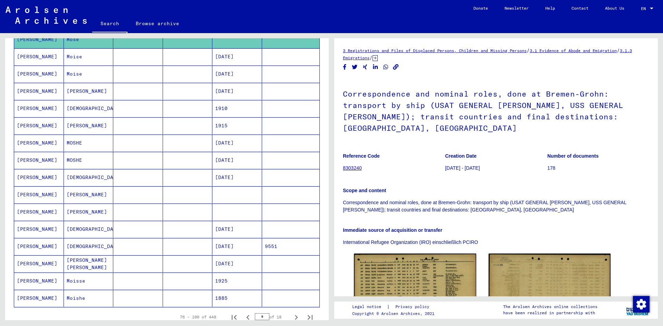
scroll to position [276, 0]
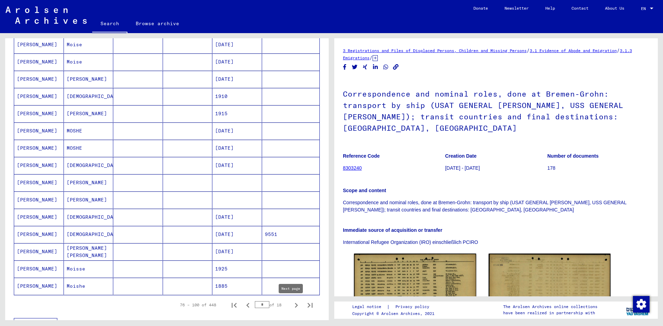
click at [291, 306] on icon "Next page" at bounding box center [296, 306] width 10 height 10
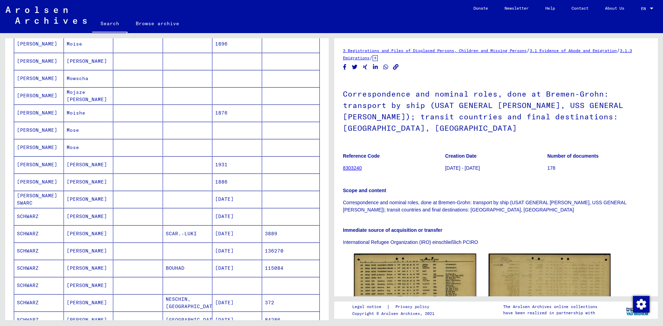
scroll to position [138, 0]
click at [119, 178] on mat-cell at bounding box center [138, 182] width 50 height 17
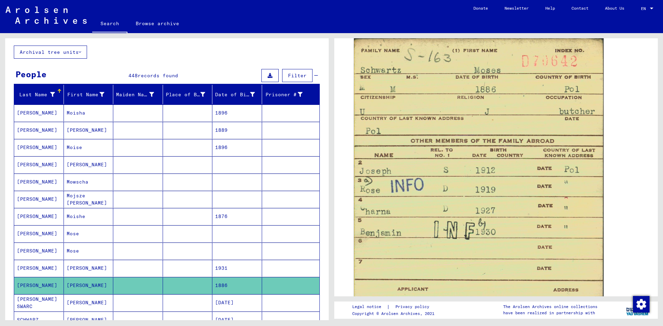
scroll to position [35, 0]
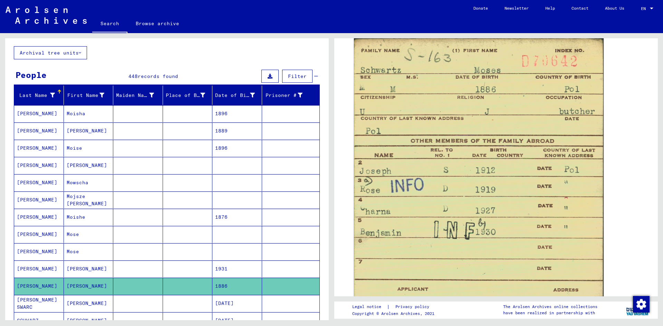
click at [109, 162] on mat-cell "[PERSON_NAME]" at bounding box center [89, 165] width 50 height 17
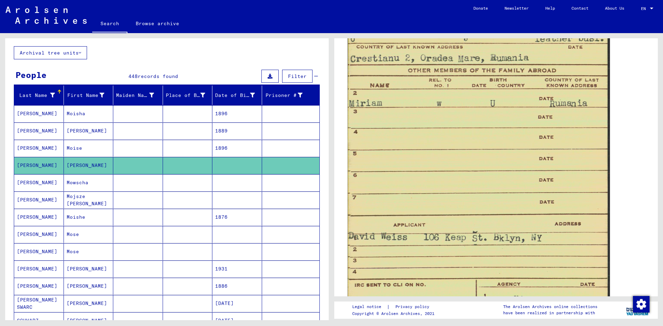
scroll to position [414, 0]
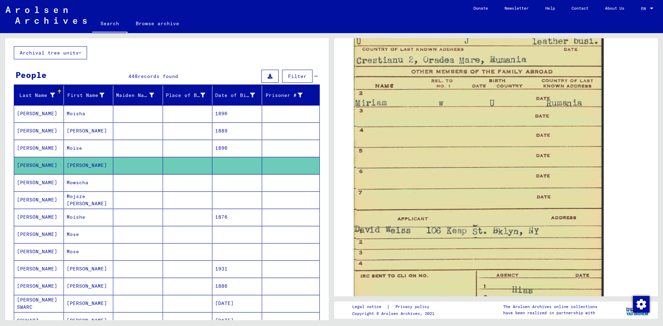
click at [100, 181] on mat-cell "Mowscha" at bounding box center [89, 182] width 50 height 17
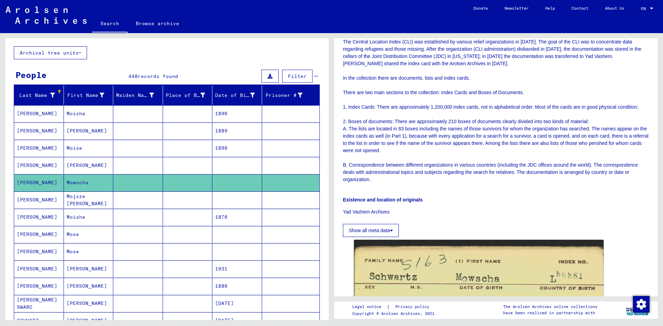
scroll to position [311, 0]
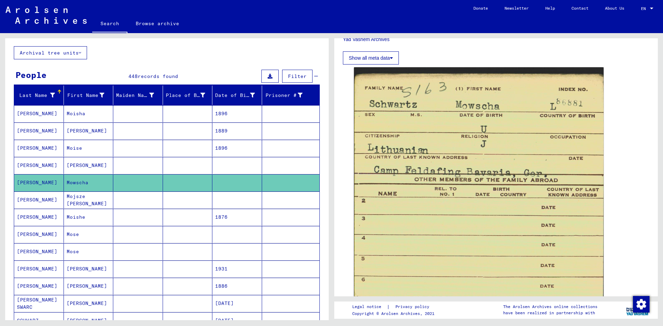
click at [127, 202] on mat-cell at bounding box center [138, 200] width 50 height 17
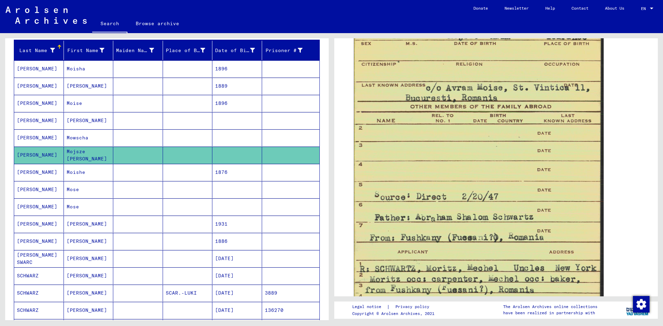
scroll to position [104, 0]
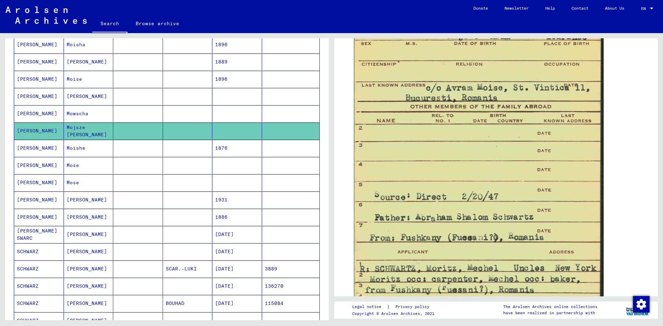
click at [164, 167] on mat-cell at bounding box center [188, 165] width 50 height 17
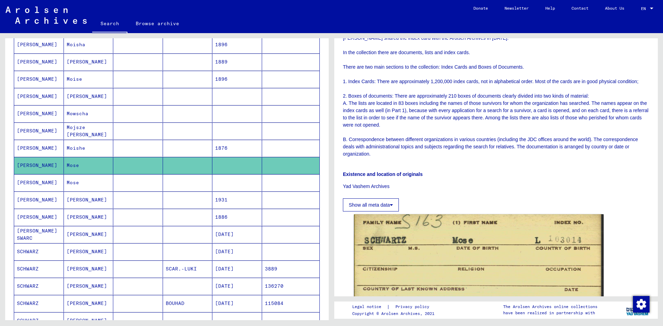
scroll to position [276, 0]
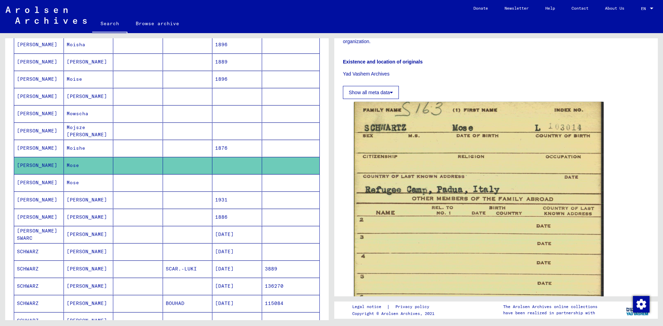
click at [167, 183] on mat-cell at bounding box center [188, 182] width 50 height 17
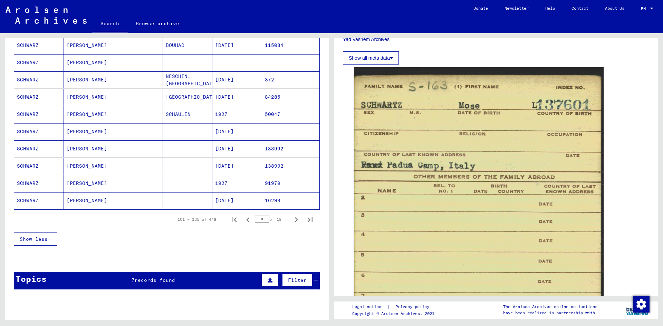
scroll to position [380, 0]
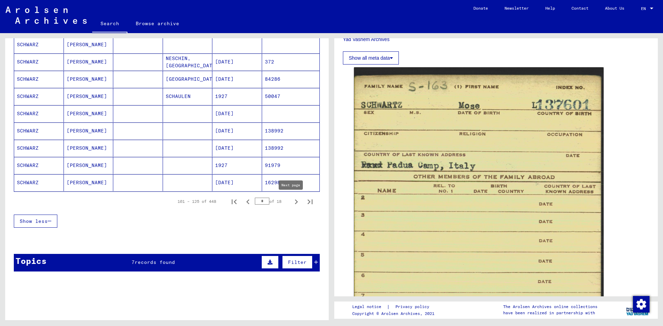
click at [291, 202] on icon "Next page" at bounding box center [296, 202] width 10 height 10
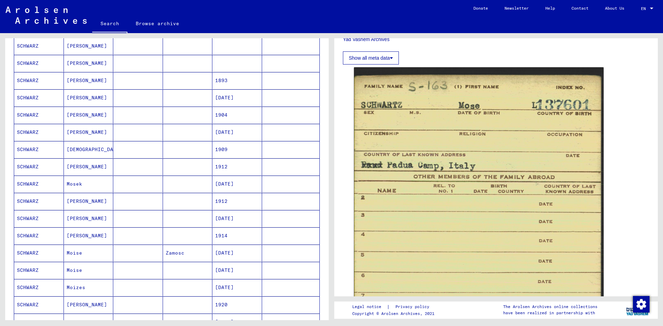
scroll to position [104, 0]
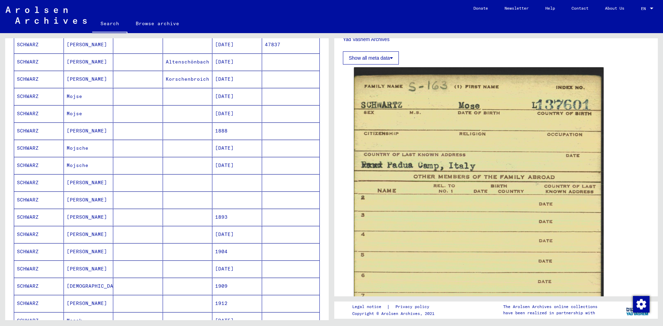
click at [133, 144] on mat-cell at bounding box center [138, 148] width 50 height 17
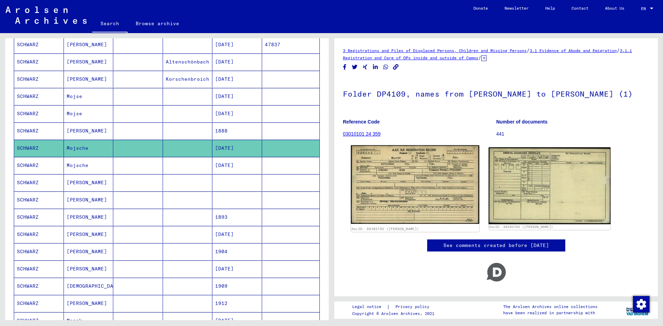
click at [425, 172] on img at bounding box center [415, 184] width 128 height 79
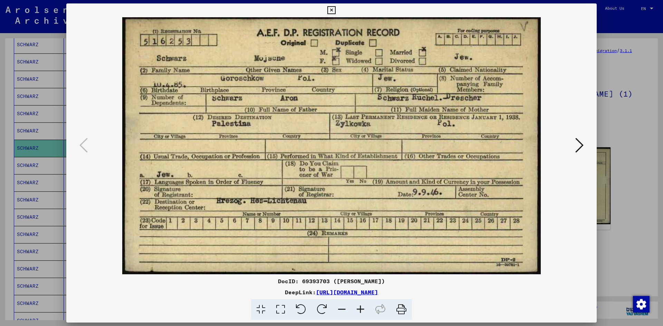
click at [613, 116] on div at bounding box center [331, 163] width 663 height 326
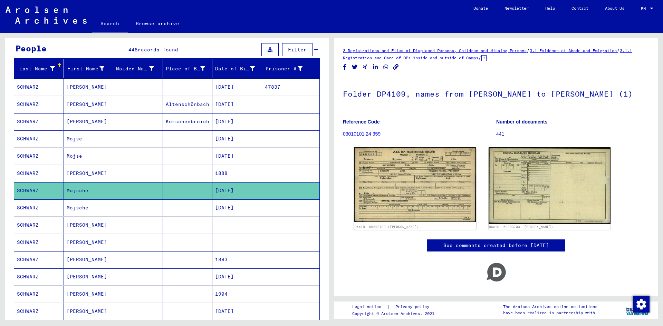
scroll to position [35, 0]
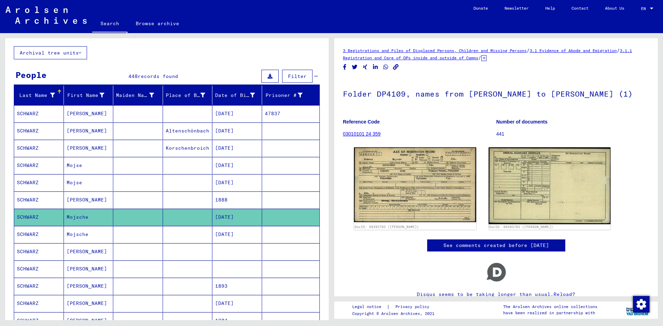
click at [99, 129] on mat-cell "[PERSON_NAME]" at bounding box center [89, 131] width 50 height 17
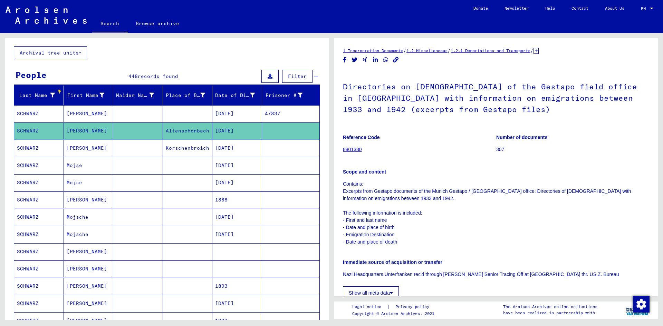
scroll to position [173, 0]
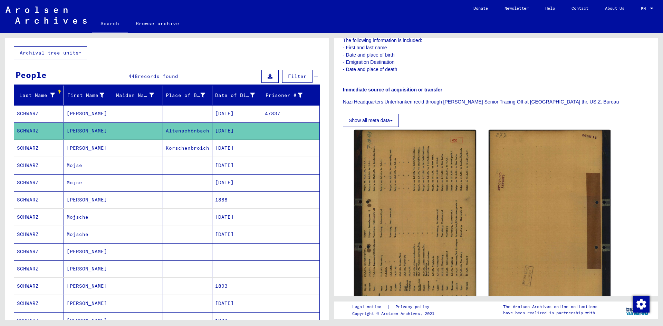
click at [122, 250] on mat-cell at bounding box center [138, 251] width 50 height 17
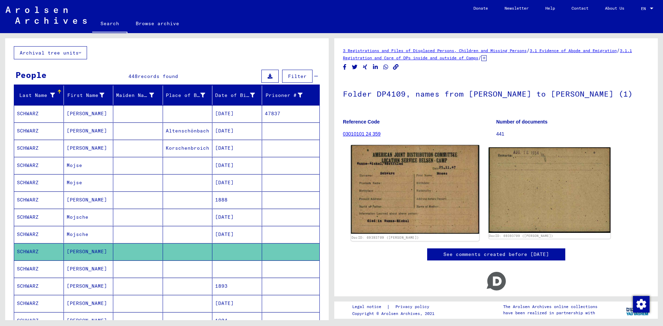
click at [418, 184] on img at bounding box center [415, 189] width 128 height 89
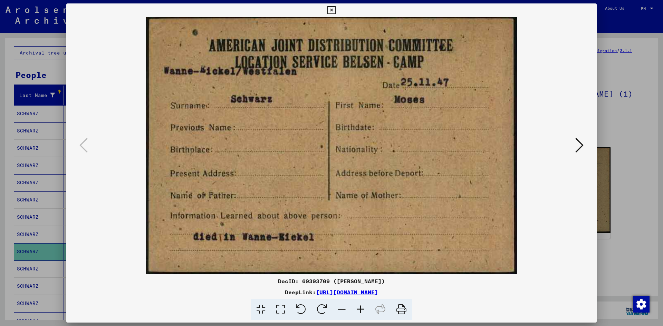
click at [621, 159] on div at bounding box center [331, 163] width 663 height 326
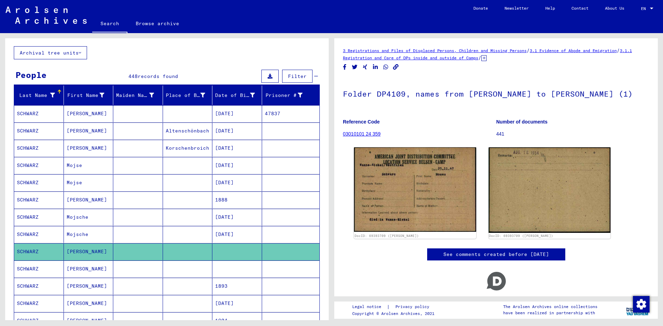
click at [178, 272] on mat-cell at bounding box center [188, 269] width 50 height 17
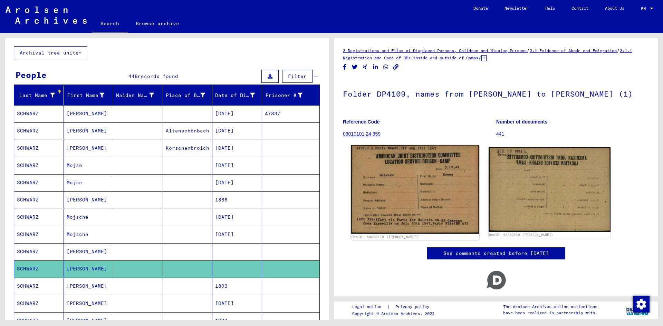
click at [390, 196] on img at bounding box center [415, 189] width 128 height 89
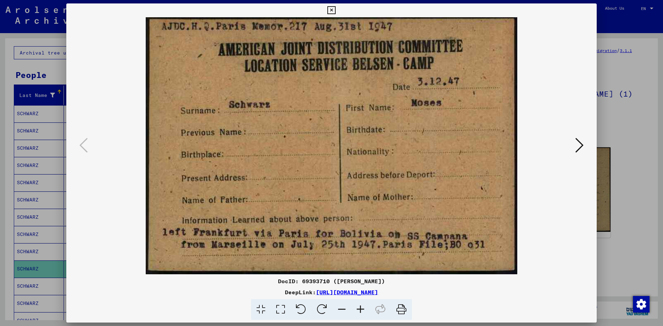
click at [616, 158] on div at bounding box center [331, 163] width 663 height 326
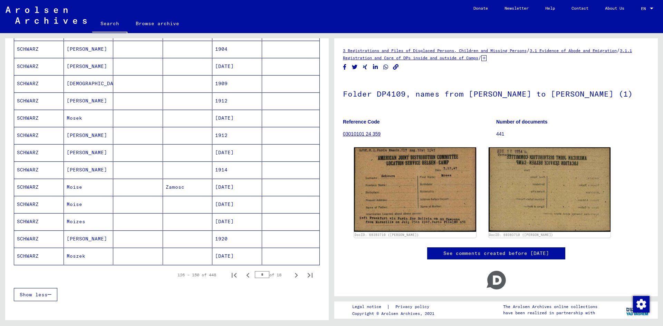
scroll to position [345, 0]
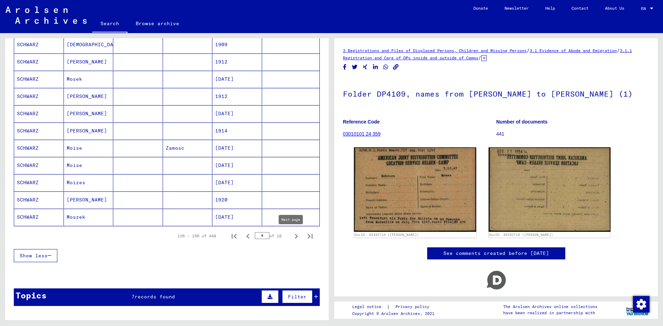
click at [291, 236] on icon "Next page" at bounding box center [296, 237] width 10 height 10
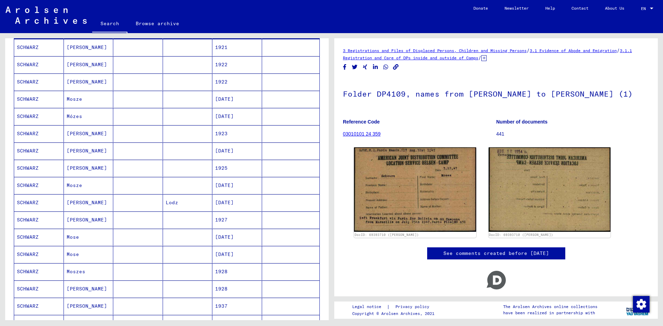
scroll to position [104, 0]
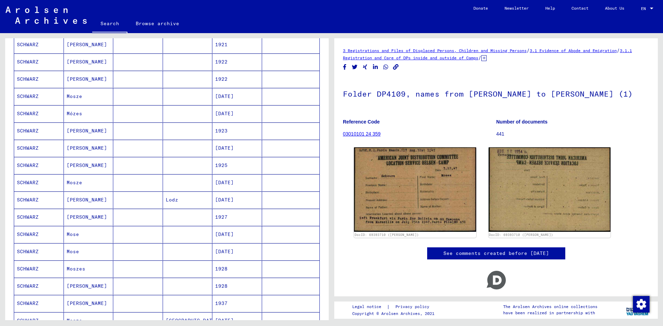
click at [118, 198] on mat-cell at bounding box center [138, 200] width 50 height 17
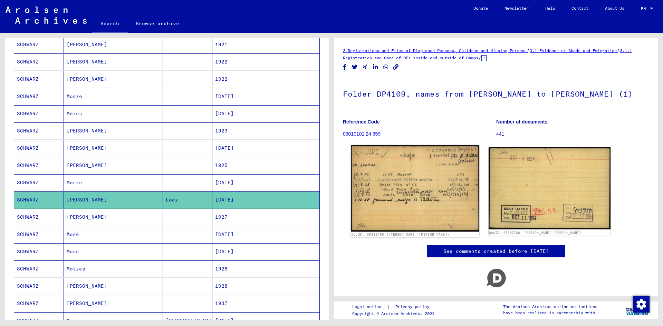
click at [373, 210] on img at bounding box center [415, 188] width 128 height 87
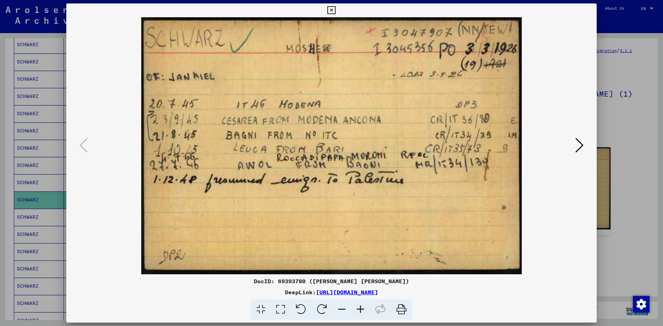
click at [617, 133] on div at bounding box center [331, 163] width 663 height 326
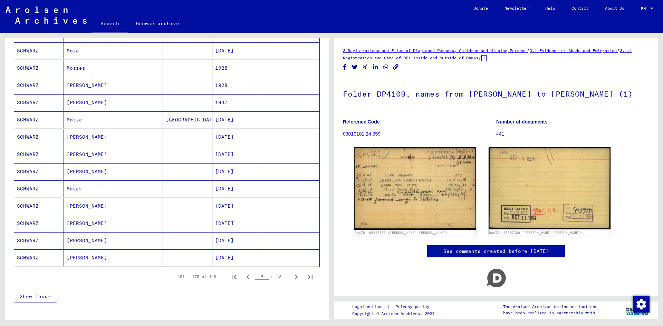
scroll to position [311, 0]
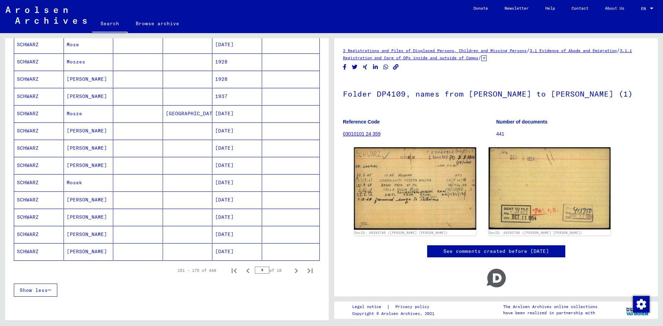
click at [291, 270] on icon "Next page" at bounding box center [296, 271] width 10 height 10
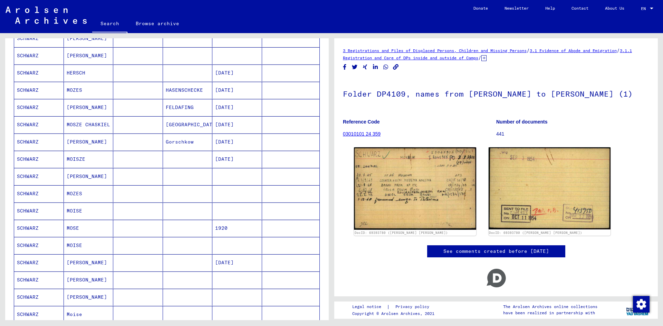
scroll to position [69, 0]
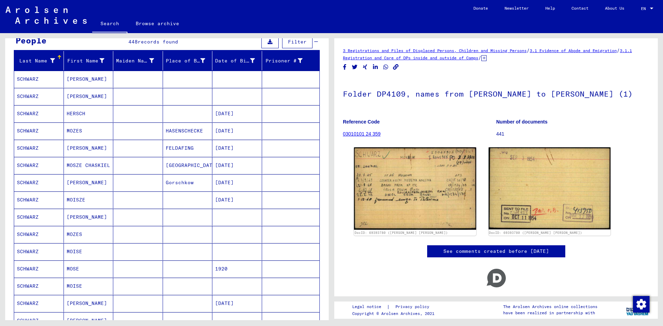
click at [151, 130] on mat-cell at bounding box center [138, 131] width 50 height 17
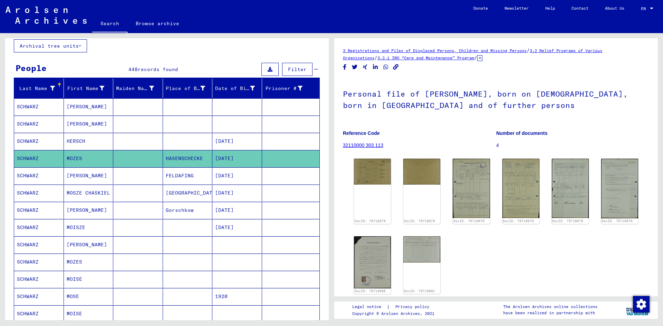
scroll to position [104, 0]
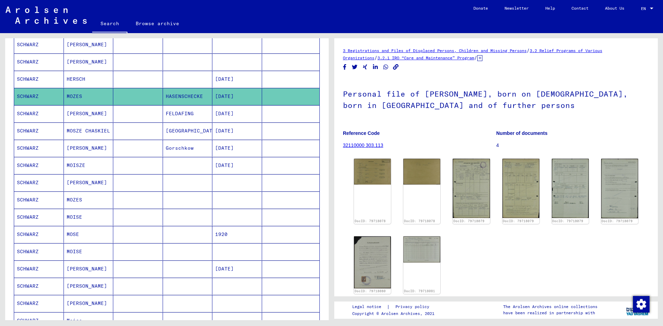
click at [122, 179] on mat-cell at bounding box center [138, 182] width 50 height 17
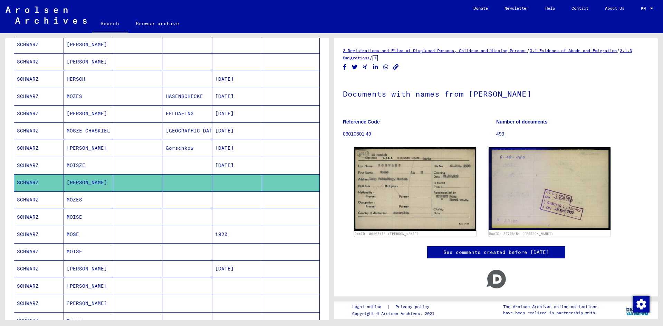
click at [118, 202] on mat-cell at bounding box center [138, 200] width 50 height 17
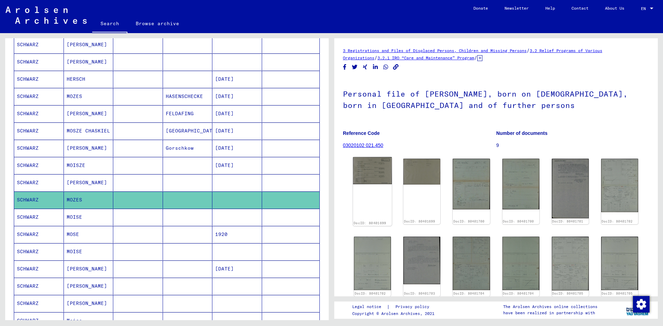
click at [363, 173] on img at bounding box center [372, 170] width 39 height 27
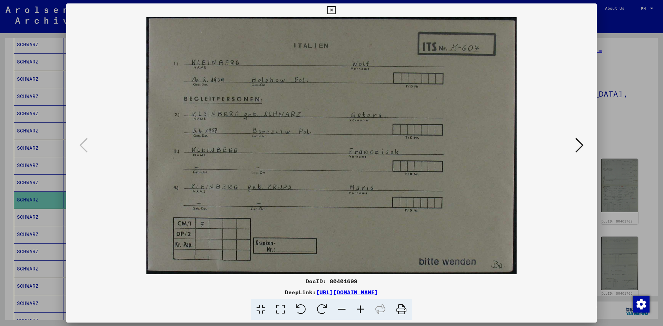
click at [7, 224] on div at bounding box center [331, 163] width 663 height 326
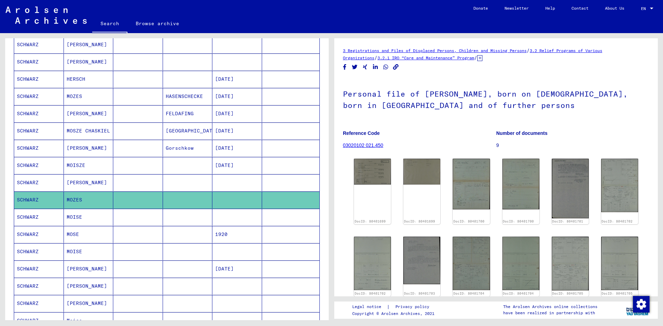
click at [156, 215] on mat-cell at bounding box center [138, 217] width 50 height 17
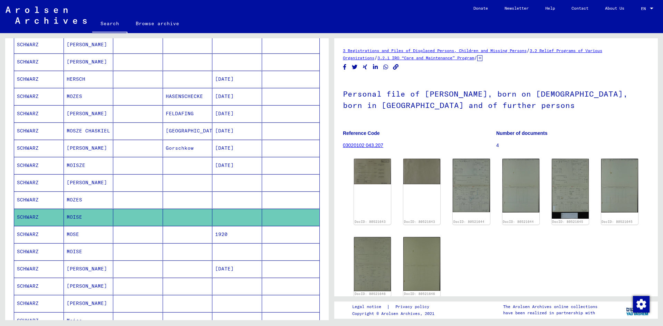
click at [141, 252] on mat-cell at bounding box center [138, 251] width 50 height 17
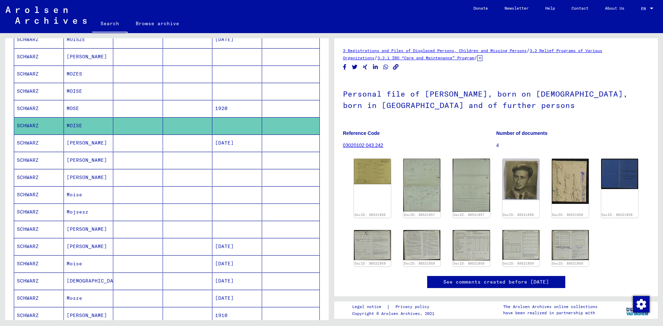
scroll to position [242, 0]
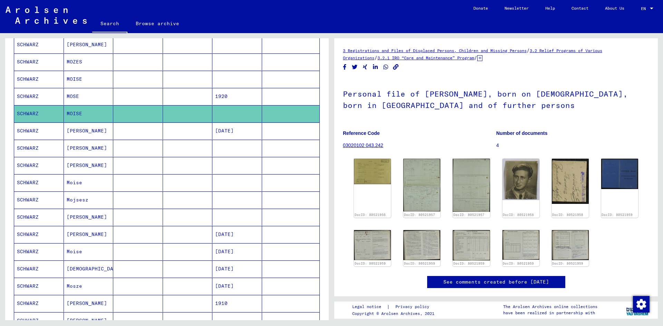
click at [153, 265] on mat-cell at bounding box center [138, 269] width 50 height 17
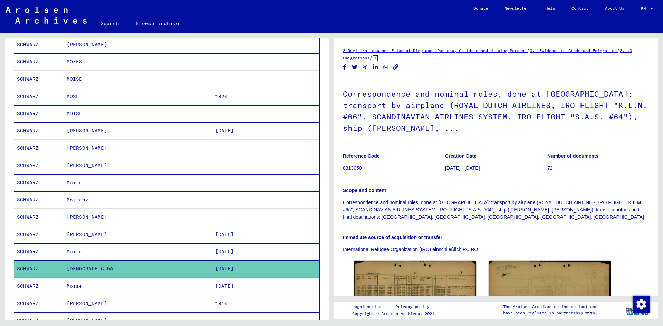
click at [172, 150] on mat-cell at bounding box center [188, 148] width 50 height 17
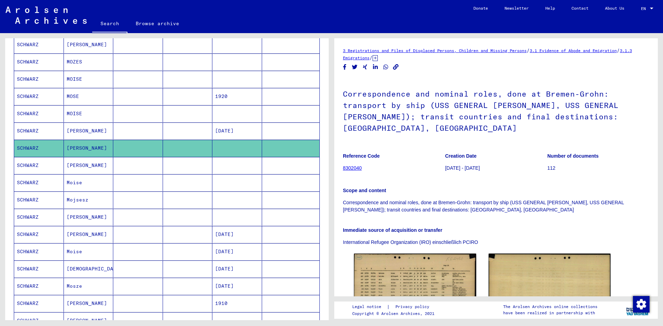
click at [178, 166] on mat-cell at bounding box center [188, 165] width 50 height 17
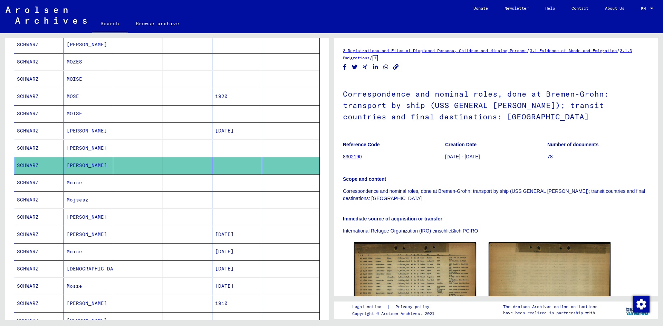
click at [181, 184] on mat-cell at bounding box center [188, 182] width 50 height 17
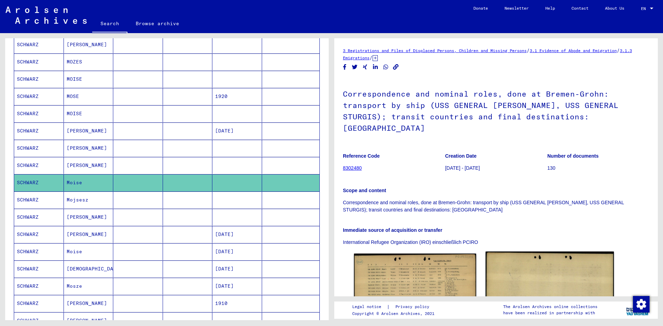
scroll to position [110, 0]
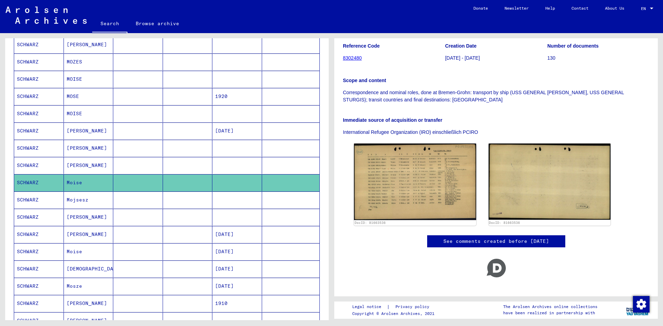
click at [180, 199] on mat-cell at bounding box center [188, 200] width 50 height 17
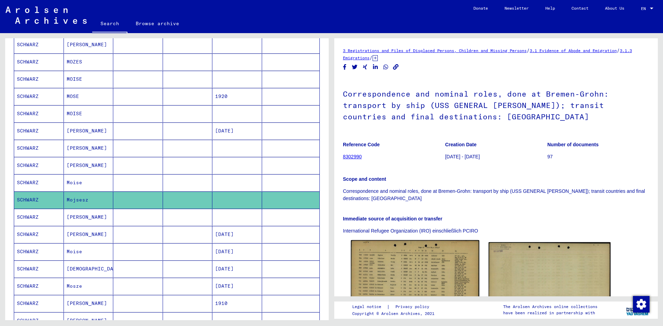
scroll to position [104, 0]
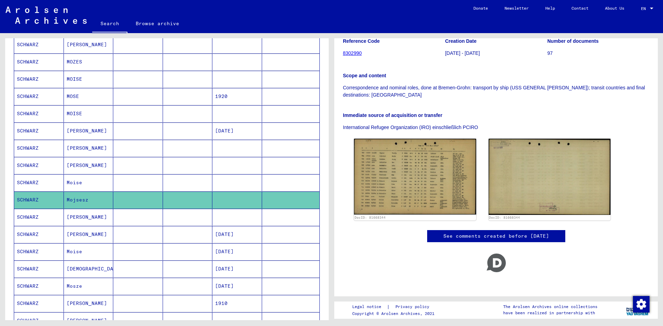
click at [184, 215] on mat-cell at bounding box center [188, 217] width 50 height 17
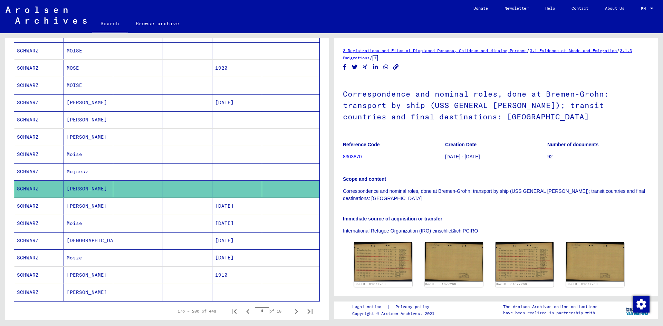
scroll to position [345, 0]
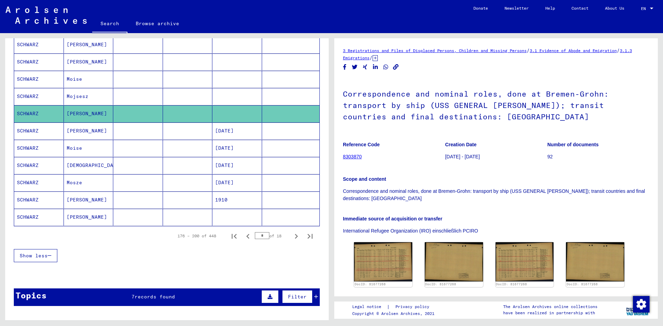
click at [212, 219] on mat-cell at bounding box center [237, 217] width 50 height 17
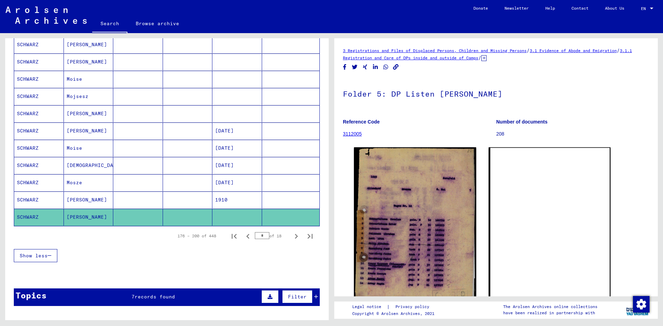
click at [291, 235] on icon "Next page" at bounding box center [296, 237] width 10 height 10
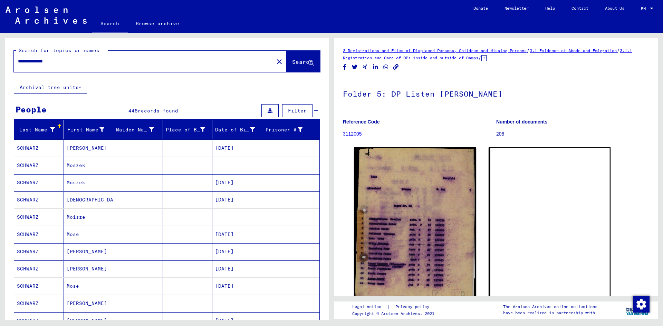
click at [135, 165] on mat-cell at bounding box center [138, 165] width 50 height 17
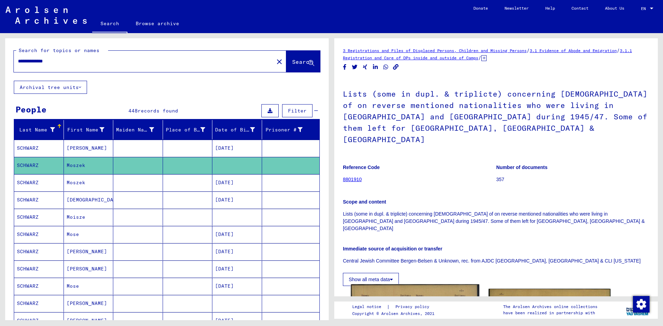
scroll to position [138, 0]
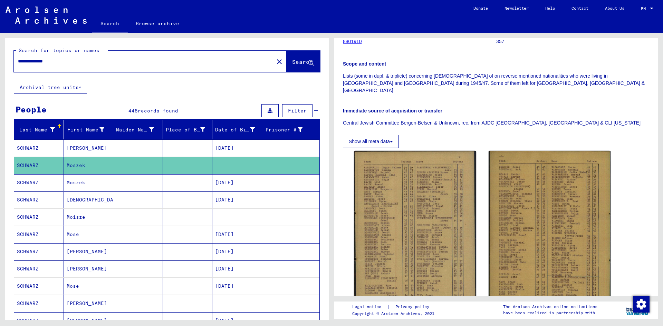
click at [212, 217] on mat-cell at bounding box center [237, 217] width 50 height 17
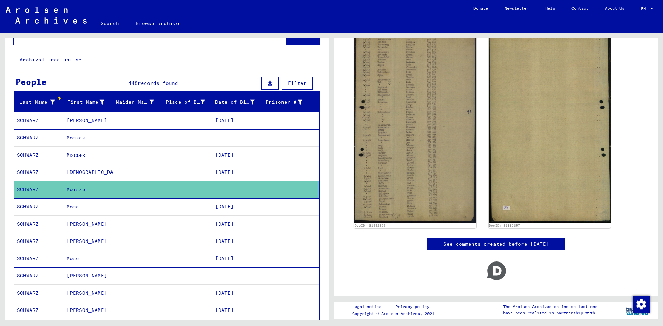
scroll to position [104, 0]
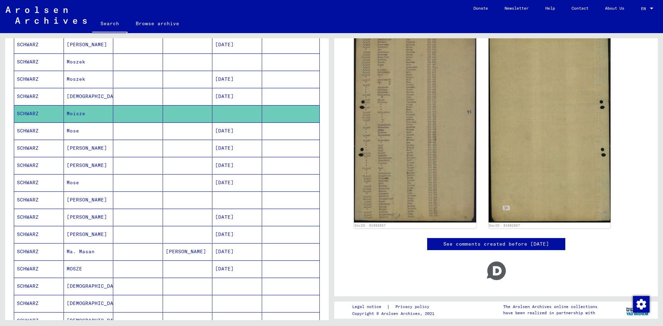
click at [148, 202] on mat-cell at bounding box center [138, 200] width 50 height 17
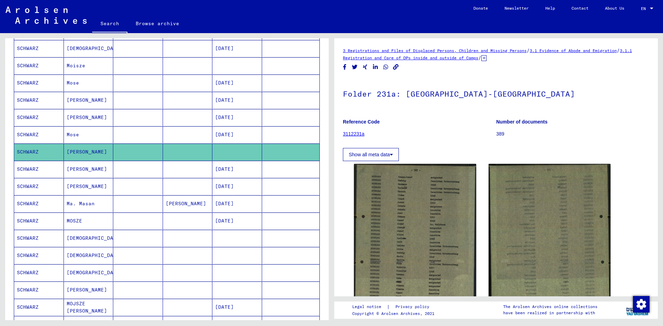
scroll to position [173, 0]
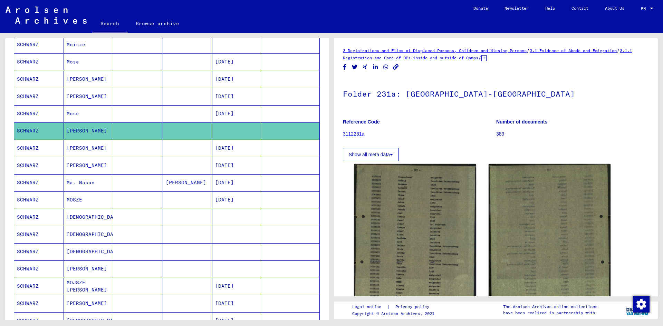
click at [202, 220] on mat-cell at bounding box center [188, 217] width 50 height 17
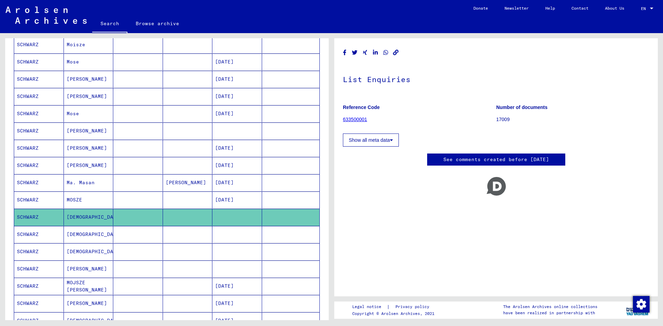
click at [151, 237] on mat-cell at bounding box center [138, 234] width 50 height 17
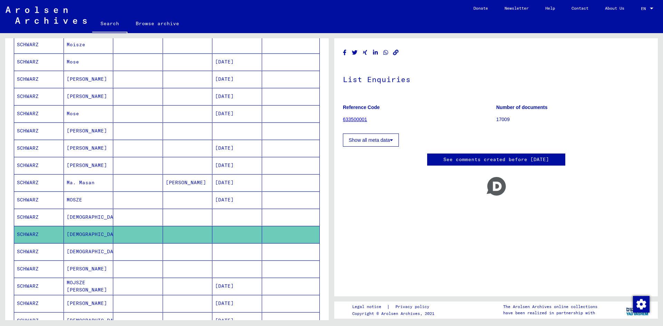
click at [154, 249] on mat-cell at bounding box center [138, 251] width 50 height 17
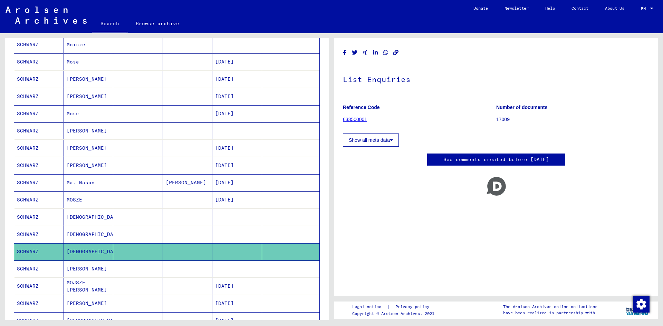
click at [151, 266] on mat-cell at bounding box center [138, 269] width 50 height 17
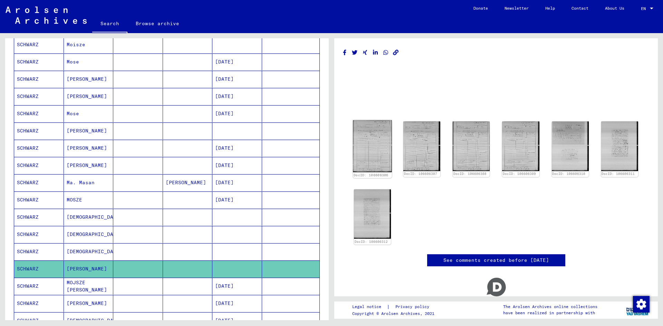
click at [372, 145] on img at bounding box center [372, 146] width 39 height 52
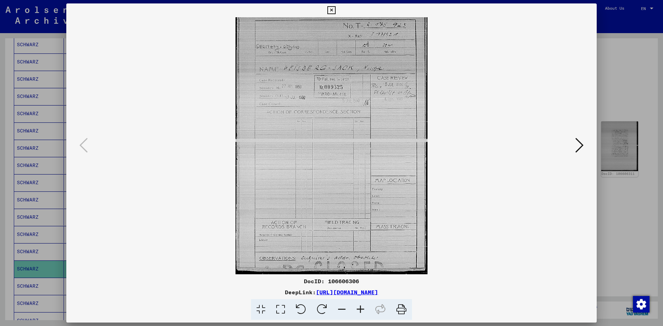
click at [646, 78] on div at bounding box center [331, 163] width 663 height 326
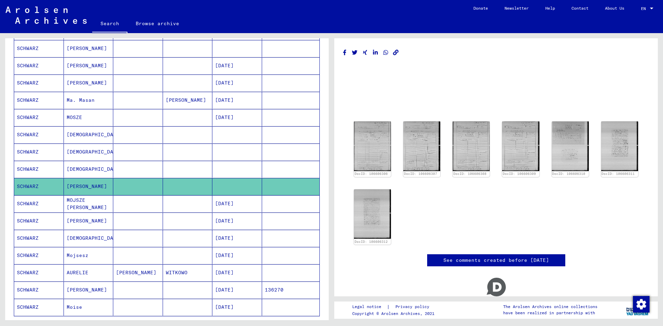
scroll to position [276, 0]
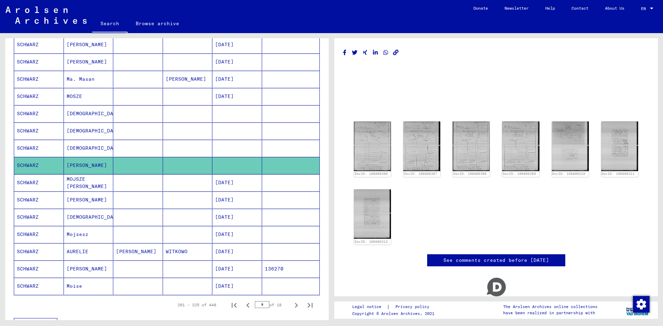
click at [159, 285] on mat-cell at bounding box center [138, 286] width 50 height 17
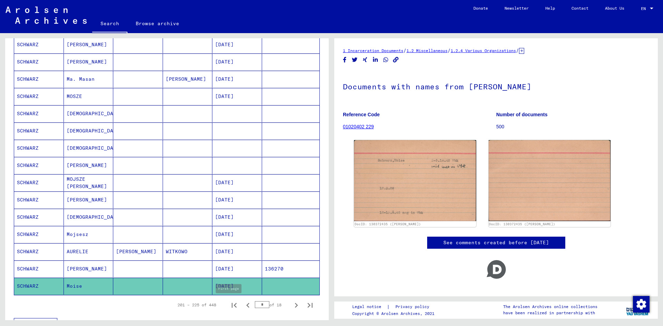
click at [292, 306] on icon "Next page" at bounding box center [296, 306] width 10 height 10
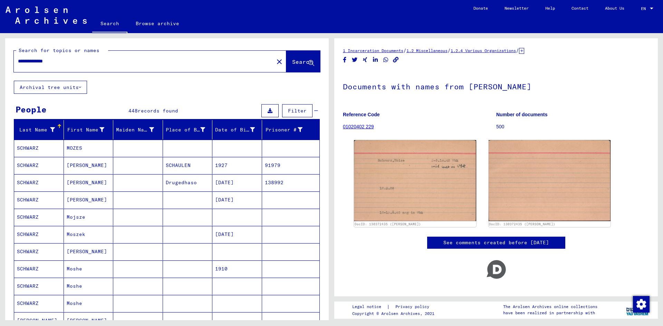
click at [185, 149] on mat-cell at bounding box center [188, 148] width 50 height 17
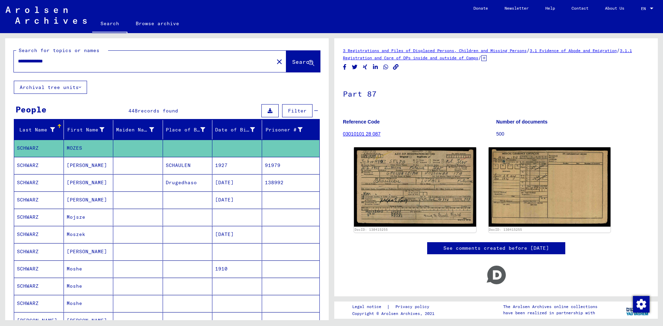
click at [153, 214] on mat-cell at bounding box center [138, 217] width 50 height 17
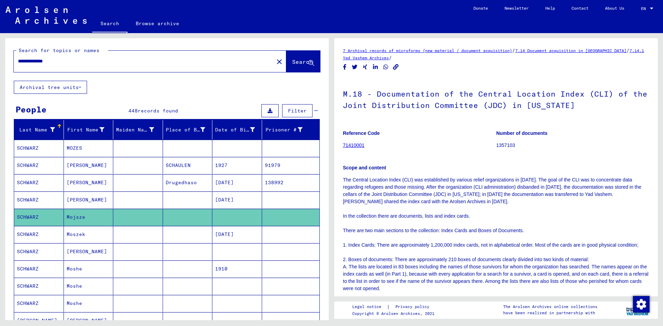
click at [188, 253] on mat-cell at bounding box center [188, 251] width 50 height 17
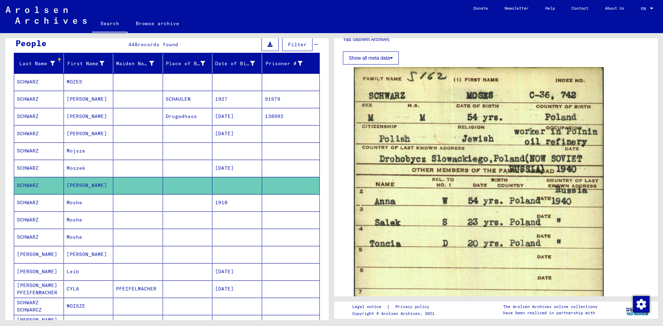
scroll to position [69, 0]
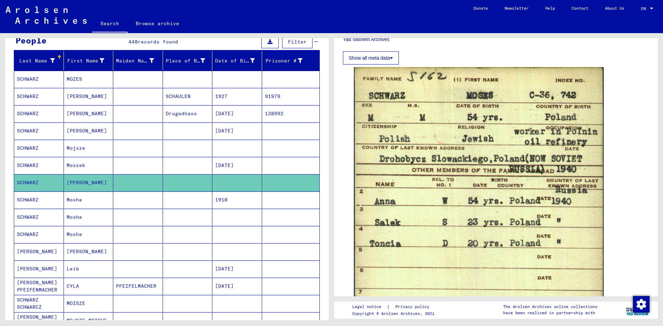
click at [183, 217] on mat-cell at bounding box center [188, 217] width 50 height 17
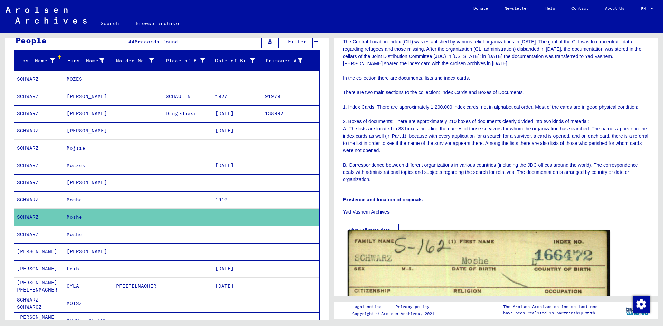
scroll to position [311, 0]
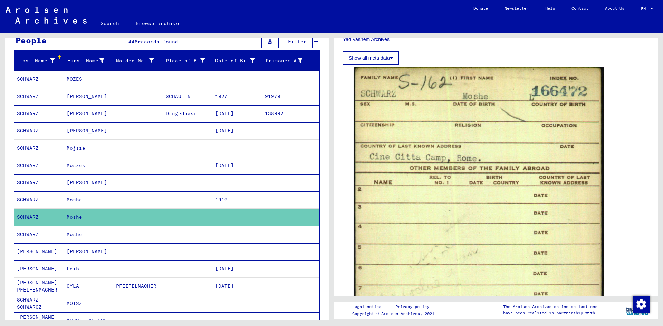
click at [201, 235] on mat-cell at bounding box center [188, 234] width 50 height 17
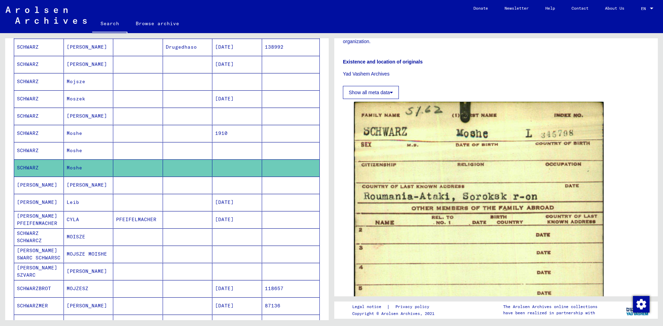
scroll to position [138, 0]
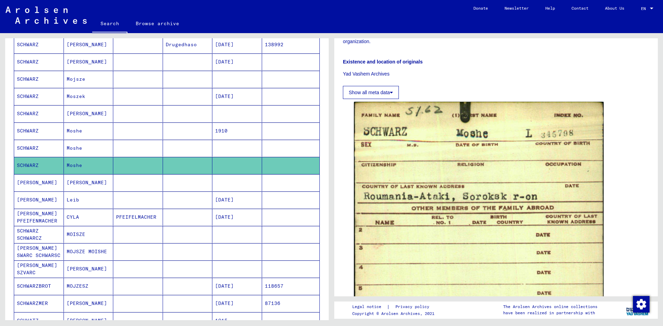
click at [215, 183] on mat-cell at bounding box center [237, 182] width 50 height 17
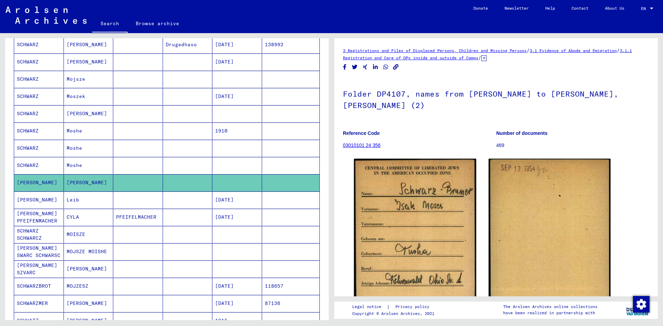
click at [231, 239] on mat-cell at bounding box center [237, 234] width 50 height 17
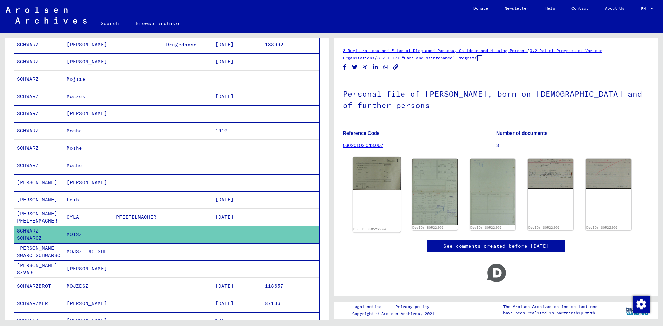
click at [366, 178] on img at bounding box center [377, 173] width 48 height 33
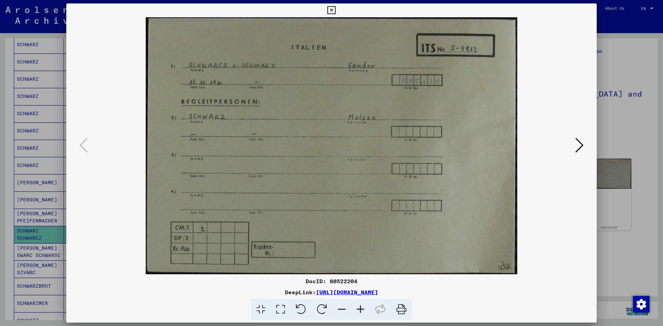
click at [634, 126] on div at bounding box center [331, 163] width 663 height 326
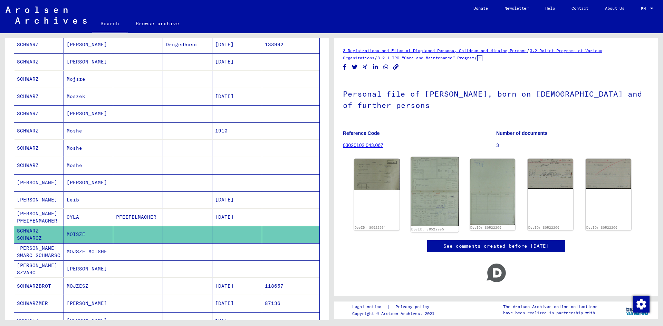
click at [436, 180] on img at bounding box center [435, 191] width 48 height 69
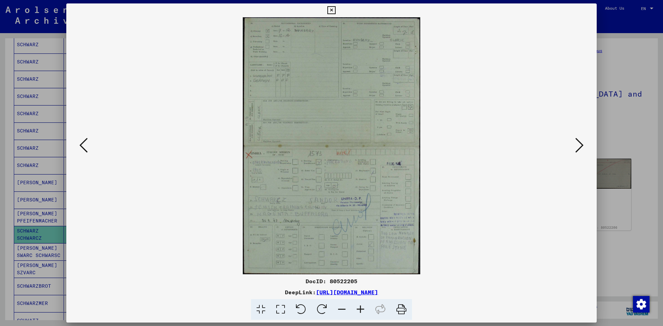
click at [622, 128] on div at bounding box center [331, 163] width 663 height 326
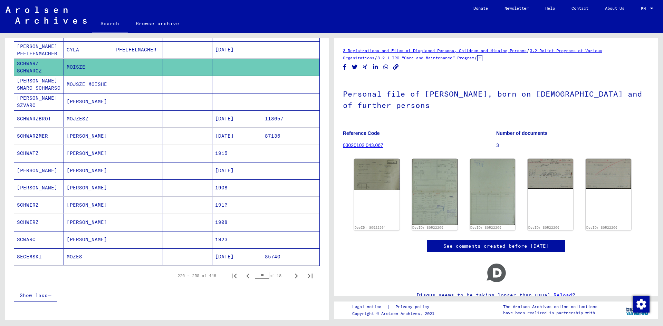
scroll to position [311, 0]
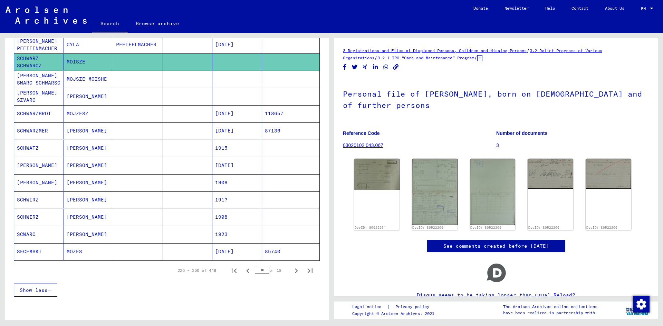
click at [291, 272] on icon "Next page" at bounding box center [296, 271] width 10 height 10
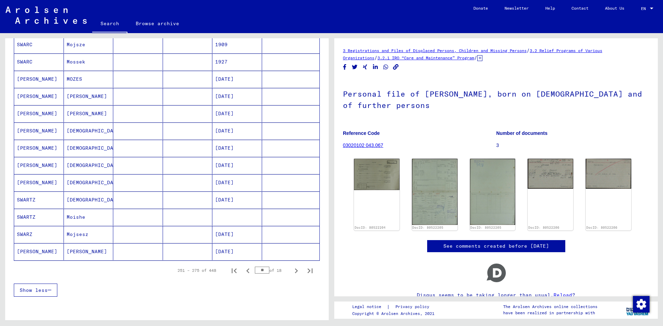
click at [132, 217] on mat-cell at bounding box center [138, 217] width 50 height 17
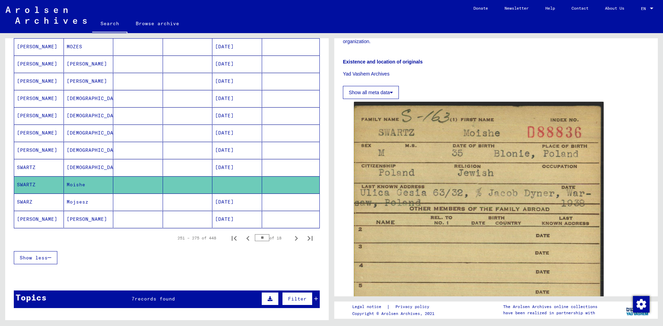
scroll to position [380, 0]
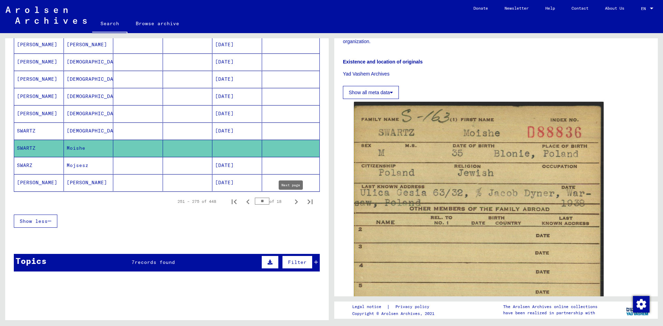
click at [291, 201] on icon "Next page" at bounding box center [296, 202] width 10 height 10
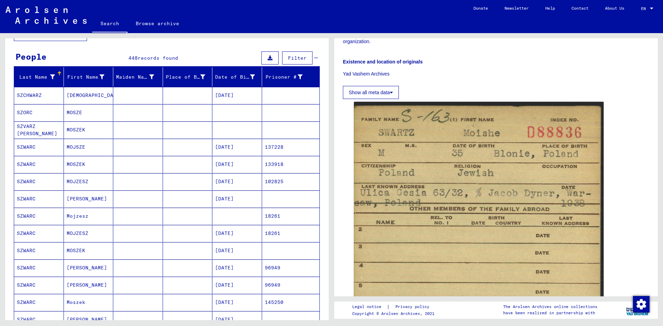
scroll to position [0, 0]
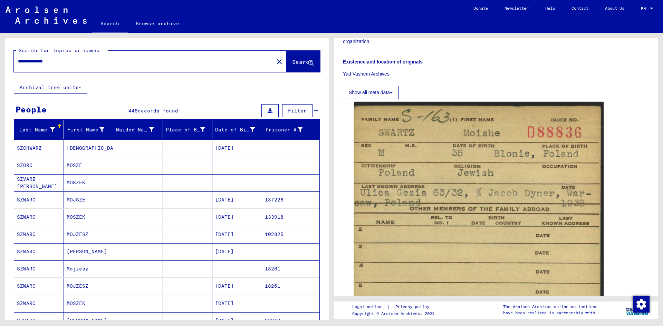
click at [134, 162] on mat-cell at bounding box center [138, 165] width 50 height 17
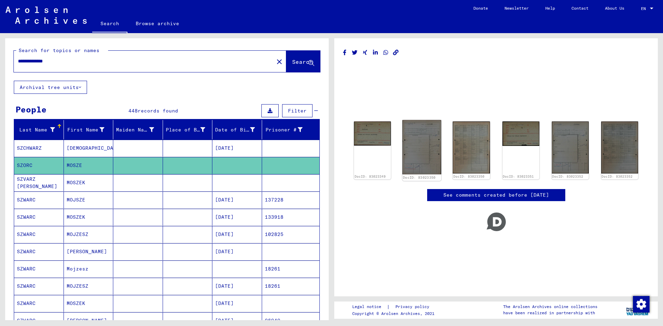
click at [408, 148] on img at bounding box center [421, 147] width 39 height 54
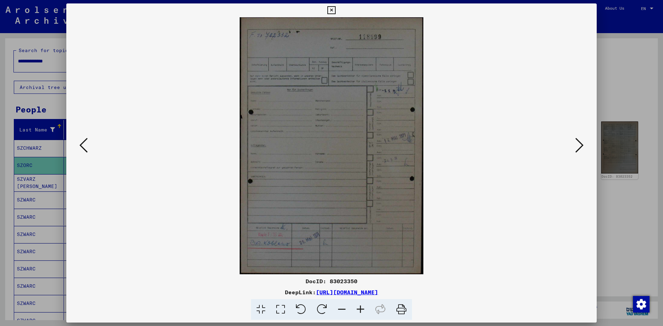
click at [579, 146] on icon at bounding box center [579, 145] width 8 height 17
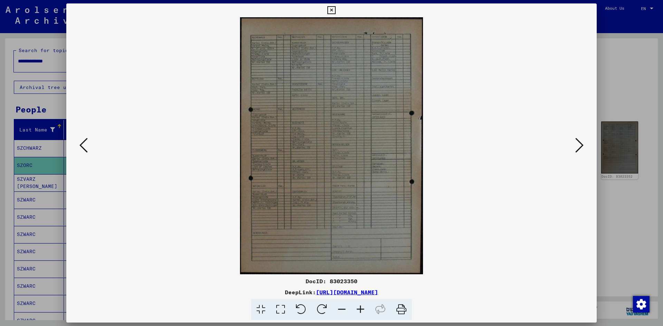
click at [576, 148] on icon at bounding box center [579, 145] width 8 height 17
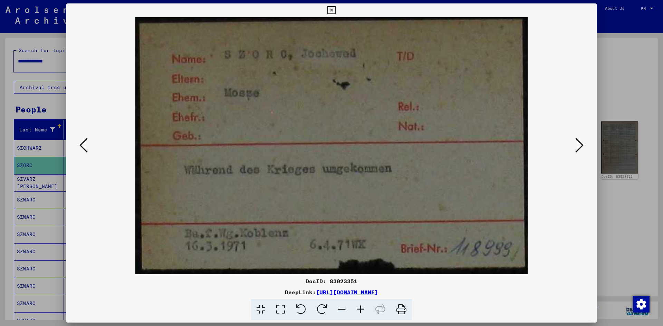
click at [610, 77] on div at bounding box center [331, 163] width 663 height 326
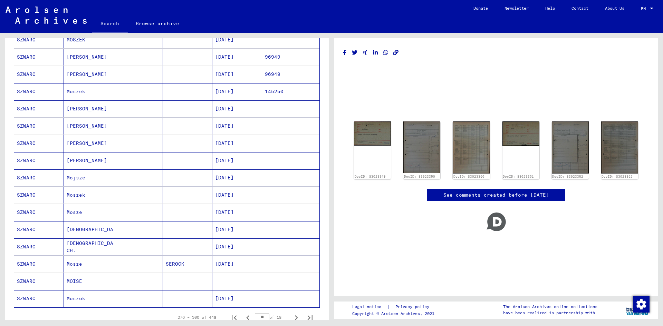
scroll to position [311, 0]
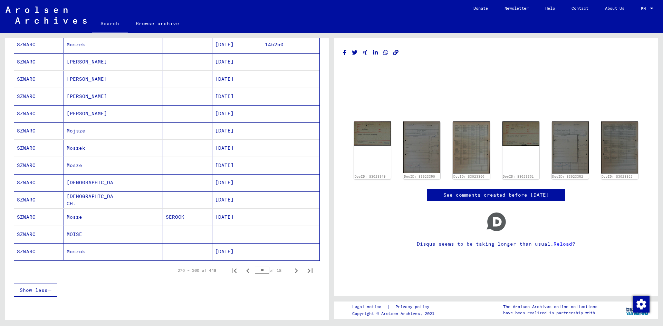
click at [153, 236] on mat-cell at bounding box center [138, 234] width 50 height 17
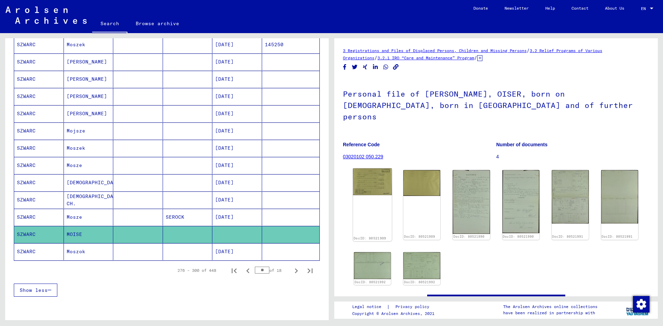
click at [361, 176] on img at bounding box center [372, 181] width 39 height 27
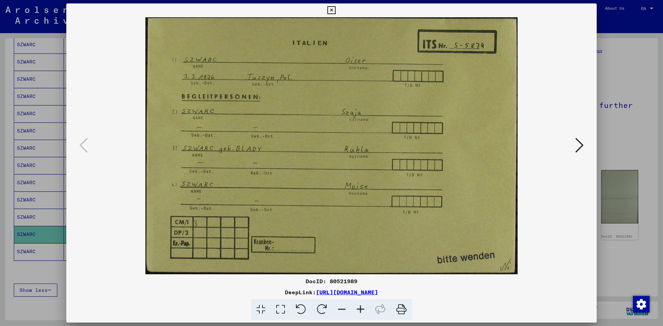
click at [635, 129] on div at bounding box center [331, 163] width 663 height 326
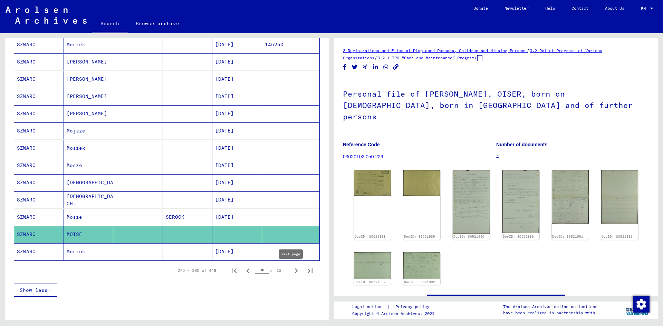
click at [293, 271] on icon "Next page" at bounding box center [296, 271] width 10 height 10
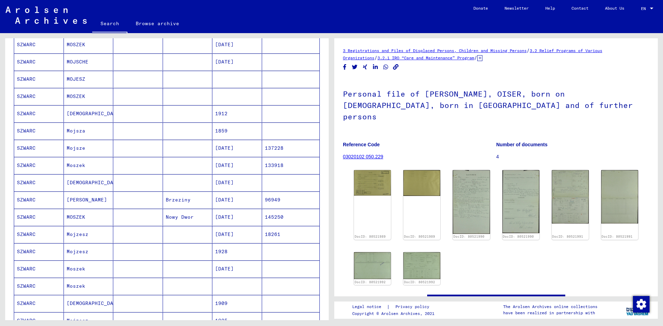
scroll to position [35, 0]
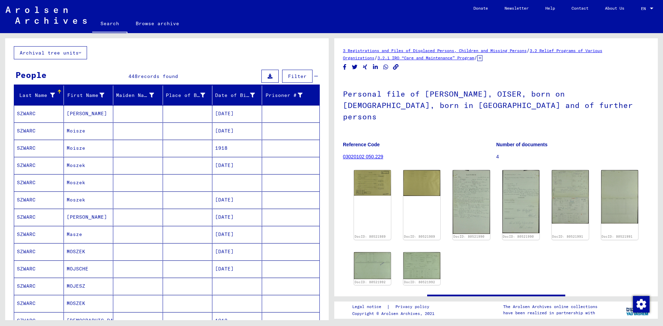
click at [167, 182] on mat-cell at bounding box center [188, 182] width 50 height 17
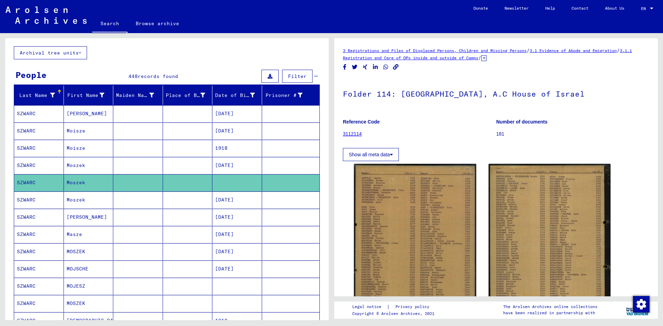
click at [191, 278] on mat-cell at bounding box center [188, 286] width 50 height 17
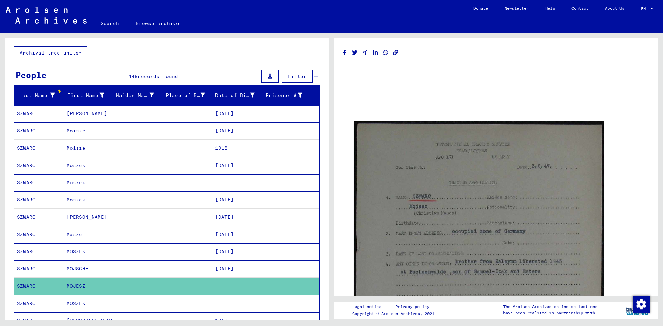
click at [184, 302] on mat-cell at bounding box center [188, 303] width 50 height 17
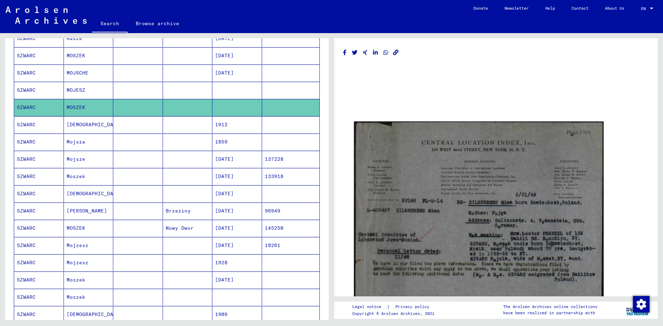
scroll to position [311, 0]
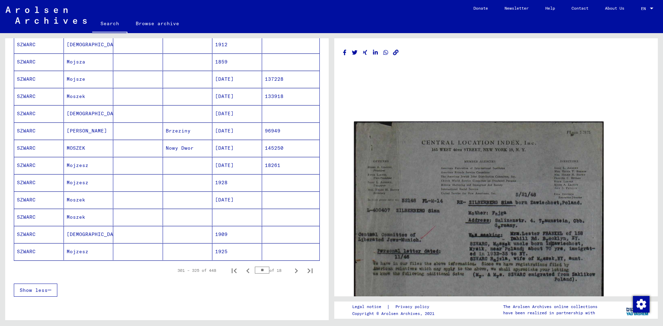
click at [163, 215] on mat-cell at bounding box center [188, 217] width 50 height 17
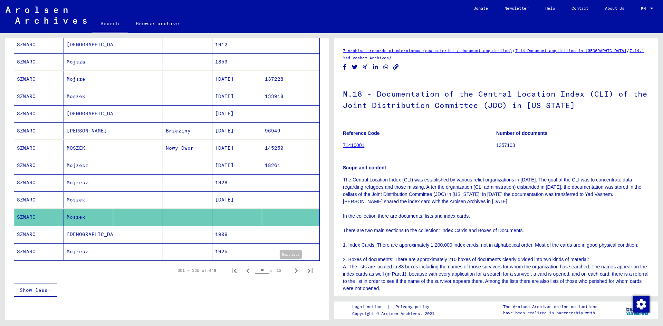
click at [291, 270] on icon "Next page" at bounding box center [296, 271] width 10 height 10
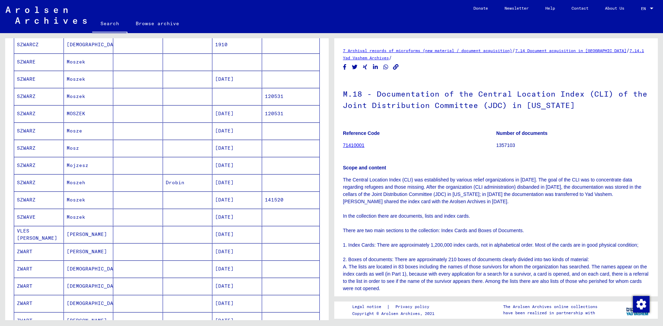
scroll to position [35, 0]
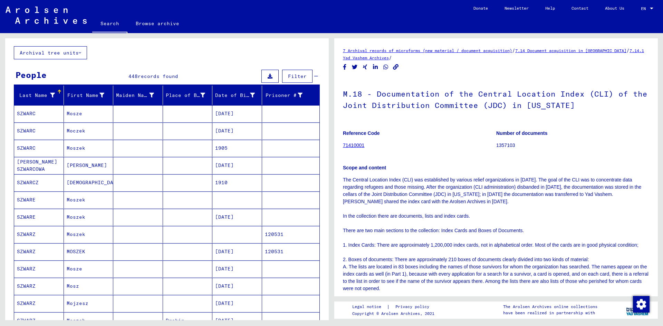
click at [128, 199] on mat-cell at bounding box center [138, 200] width 50 height 17
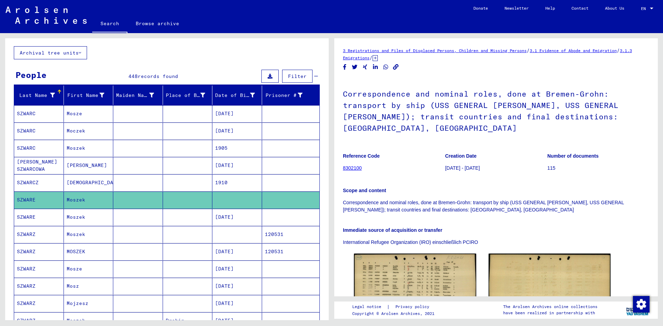
click at [148, 236] on mat-cell at bounding box center [138, 234] width 50 height 17
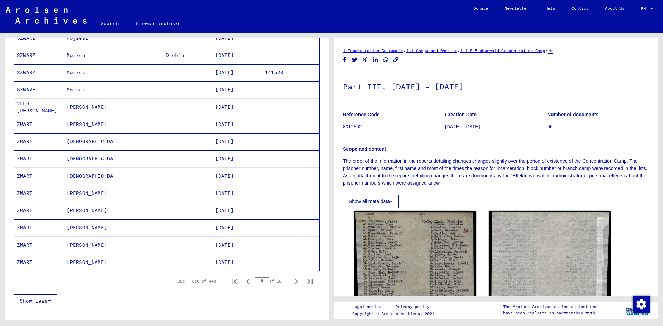
scroll to position [311, 0]
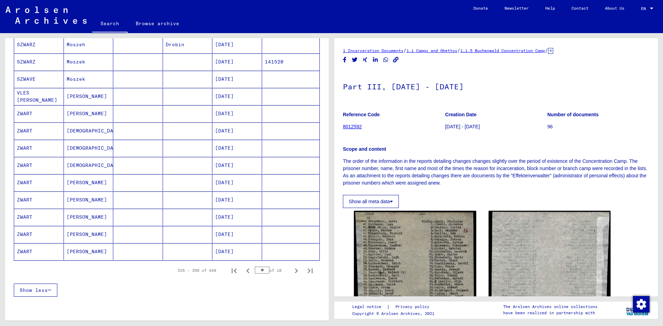
click at [295, 270] on icon "Next page" at bounding box center [296, 271] width 3 height 5
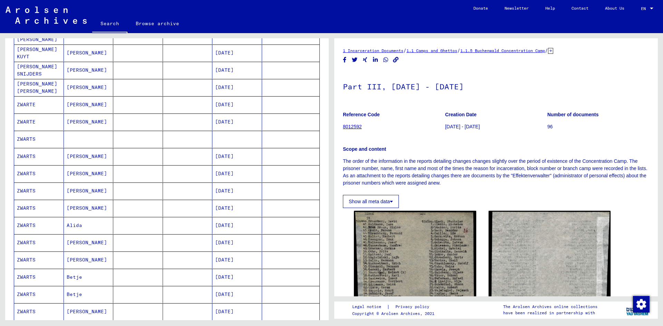
scroll to position [345, 0]
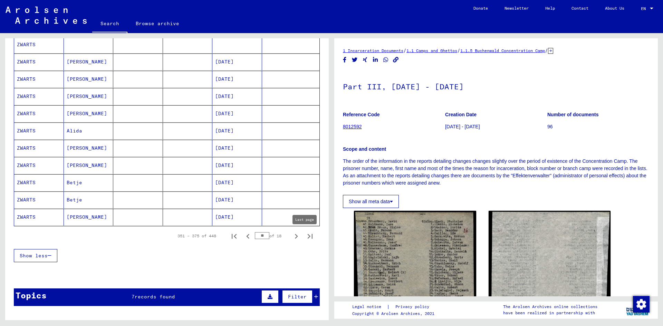
click at [291, 236] on icon "Next page" at bounding box center [296, 237] width 10 height 10
type input "**"
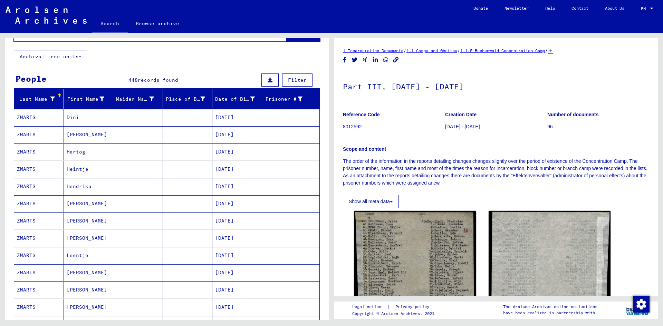
scroll to position [0, 0]
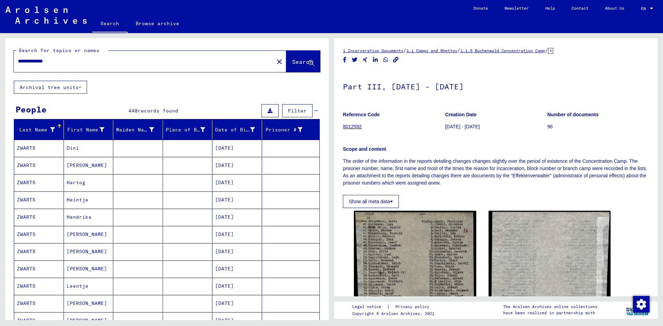
click at [70, 61] on input "**********" at bounding box center [144, 61] width 252 height 7
type input "**********"
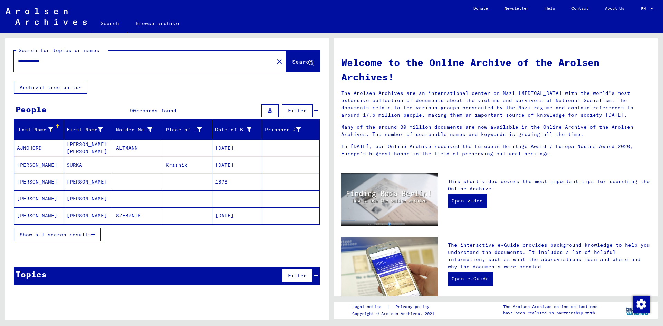
click at [82, 182] on mat-cell "[PERSON_NAME]" at bounding box center [89, 182] width 50 height 17
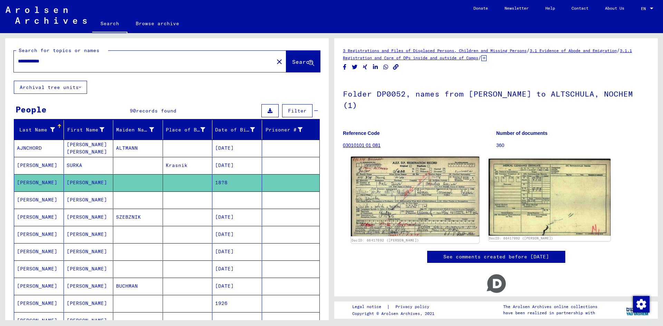
click at [425, 166] on img at bounding box center [415, 197] width 128 height 80
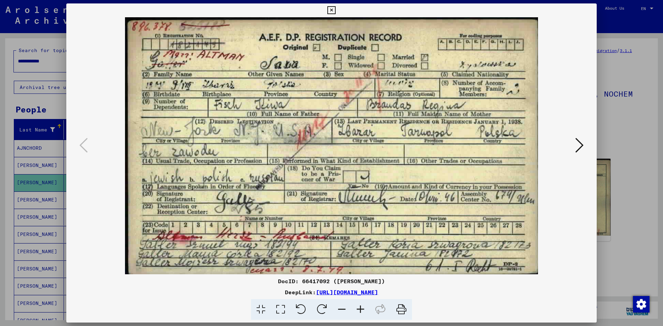
click at [2, 226] on div at bounding box center [331, 163] width 663 height 326
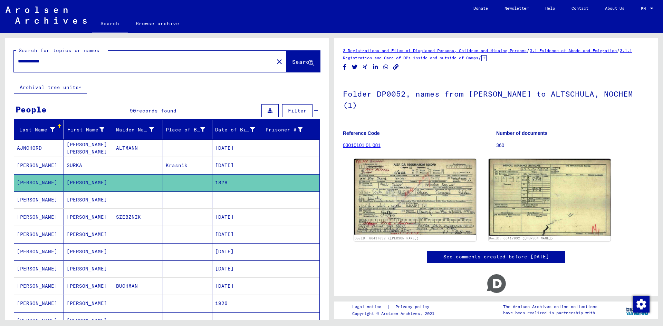
click at [117, 197] on mat-cell at bounding box center [138, 200] width 50 height 17
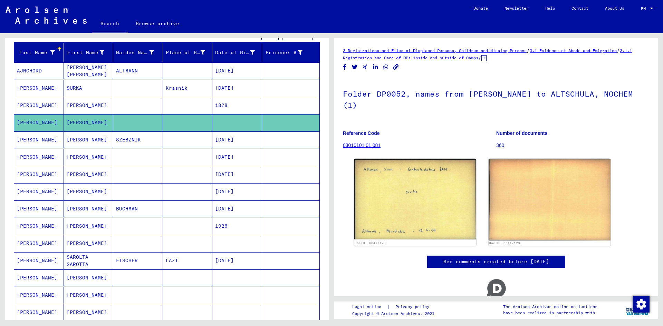
scroll to position [104, 0]
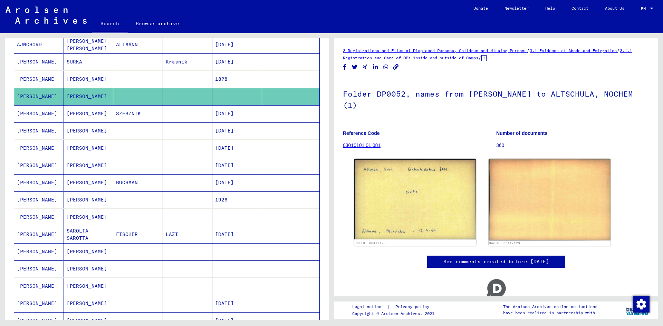
click at [125, 217] on mat-cell at bounding box center [138, 217] width 50 height 17
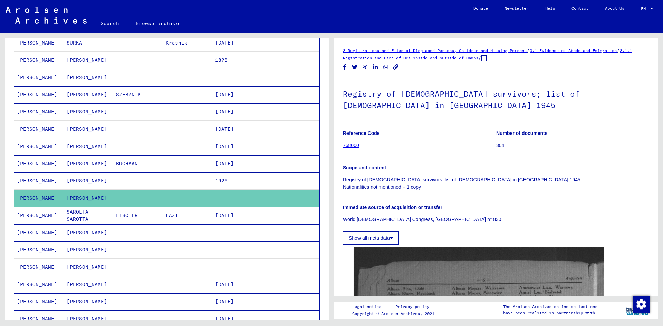
scroll to position [138, 0]
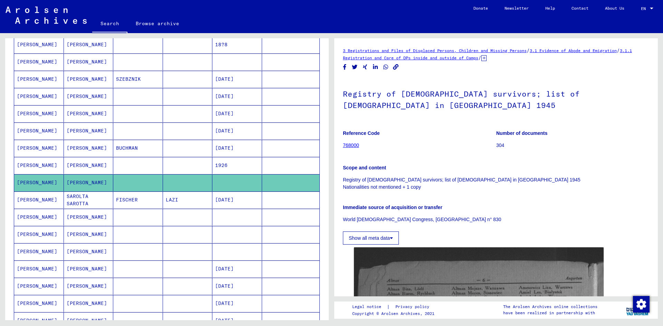
click at [152, 215] on mat-cell at bounding box center [138, 217] width 50 height 17
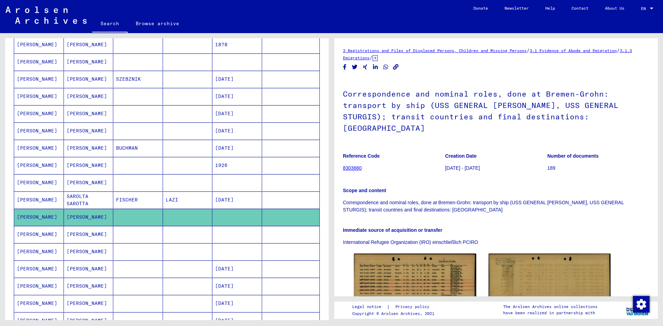
click at [142, 235] on mat-cell at bounding box center [138, 234] width 50 height 17
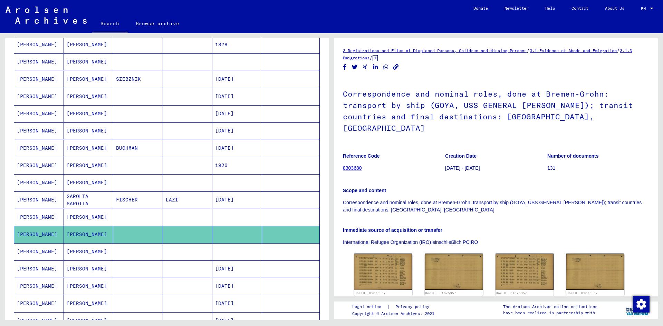
click at [141, 247] on mat-cell at bounding box center [138, 251] width 50 height 17
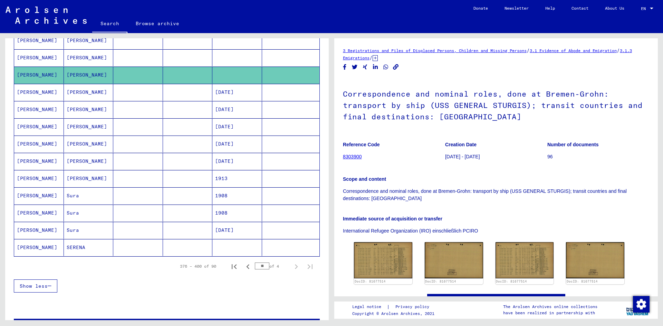
scroll to position [339, 0]
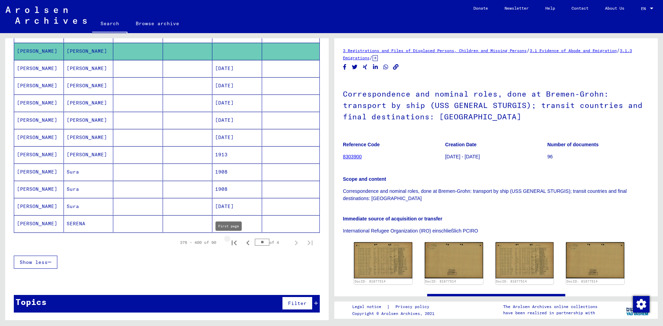
click at [229, 242] on icon "First page" at bounding box center [234, 243] width 10 height 10
click at [295, 243] on icon "Next page" at bounding box center [296, 243] width 3 height 5
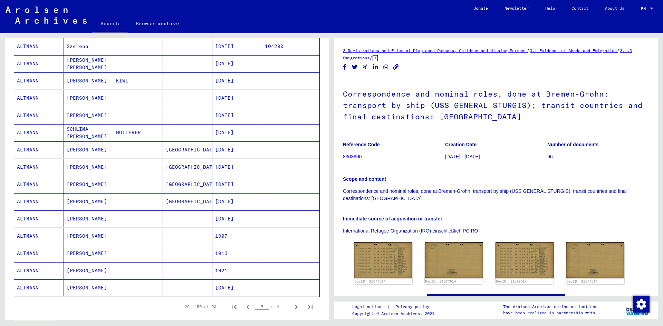
scroll to position [270, 0]
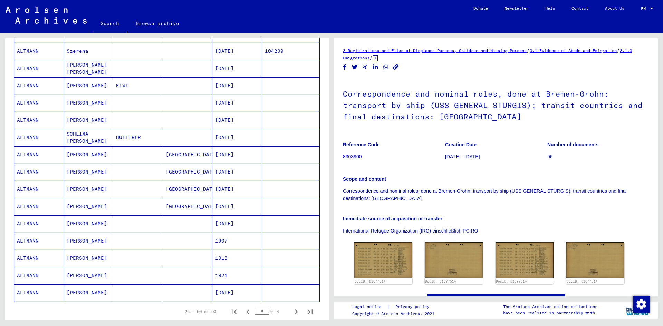
click at [179, 82] on mat-cell at bounding box center [188, 85] width 50 height 17
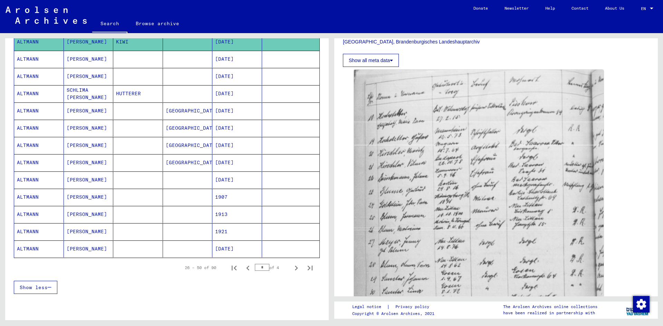
scroll to position [339, 0]
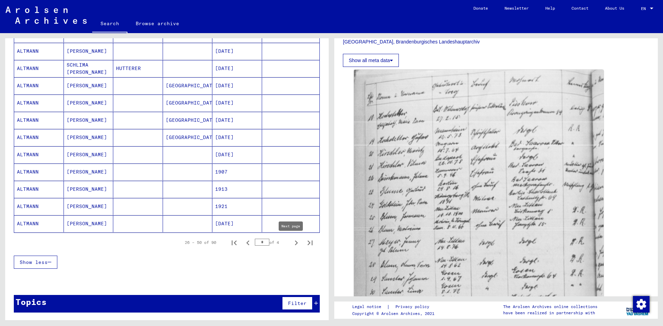
click at [292, 238] on button "Next page" at bounding box center [296, 243] width 14 height 14
type input "*"
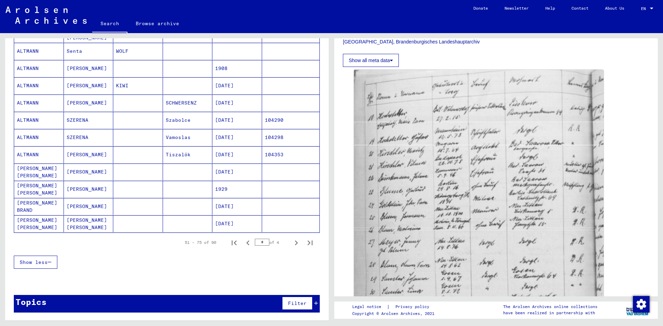
click at [165, 206] on mat-cell at bounding box center [188, 206] width 50 height 17
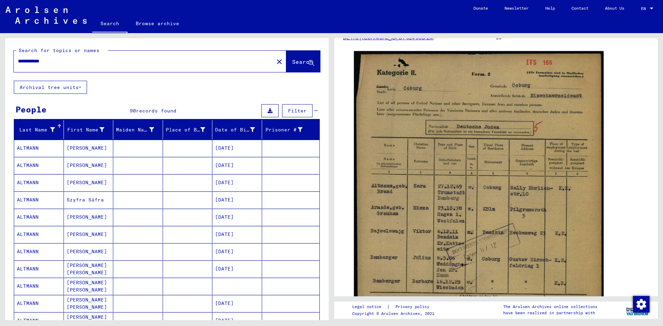
click at [46, 59] on input "**********" at bounding box center [144, 61] width 252 height 7
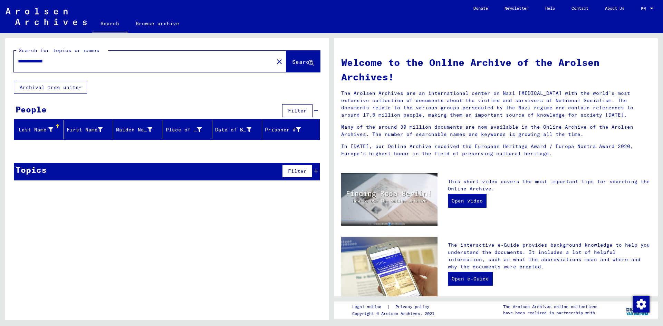
click at [64, 60] on input "**********" at bounding box center [142, 61] width 248 height 7
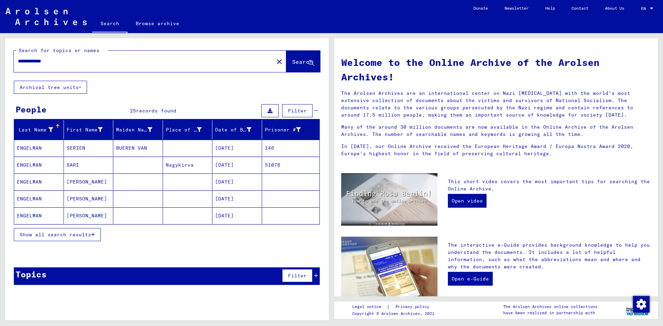
click at [111, 216] on mat-cell "[PERSON_NAME]" at bounding box center [89, 215] width 50 height 17
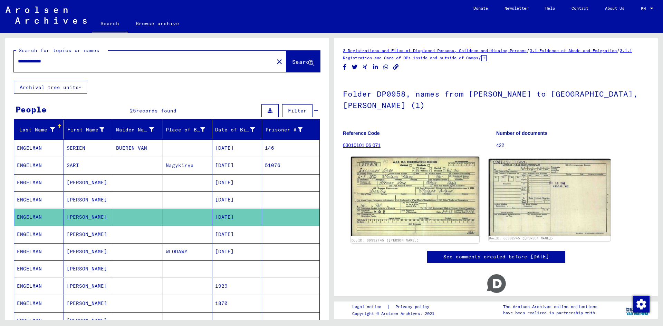
click at [419, 204] on img at bounding box center [415, 196] width 128 height 79
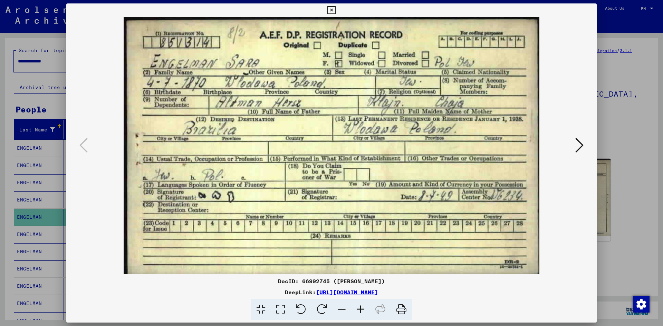
click at [648, 117] on div at bounding box center [331, 163] width 663 height 326
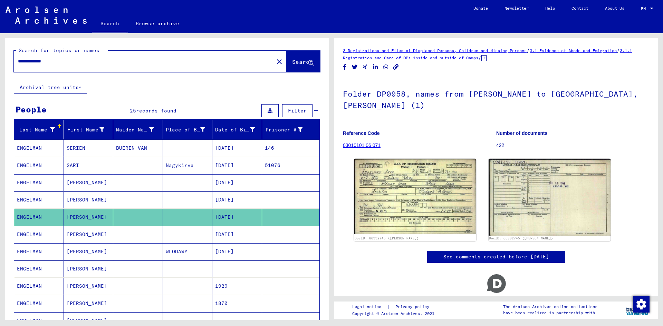
click at [158, 181] on mat-cell at bounding box center [138, 182] width 50 height 17
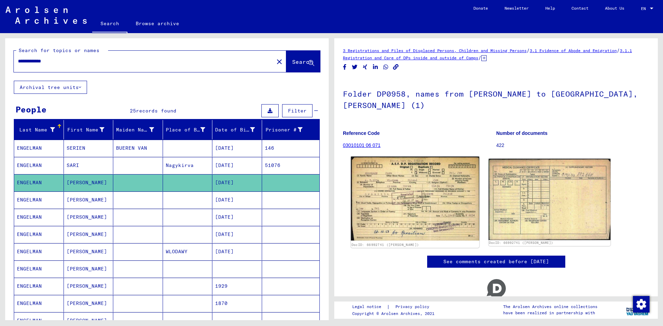
click at [434, 197] on img at bounding box center [415, 199] width 128 height 84
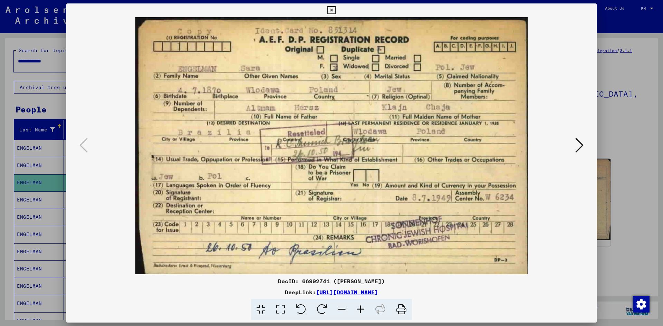
click at [634, 110] on div at bounding box center [331, 163] width 663 height 326
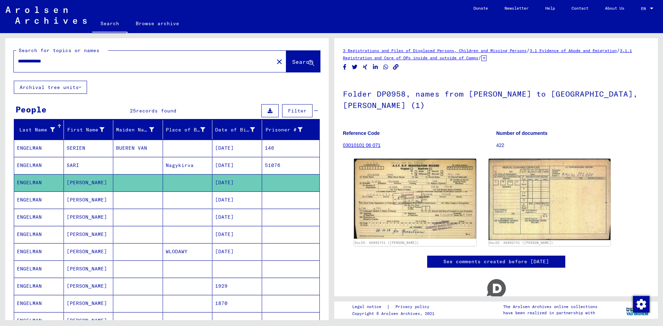
click at [167, 202] on mat-cell at bounding box center [188, 200] width 50 height 17
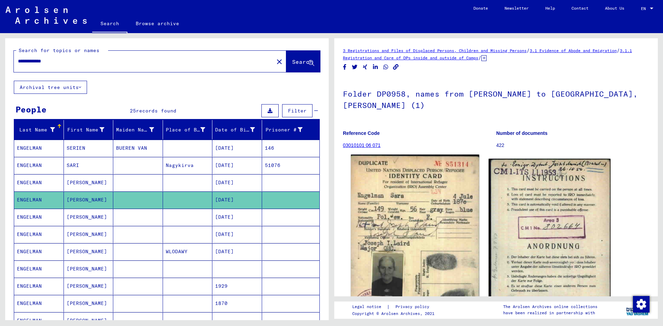
scroll to position [35, 0]
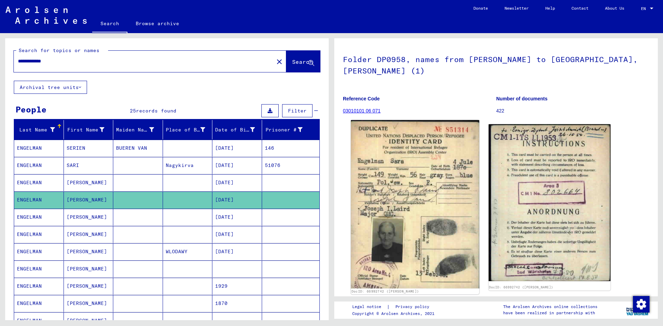
click at [425, 187] on img at bounding box center [415, 204] width 128 height 168
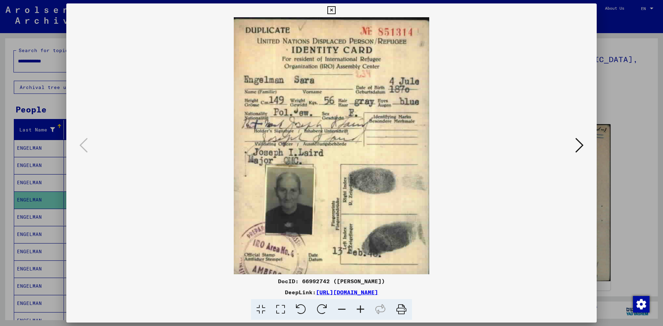
click at [618, 90] on div at bounding box center [331, 163] width 663 height 326
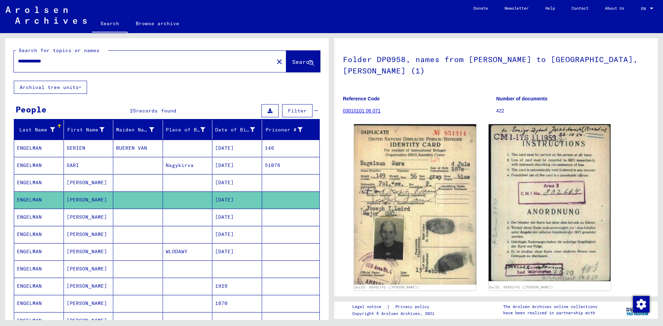
click at [140, 221] on mat-cell at bounding box center [138, 217] width 50 height 17
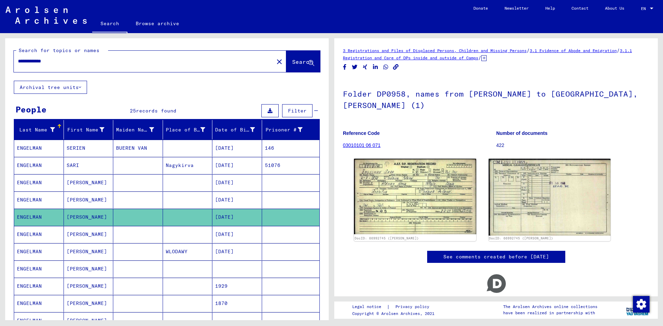
click at [146, 235] on mat-cell at bounding box center [138, 234] width 50 height 17
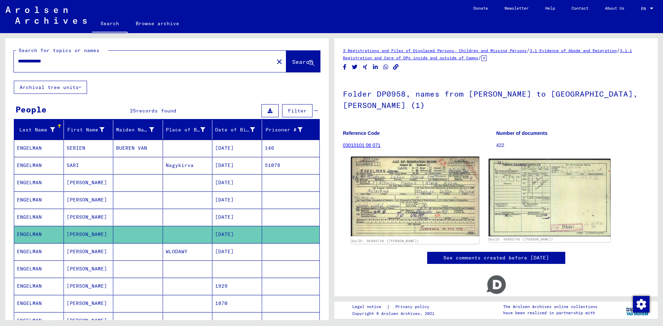
click at [410, 207] on img at bounding box center [415, 197] width 128 height 80
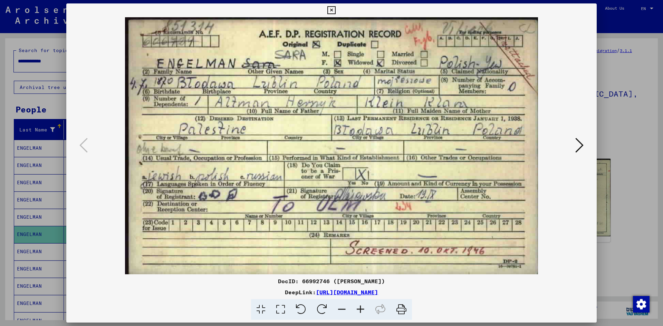
click at [617, 113] on div at bounding box center [331, 163] width 663 height 326
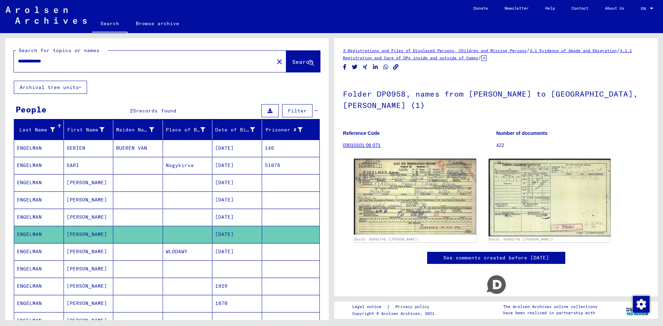
click at [124, 253] on mat-cell at bounding box center [138, 251] width 50 height 17
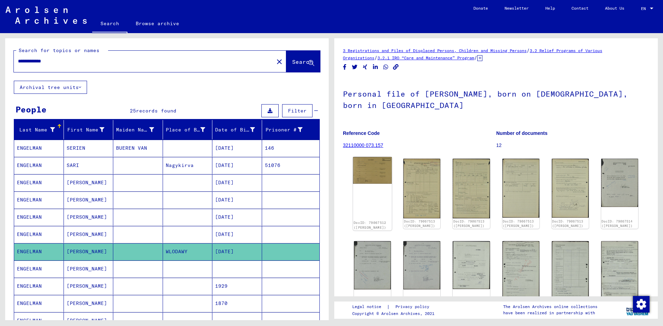
click at [370, 174] on img at bounding box center [372, 170] width 39 height 27
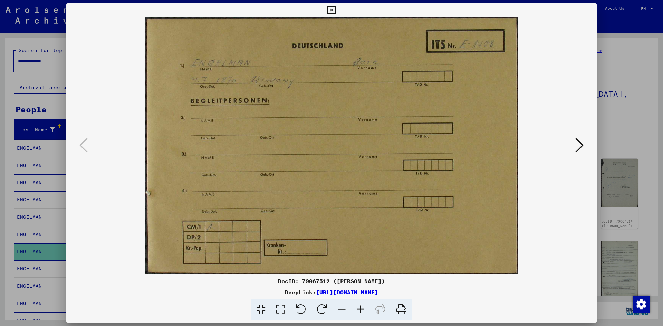
click at [579, 144] on icon at bounding box center [579, 145] width 8 height 17
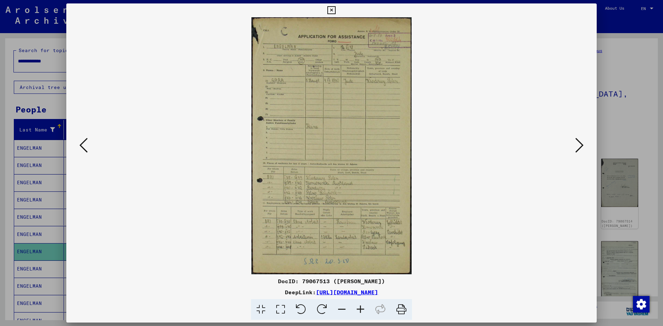
click at [356, 159] on img at bounding box center [331, 145] width 483 height 257
click at [578, 142] on icon at bounding box center [579, 145] width 8 height 17
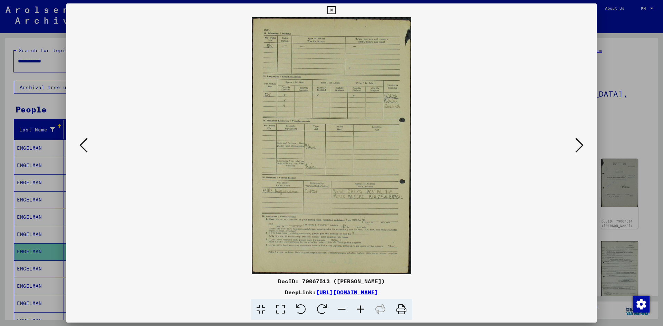
click at [578, 143] on icon at bounding box center [579, 145] width 8 height 17
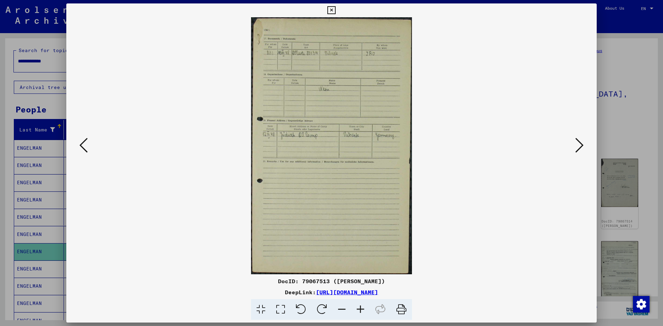
click at [579, 146] on icon at bounding box center [579, 145] width 8 height 17
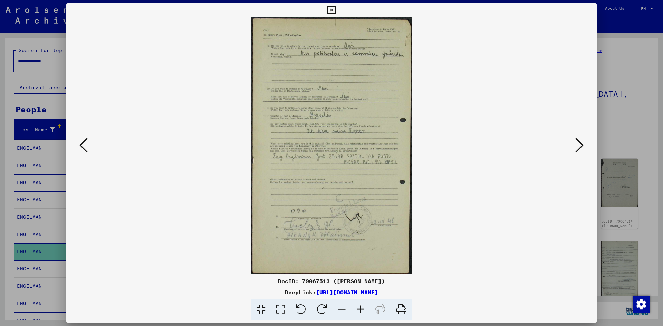
click at [572, 145] on img at bounding box center [331, 145] width 483 height 257
click at [579, 146] on icon at bounding box center [579, 145] width 8 height 17
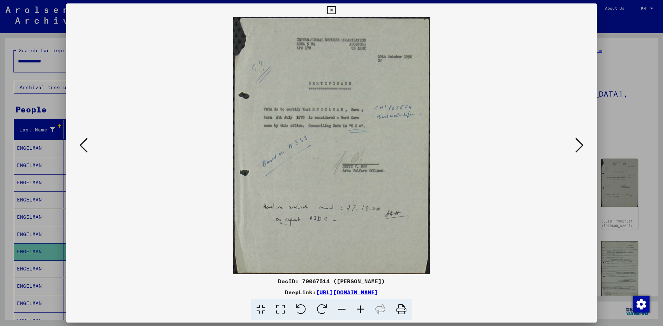
click at [578, 150] on icon at bounding box center [579, 145] width 8 height 17
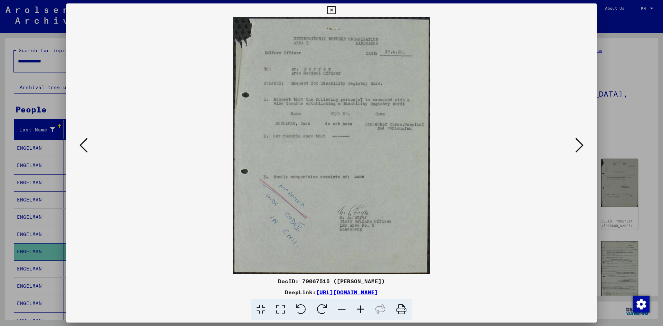
click at [578, 140] on icon at bounding box center [579, 145] width 8 height 17
click at [578, 137] on icon at bounding box center [579, 145] width 8 height 17
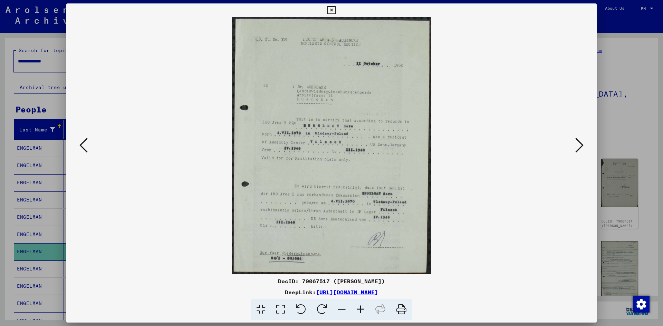
click at [578, 141] on icon at bounding box center [579, 145] width 8 height 17
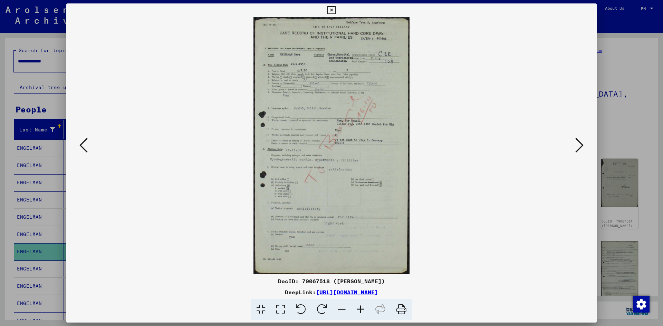
click at [579, 145] on icon at bounding box center [579, 145] width 8 height 17
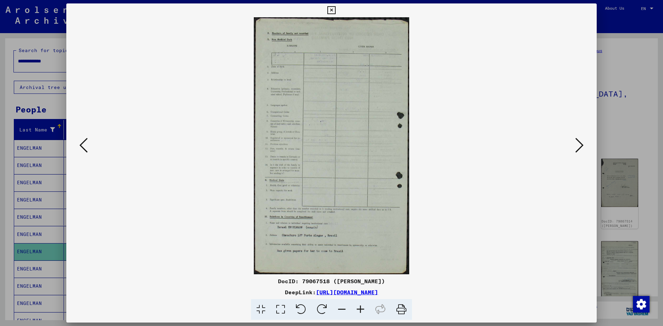
click at [576, 145] on icon at bounding box center [579, 145] width 8 height 17
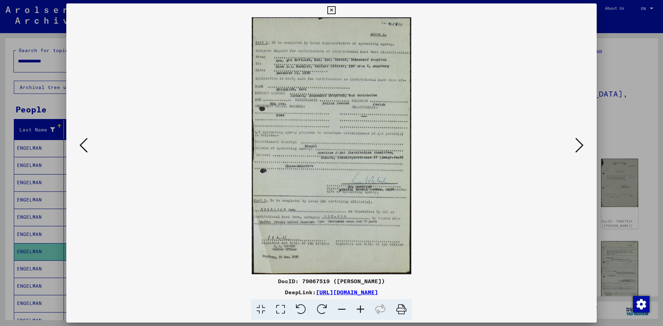
click at [577, 149] on icon at bounding box center [579, 145] width 8 height 17
click at [579, 146] on icon at bounding box center [579, 145] width 8 height 17
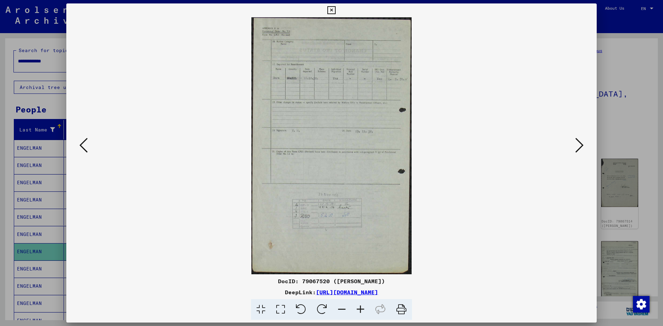
click at [78, 146] on button at bounding box center [83, 146] width 12 height 20
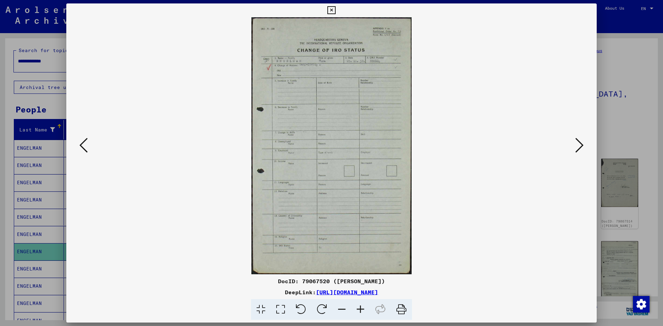
click at [576, 146] on icon at bounding box center [579, 145] width 8 height 17
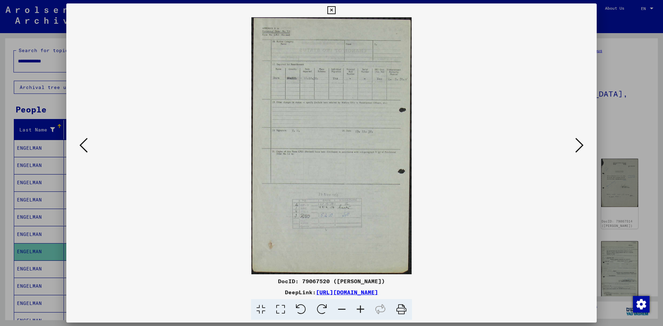
click at [576, 146] on icon at bounding box center [579, 145] width 8 height 17
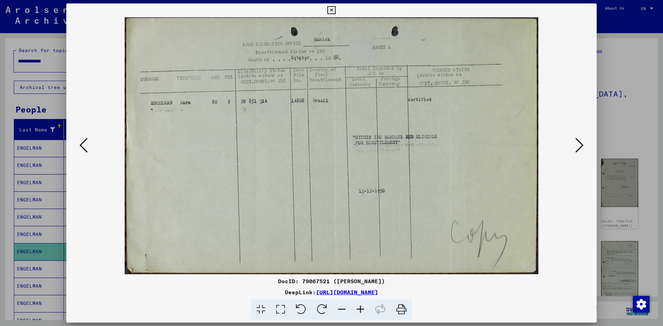
click at [580, 147] on icon at bounding box center [579, 145] width 8 height 17
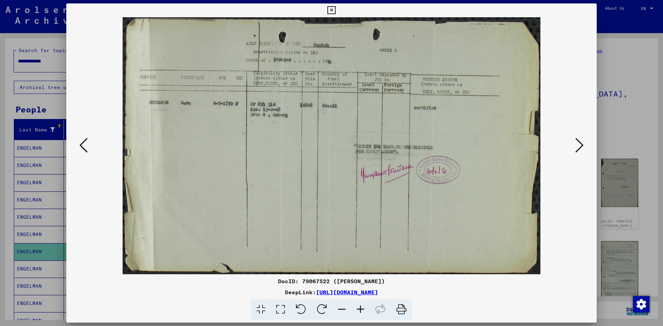
click at [580, 147] on icon at bounding box center [579, 145] width 8 height 17
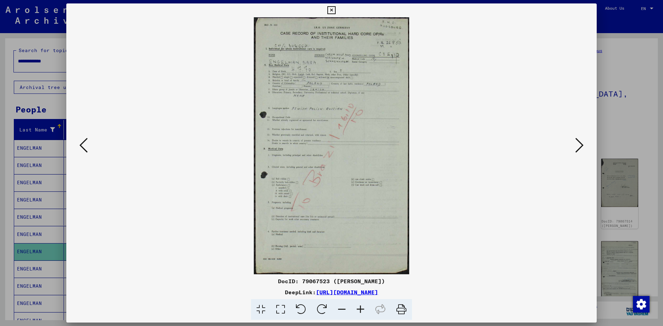
click at [579, 141] on icon at bounding box center [579, 145] width 8 height 17
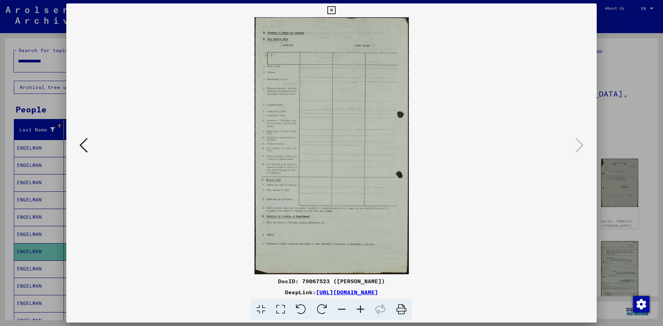
click at [624, 116] on div at bounding box center [331, 163] width 663 height 326
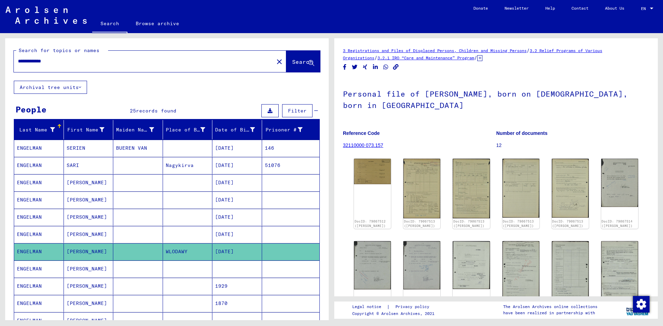
click at [123, 264] on mat-cell at bounding box center [138, 269] width 50 height 17
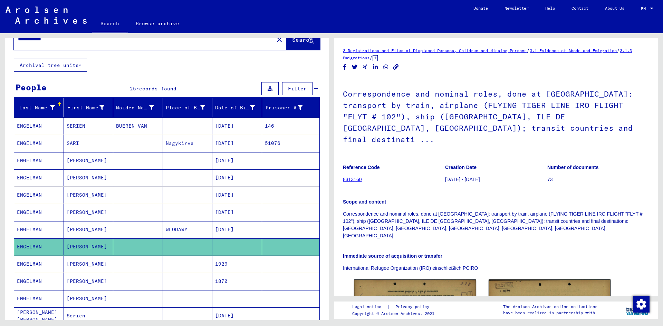
scroll to position [35, 0]
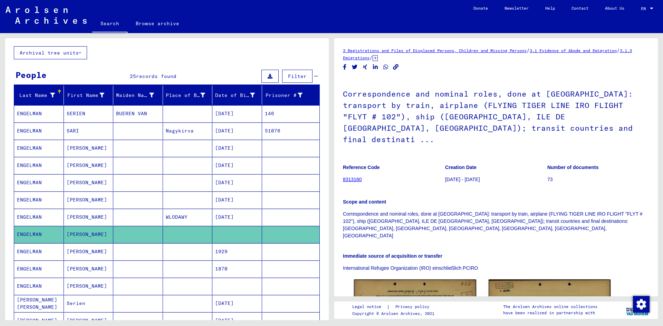
click at [137, 273] on mat-cell at bounding box center [138, 269] width 50 height 17
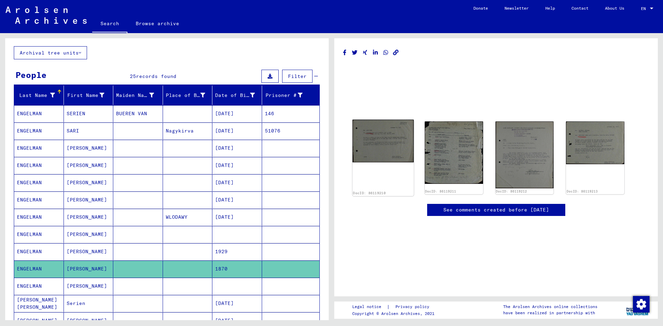
click at [381, 138] on img at bounding box center [382, 141] width 61 height 43
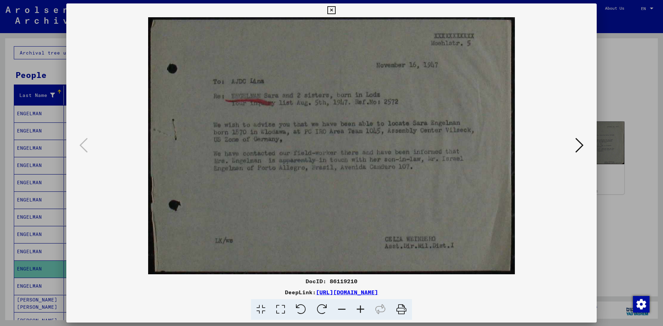
click at [581, 144] on icon at bounding box center [579, 145] width 8 height 17
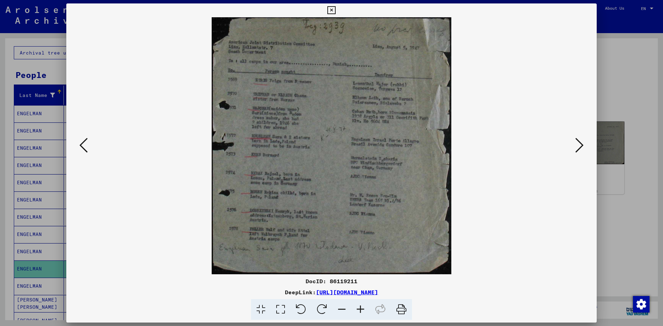
click at [581, 145] on icon at bounding box center [579, 145] width 8 height 17
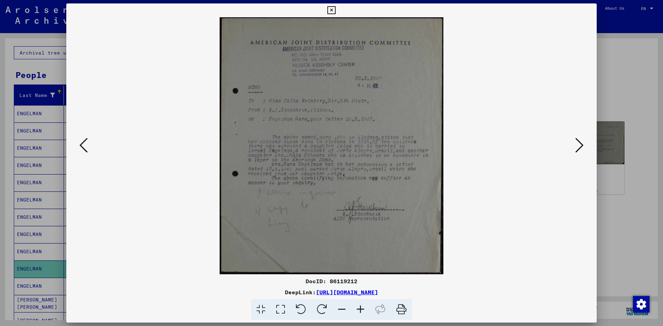
click at [579, 146] on icon at bounding box center [579, 145] width 8 height 17
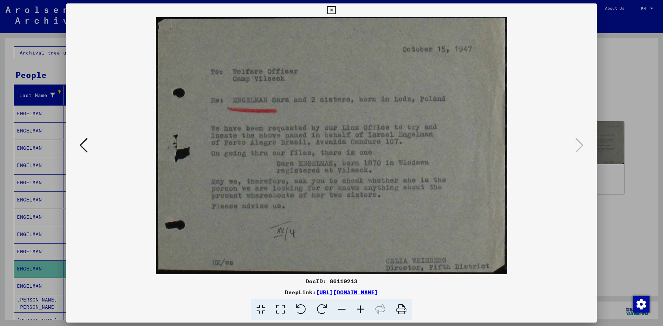
click at [610, 100] on div at bounding box center [331, 163] width 663 height 326
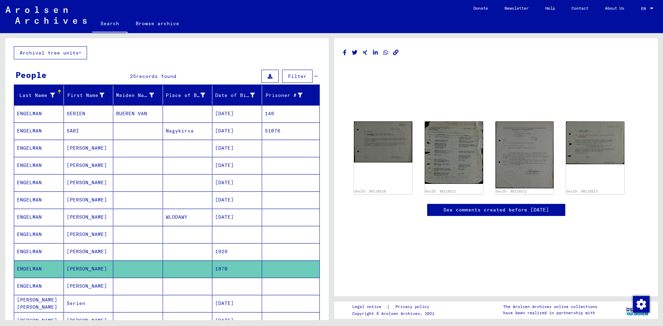
click at [102, 288] on mat-cell "[PERSON_NAME]" at bounding box center [89, 286] width 50 height 17
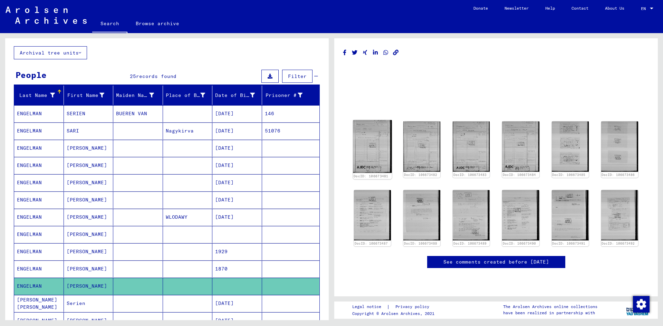
click at [366, 143] on img at bounding box center [372, 146] width 39 height 53
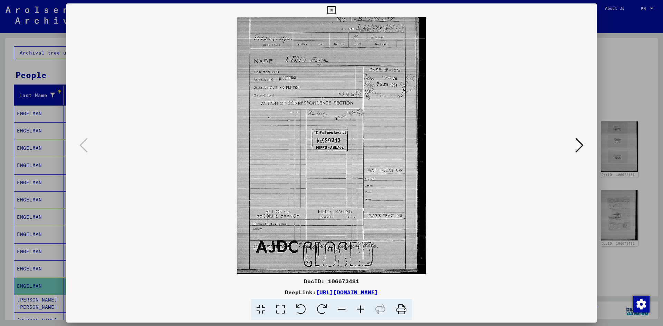
click at [580, 145] on icon at bounding box center [579, 145] width 8 height 17
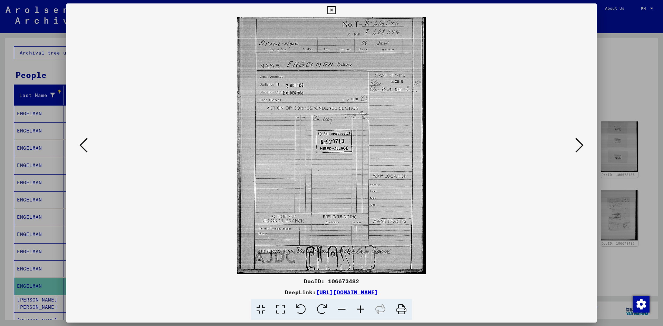
click at [580, 145] on icon at bounding box center [579, 145] width 8 height 17
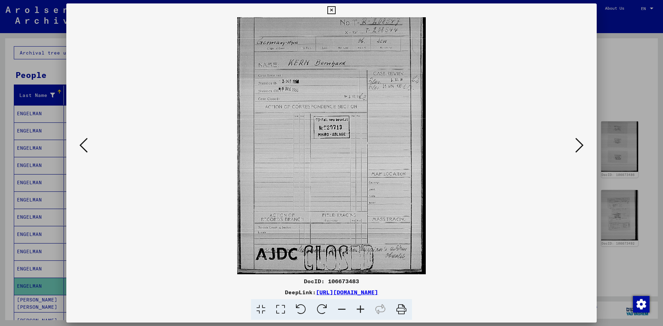
click at [580, 145] on icon at bounding box center [579, 145] width 8 height 17
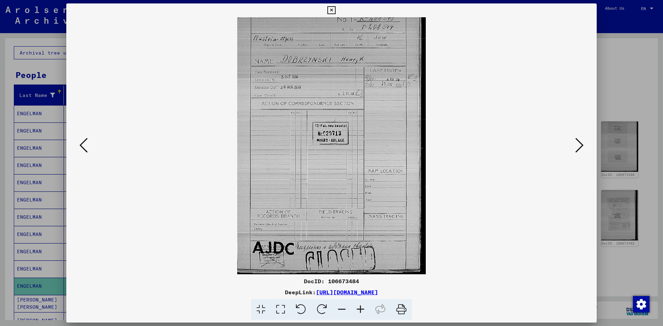
click at [580, 145] on icon at bounding box center [579, 145] width 8 height 17
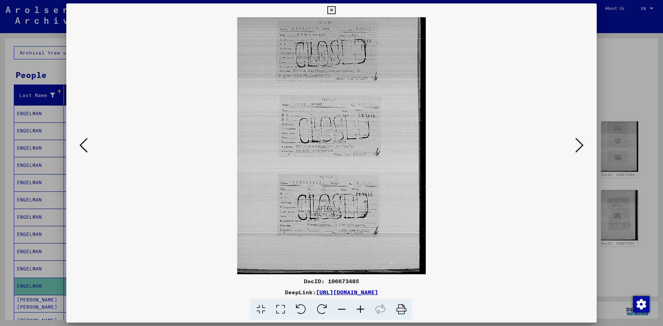
click at [580, 145] on icon at bounding box center [579, 145] width 8 height 17
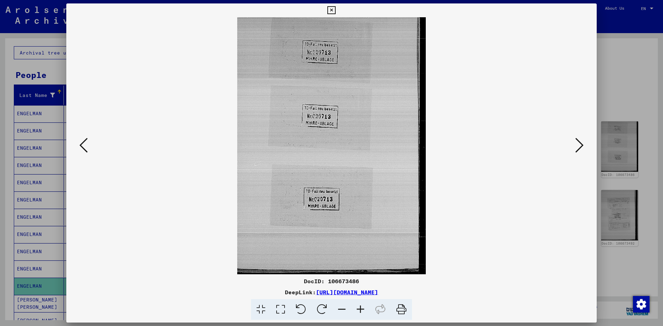
click at [580, 145] on icon at bounding box center [579, 145] width 8 height 17
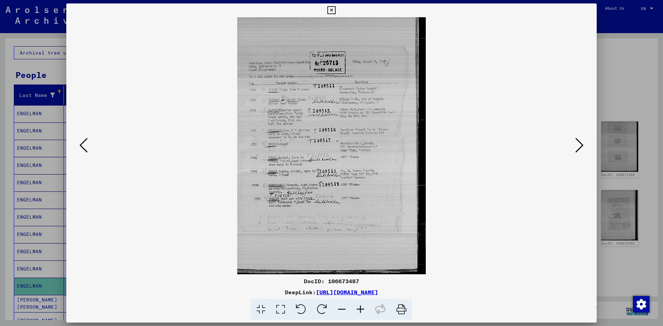
click at [580, 145] on icon at bounding box center [579, 145] width 8 height 17
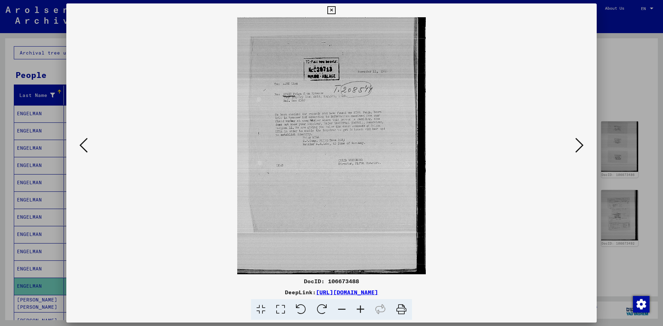
click at [580, 145] on icon at bounding box center [579, 145] width 8 height 17
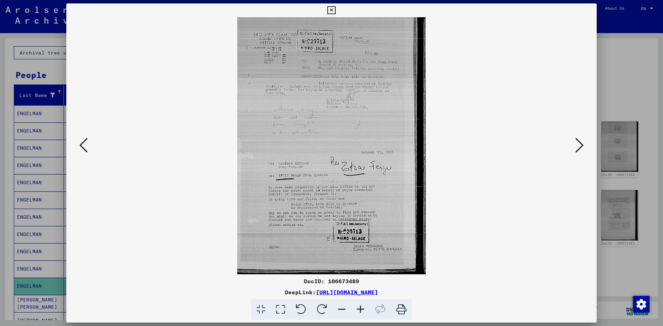
click at [75, 145] on div at bounding box center [331, 145] width 530 height 257
click at [87, 147] on icon at bounding box center [83, 145] width 8 height 17
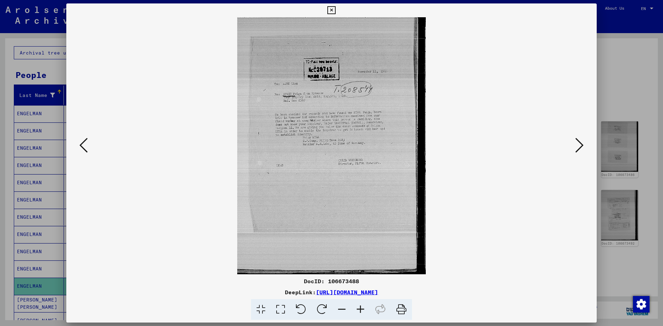
click at [573, 144] on button at bounding box center [579, 146] width 12 height 20
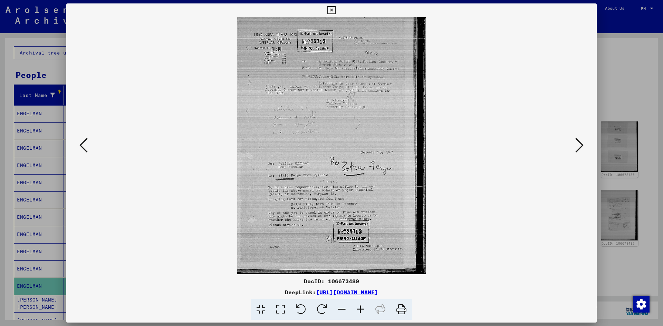
click at [581, 143] on icon at bounding box center [579, 145] width 8 height 17
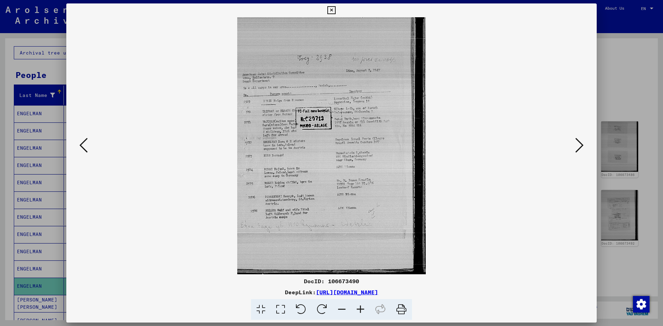
click at [579, 145] on icon at bounding box center [579, 145] width 8 height 17
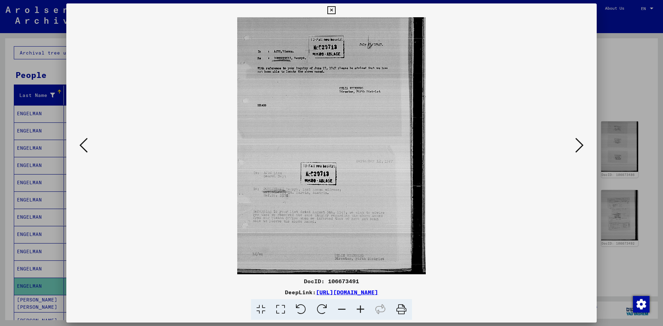
click at [579, 144] on icon at bounding box center [579, 145] width 8 height 17
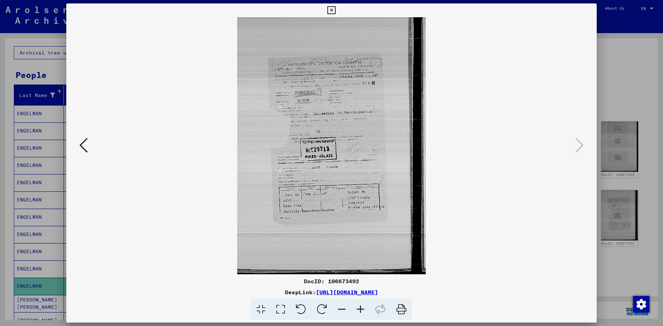
click at [628, 49] on div at bounding box center [331, 163] width 663 height 326
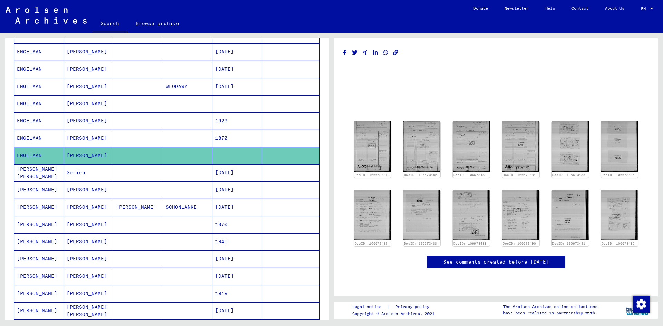
scroll to position [207, 0]
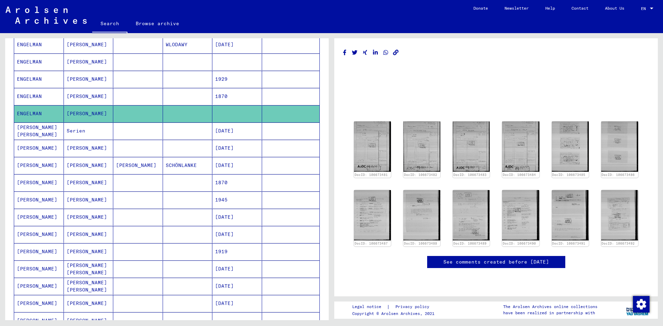
click at [127, 176] on mat-cell at bounding box center [138, 182] width 50 height 17
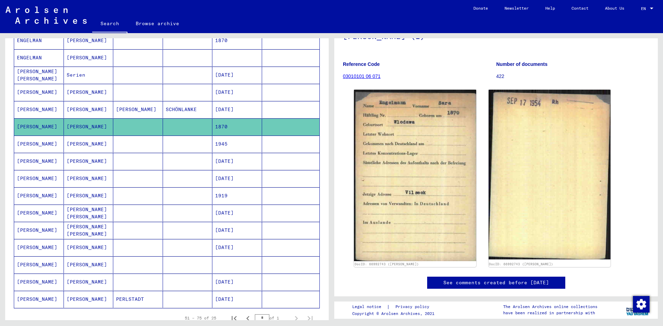
scroll to position [276, 0]
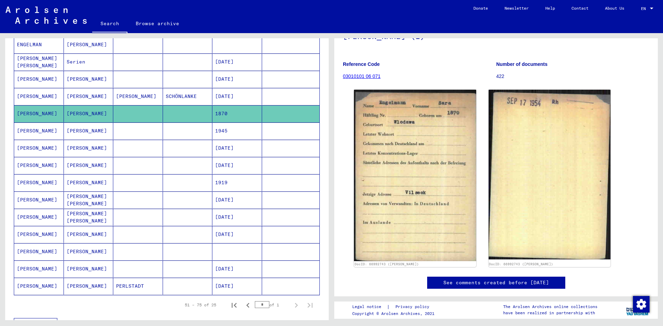
click at [165, 247] on mat-cell at bounding box center [188, 251] width 50 height 17
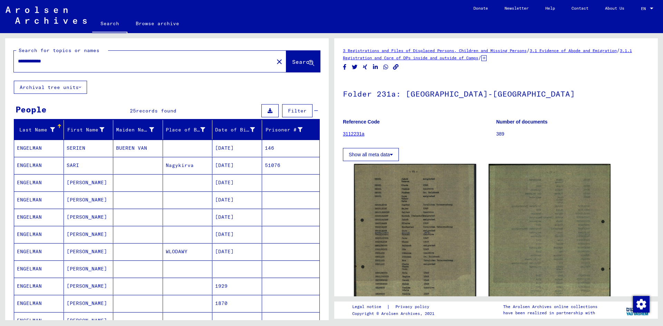
click at [26, 63] on input "**********" at bounding box center [144, 61] width 252 height 7
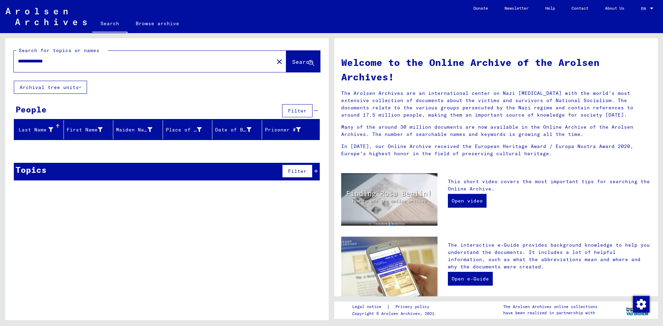
drag, startPoint x: 75, startPoint y: 61, endPoint x: 9, endPoint y: 60, distance: 66.3
click at [9, 60] on div "**********" at bounding box center [166, 59] width 323 height 42
type input "**********"
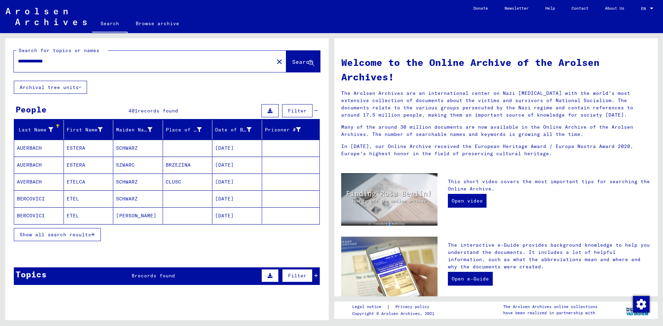
click at [55, 234] on span "Show all search results" at bounding box center [55, 235] width 71 height 6
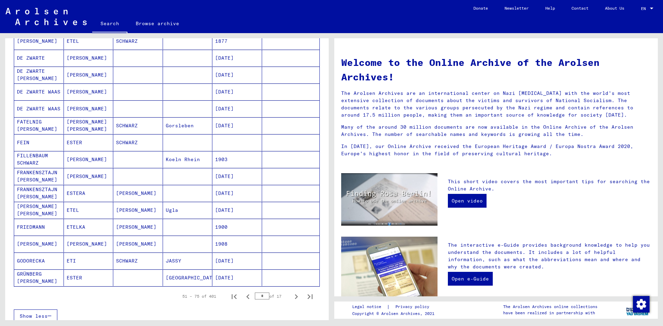
scroll to position [311, 0]
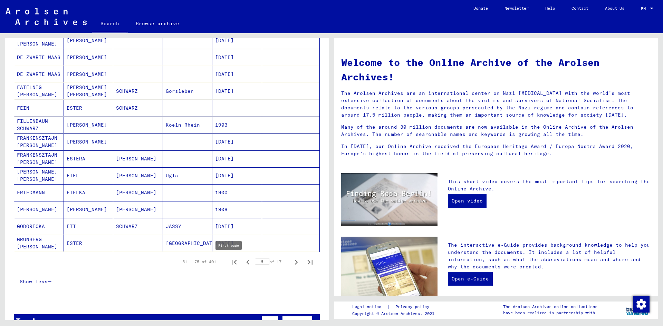
click at [229, 262] on icon "First page" at bounding box center [234, 263] width 10 height 10
click at [295, 263] on icon "Next page" at bounding box center [296, 262] width 3 height 5
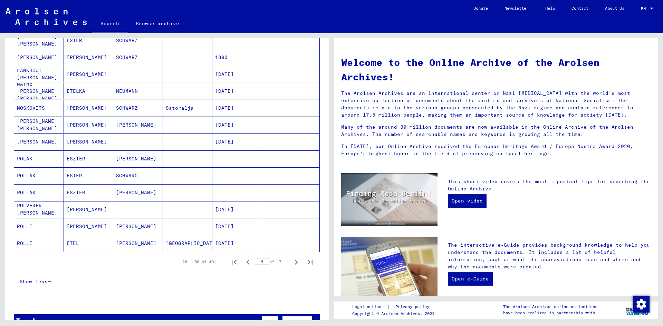
click at [295, 262] on icon "Next page" at bounding box center [296, 262] width 3 height 5
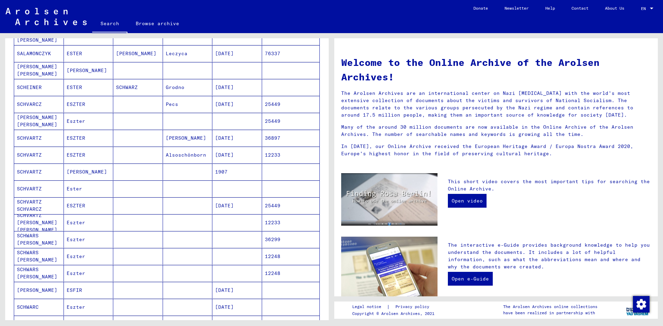
scroll to position [173, 0]
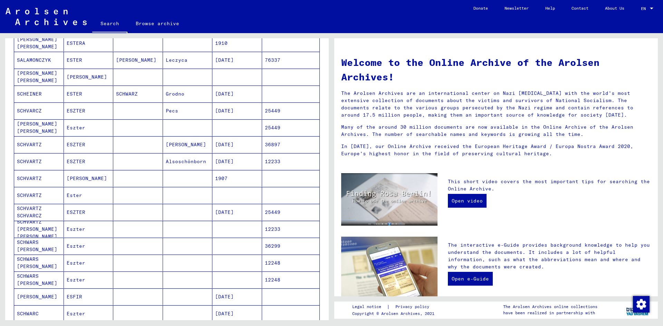
click at [168, 209] on mat-cell at bounding box center [188, 212] width 50 height 17
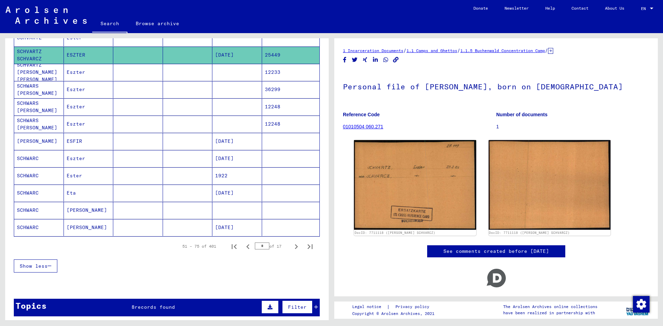
scroll to position [347, 0]
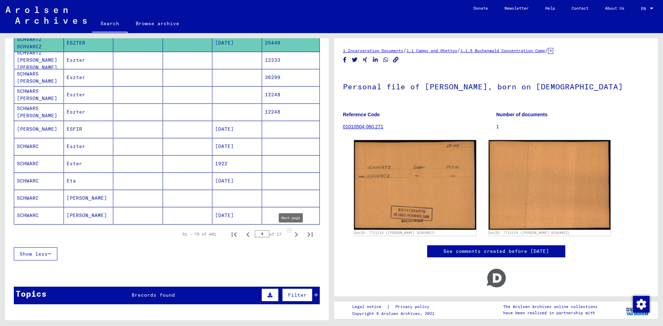
click at [291, 236] on icon "Next page" at bounding box center [296, 235] width 10 height 10
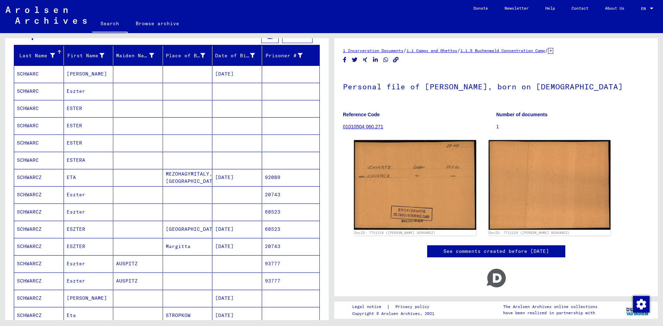
scroll to position [36, 0]
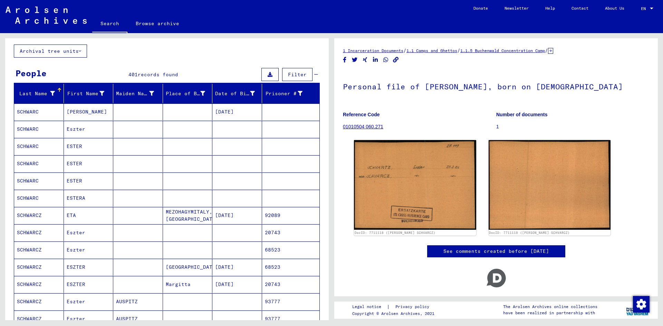
click at [127, 127] on mat-cell at bounding box center [138, 129] width 50 height 17
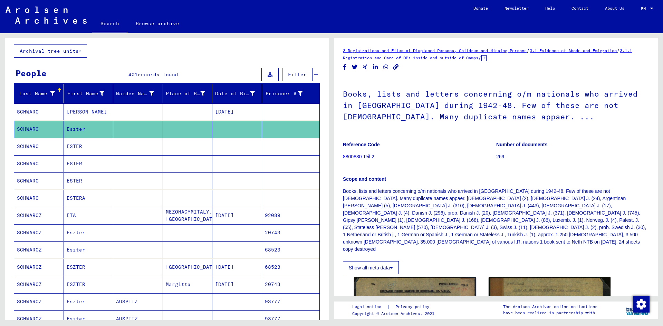
click at [134, 144] on mat-cell at bounding box center [138, 146] width 50 height 17
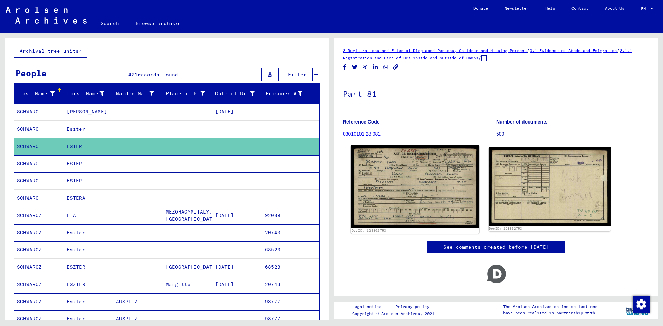
click at [403, 175] on img at bounding box center [415, 186] width 128 height 83
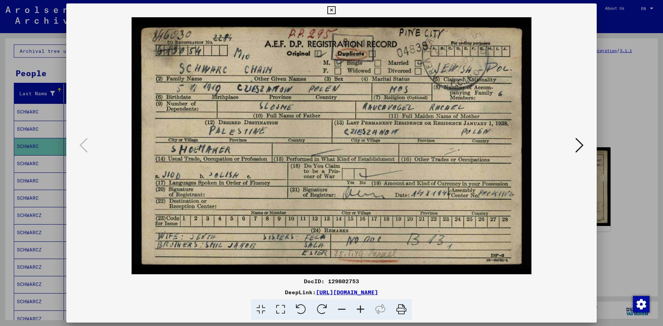
click at [624, 89] on div at bounding box center [331, 163] width 663 height 326
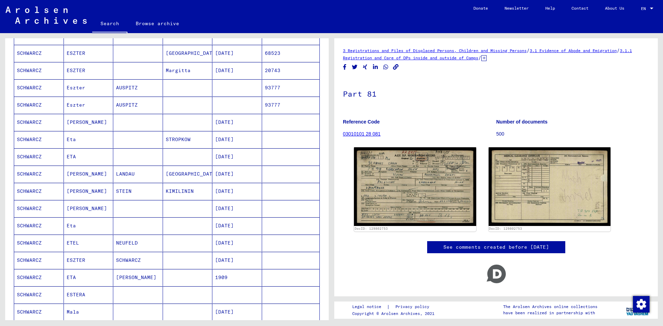
scroll to position [278, 0]
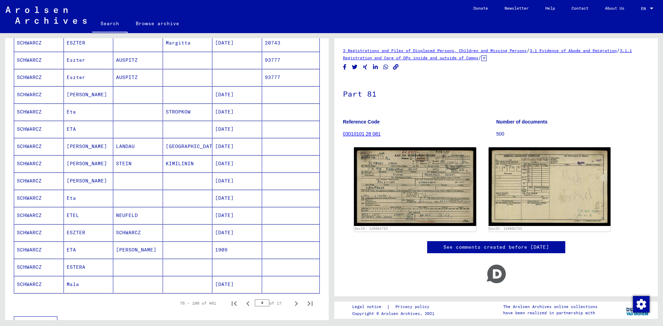
click at [122, 129] on mat-cell at bounding box center [138, 129] width 50 height 17
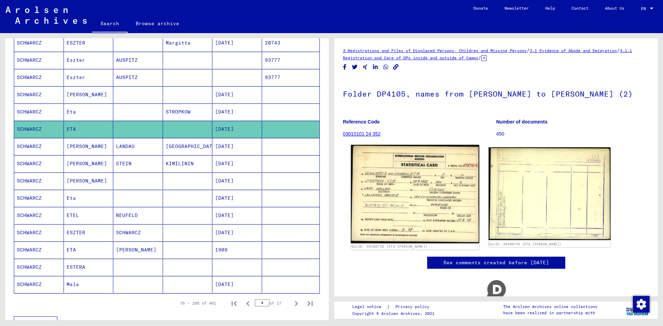
click at [383, 190] on img at bounding box center [415, 194] width 128 height 99
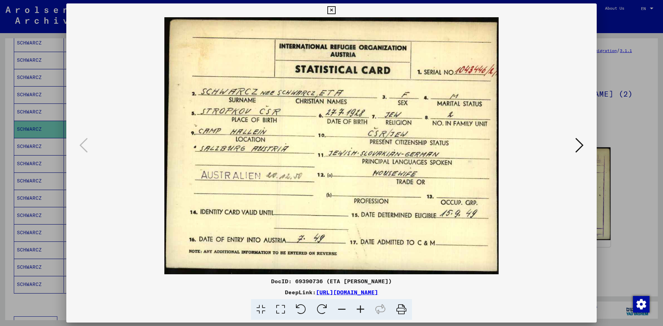
click at [625, 144] on div at bounding box center [331, 163] width 663 height 326
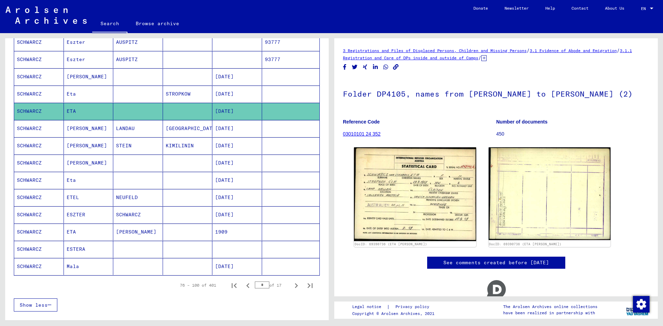
scroll to position [312, 0]
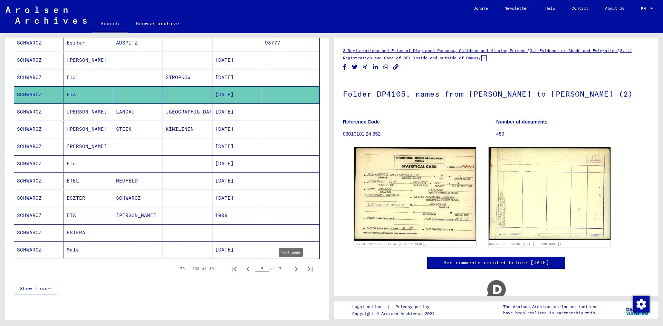
click at [291, 267] on icon "Next page" at bounding box center [296, 269] width 10 height 10
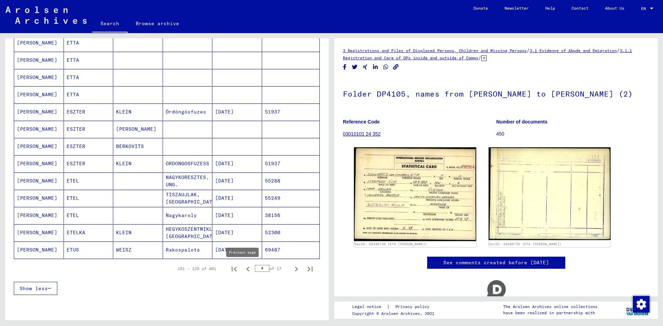
click at [246, 269] on icon "Previous page" at bounding box center [247, 269] width 3 height 5
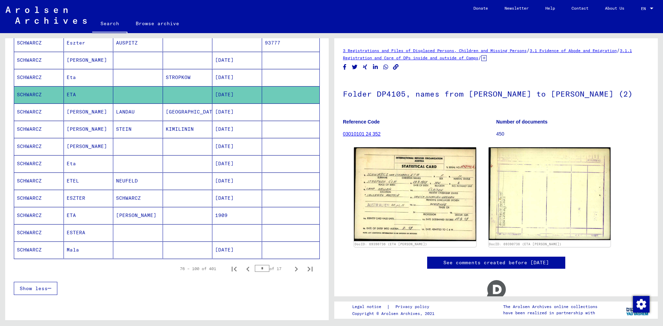
click at [143, 254] on mat-cell at bounding box center [138, 250] width 50 height 17
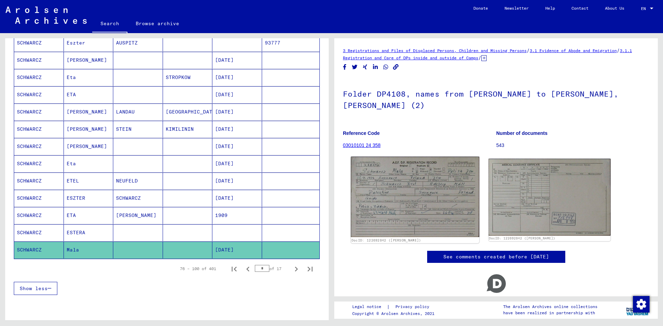
click at [398, 193] on img at bounding box center [415, 197] width 128 height 80
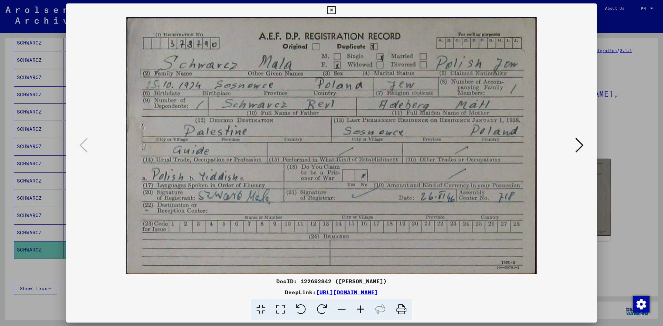
click at [627, 201] on div at bounding box center [331, 163] width 663 height 326
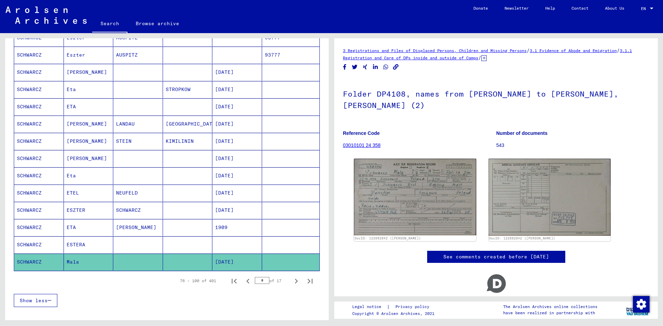
scroll to position [312, 0]
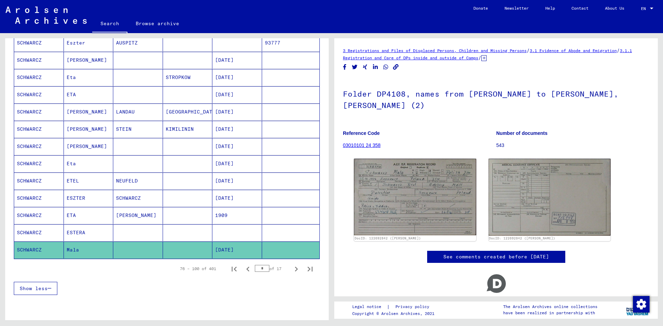
click at [291, 269] on icon "Next page" at bounding box center [296, 269] width 10 height 10
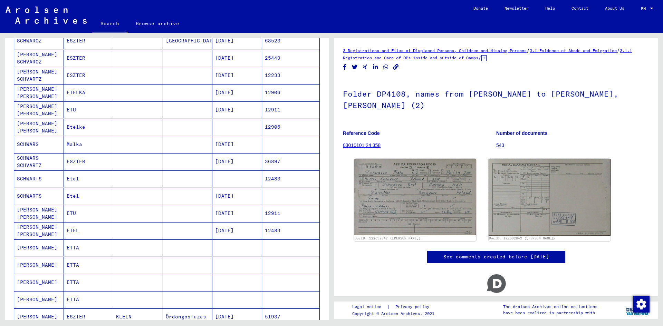
scroll to position [36, 0]
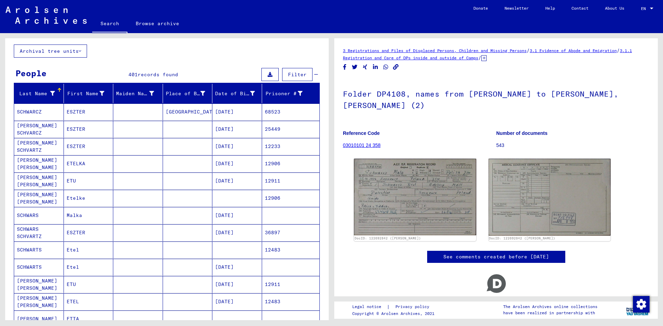
click at [130, 217] on mat-cell at bounding box center [138, 215] width 50 height 17
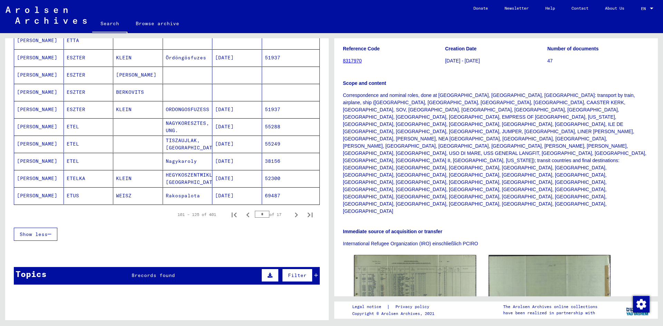
scroll to position [381, 0]
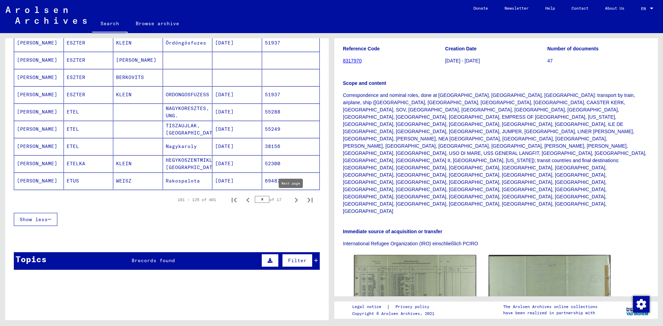
click at [292, 198] on icon "Next page" at bounding box center [296, 200] width 10 height 10
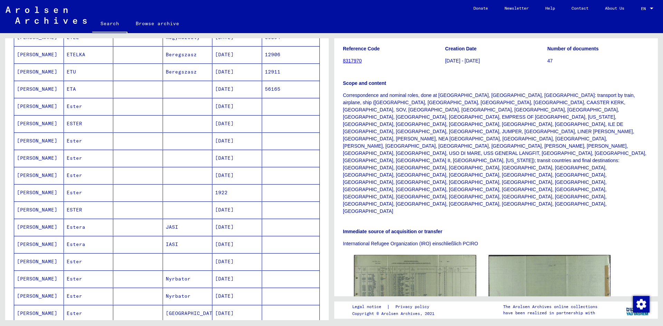
scroll to position [312, 0]
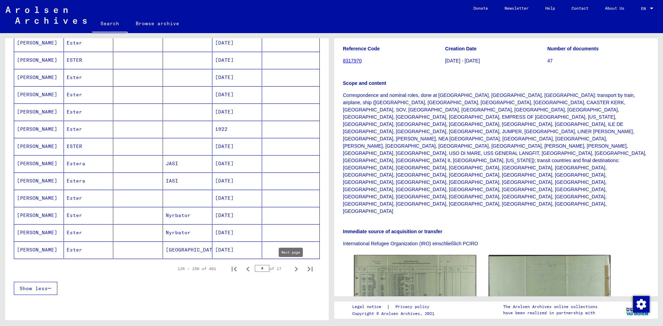
click at [295, 271] on icon "Next page" at bounding box center [296, 269] width 3 height 5
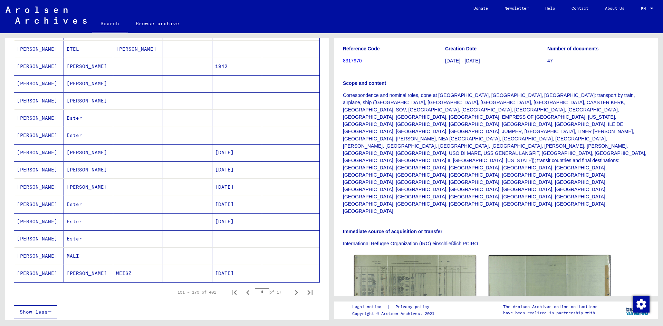
scroll to position [278, 0]
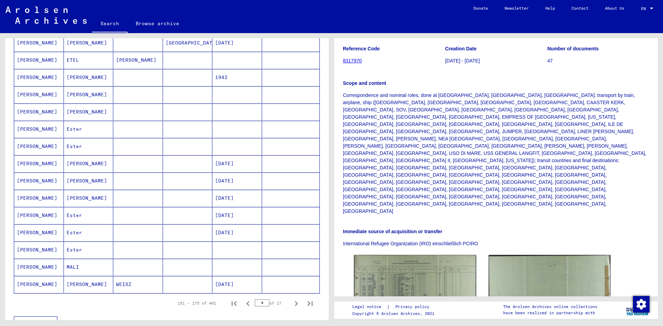
click at [191, 230] on mat-cell at bounding box center [188, 232] width 50 height 17
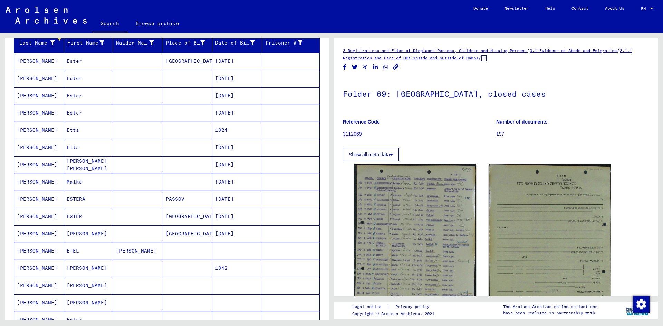
scroll to position [71, 0]
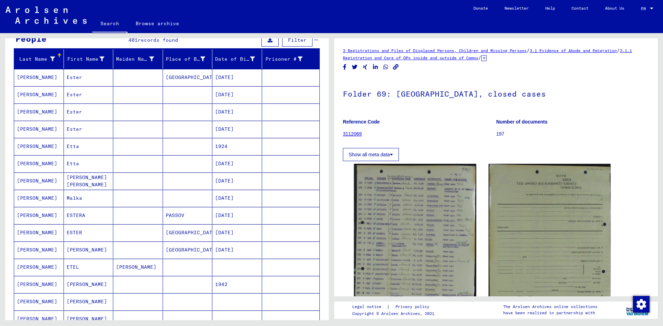
click at [180, 116] on mat-cell at bounding box center [188, 112] width 50 height 17
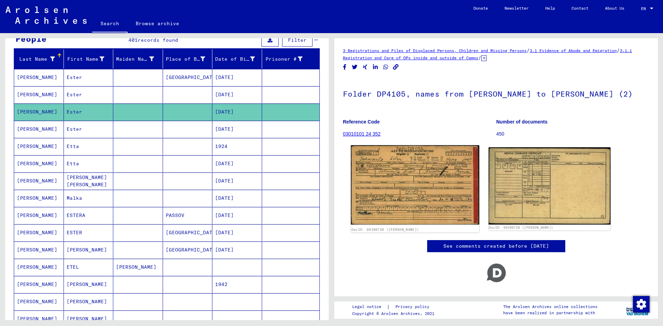
click at [419, 181] on img at bounding box center [415, 184] width 128 height 79
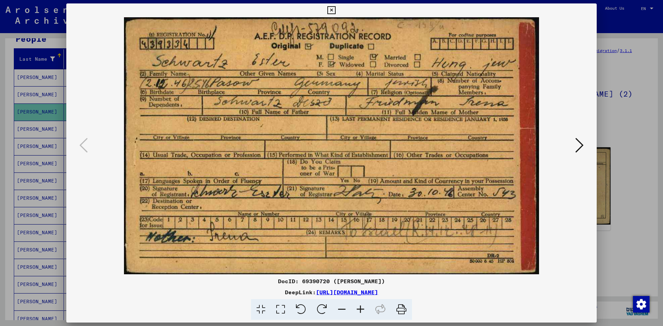
click at [601, 133] on div at bounding box center [331, 163] width 663 height 326
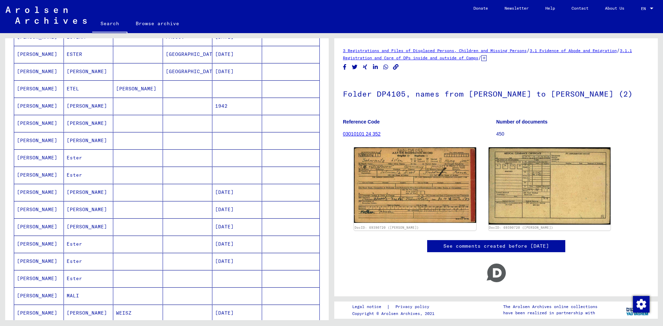
scroll to position [312, 0]
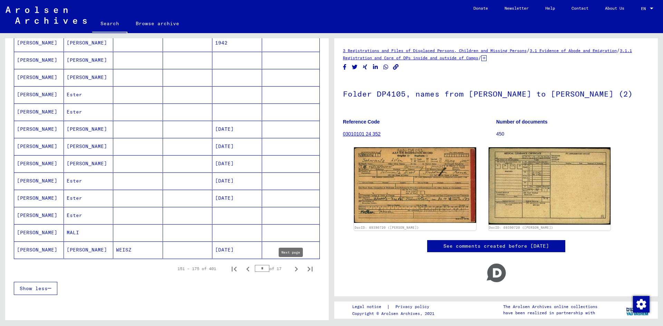
click at [291, 266] on icon "Next page" at bounding box center [296, 269] width 10 height 10
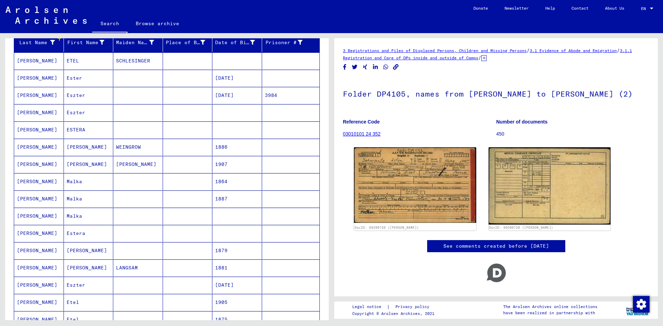
scroll to position [71, 0]
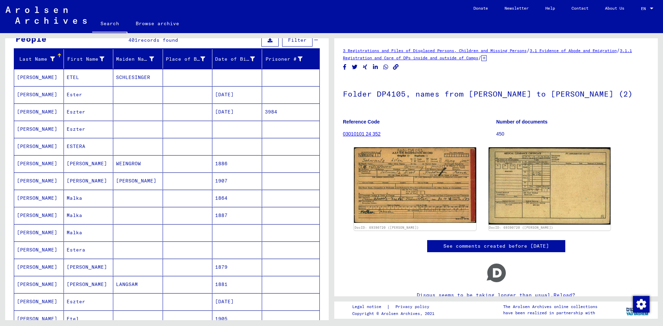
click at [157, 235] on mat-cell at bounding box center [138, 232] width 50 height 17
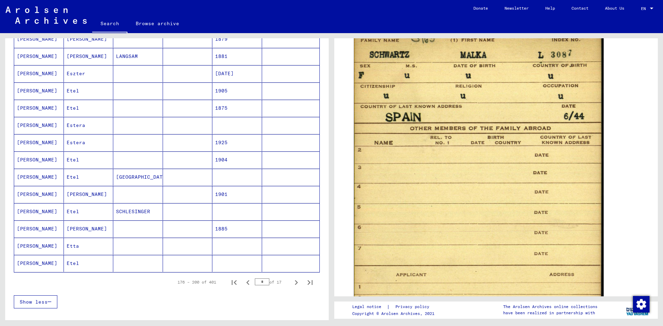
scroll to position [312, 0]
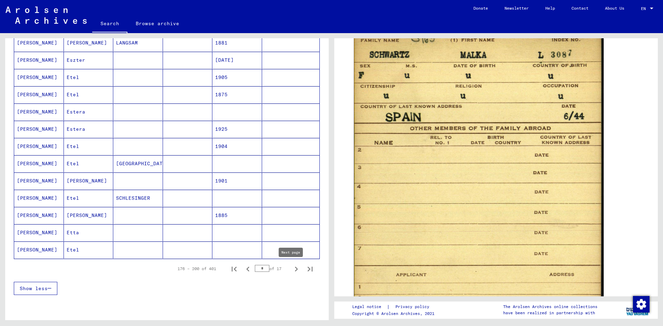
click at [291, 271] on icon "Next page" at bounding box center [296, 269] width 10 height 10
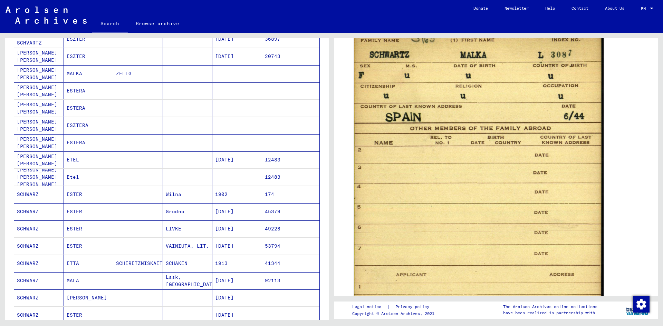
scroll to position [347, 0]
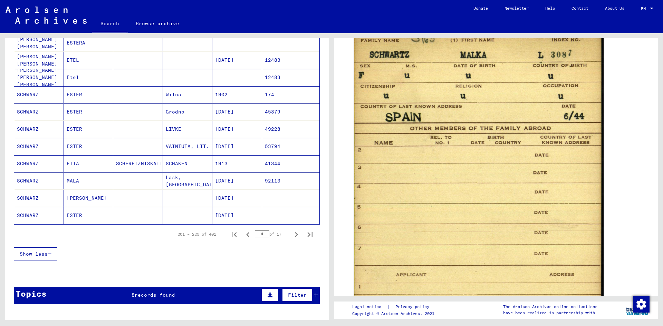
click at [295, 236] on icon "Next page" at bounding box center [296, 234] width 3 height 5
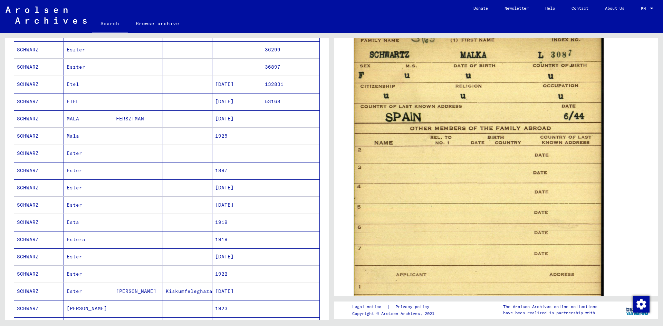
scroll to position [312, 0]
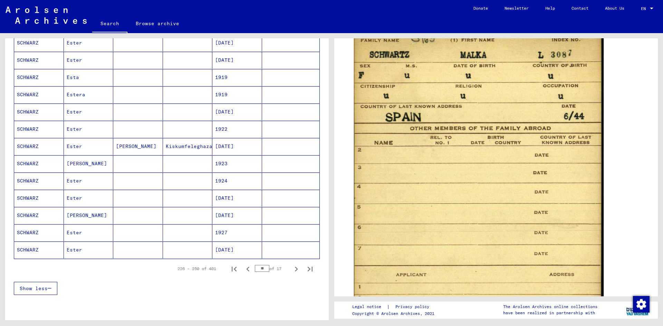
click at [291, 269] on icon "Next page" at bounding box center [296, 269] width 10 height 10
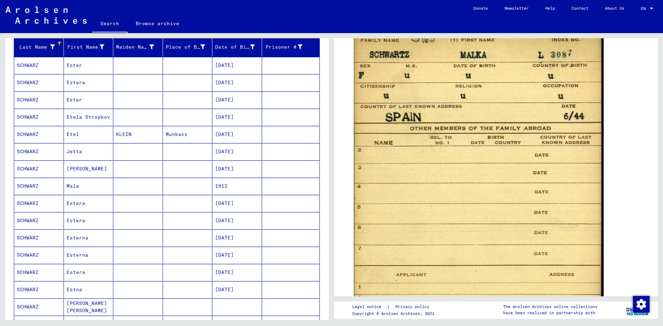
scroll to position [71, 0]
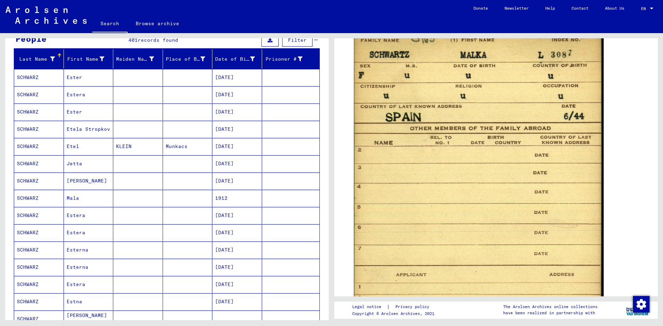
click at [184, 113] on mat-cell at bounding box center [188, 112] width 50 height 17
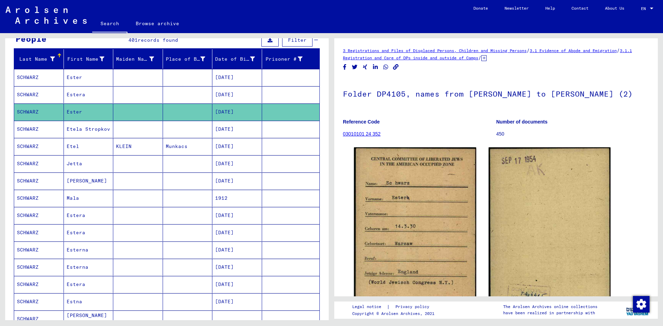
click at [128, 199] on mat-cell at bounding box center [138, 198] width 50 height 17
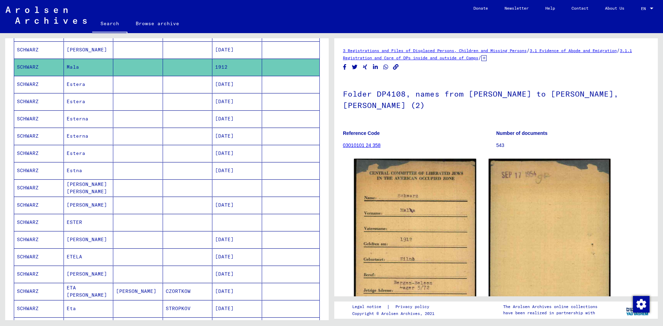
scroll to position [312, 0]
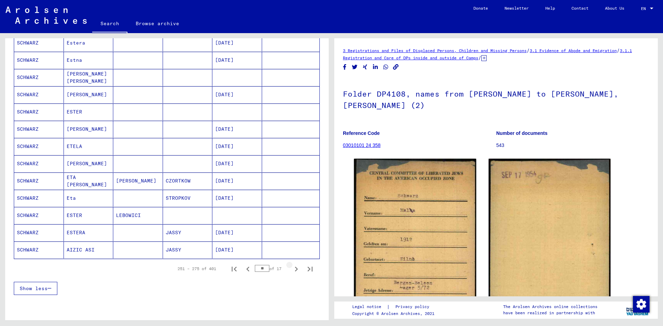
click at [291, 268] on icon "Next page" at bounding box center [296, 269] width 10 height 10
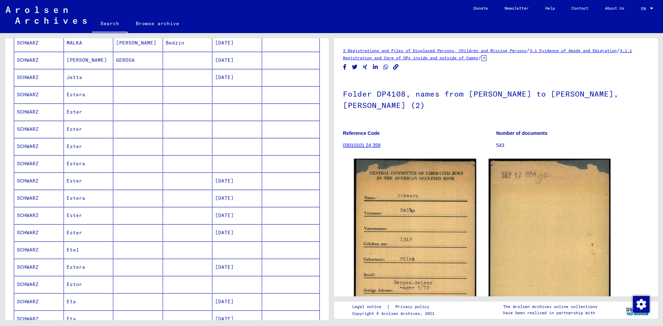
scroll to position [381, 0]
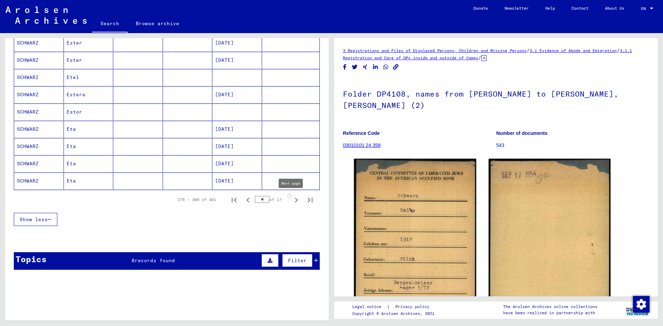
click at [291, 201] on icon "Next page" at bounding box center [296, 200] width 10 height 10
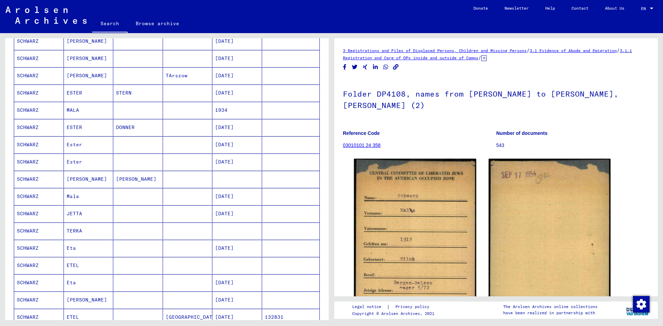
scroll to position [174, 0]
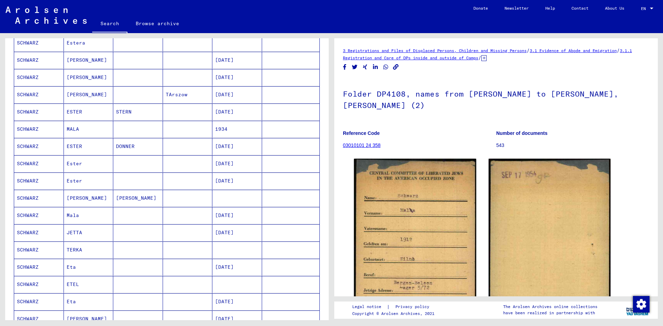
click at [152, 112] on mat-cell "STERN" at bounding box center [138, 112] width 50 height 17
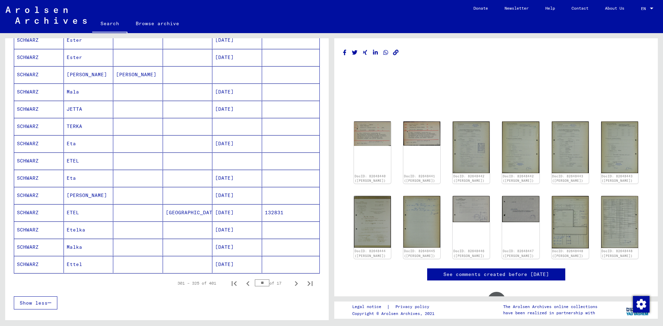
scroll to position [451, 0]
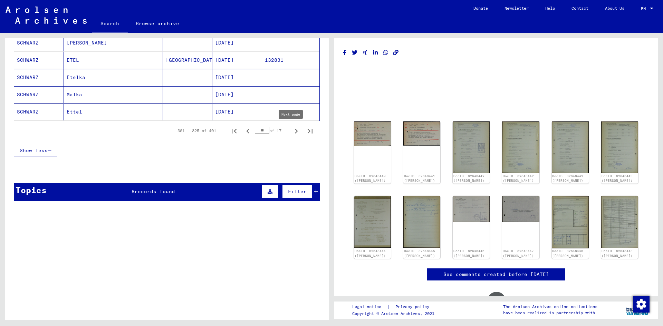
click at [291, 131] on icon "Next page" at bounding box center [296, 131] width 10 height 10
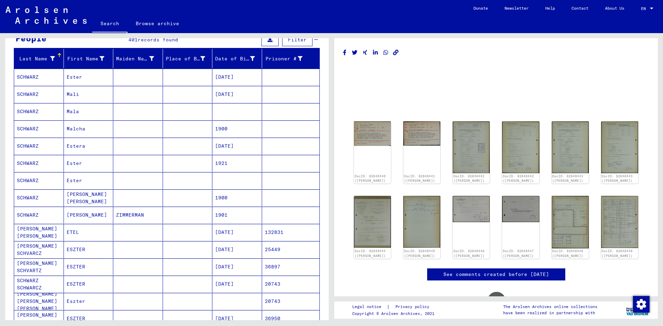
scroll to position [71, 0]
click at [100, 112] on mat-cell "Mala" at bounding box center [89, 112] width 50 height 17
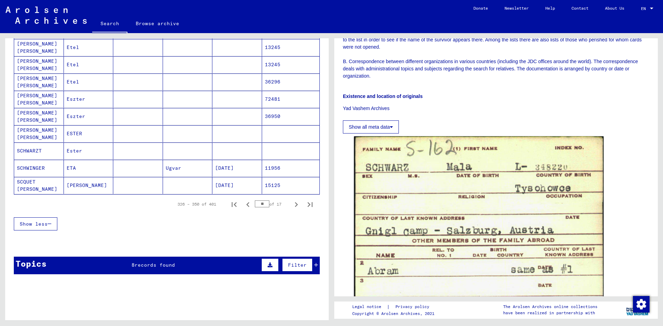
scroll to position [381, 0]
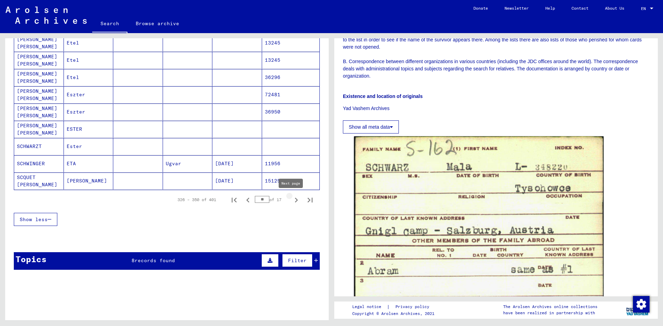
click at [295, 200] on icon "Next page" at bounding box center [296, 200] width 3 height 5
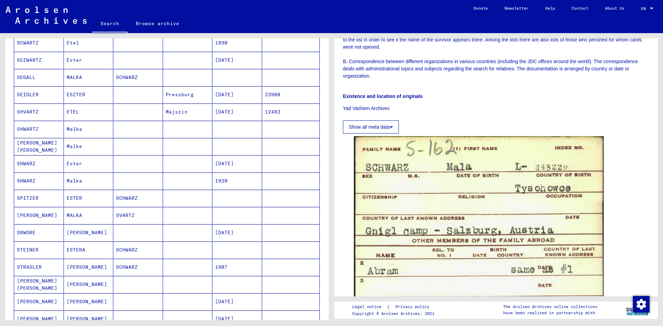
scroll to position [71, 0]
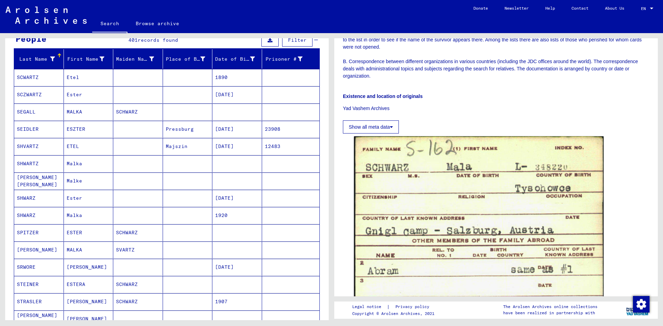
click at [163, 112] on mat-cell at bounding box center [188, 112] width 50 height 17
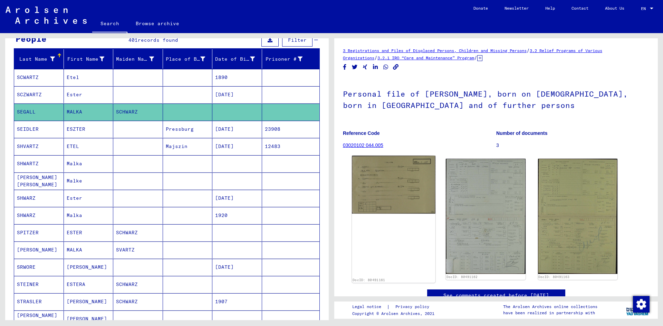
click at [400, 186] on img at bounding box center [394, 185] width 84 height 58
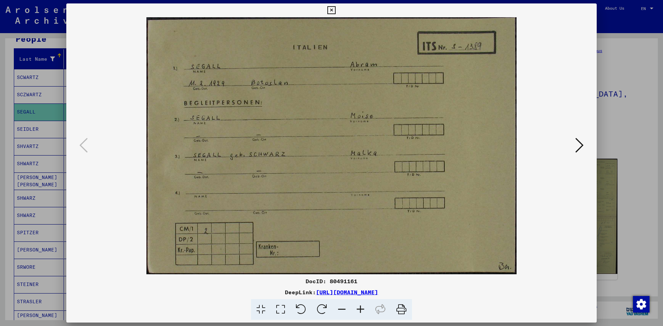
click at [612, 125] on div at bounding box center [331, 163] width 663 height 326
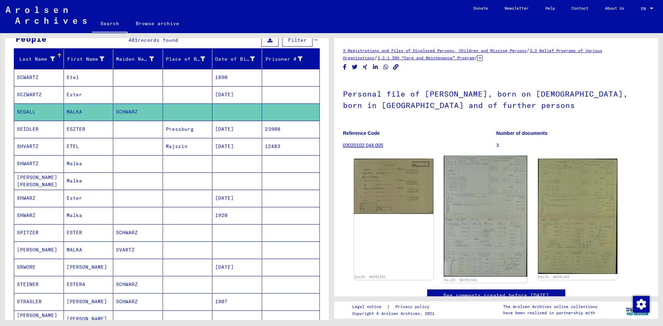
click at [494, 197] on img at bounding box center [486, 216] width 84 height 121
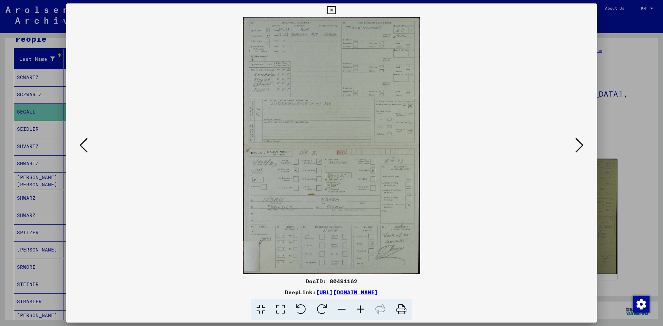
click at [624, 148] on div at bounding box center [331, 163] width 663 height 326
click at [579, 198] on div at bounding box center [331, 145] width 530 height 257
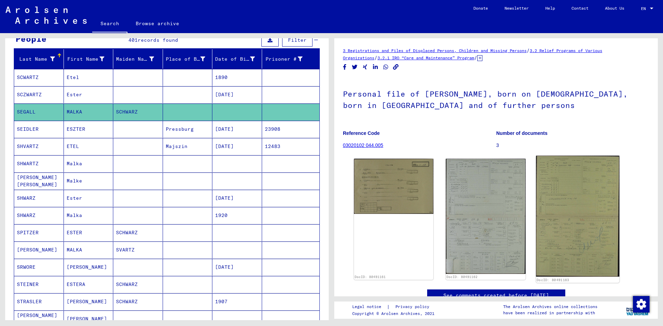
click at [575, 201] on img at bounding box center [578, 216] width 84 height 121
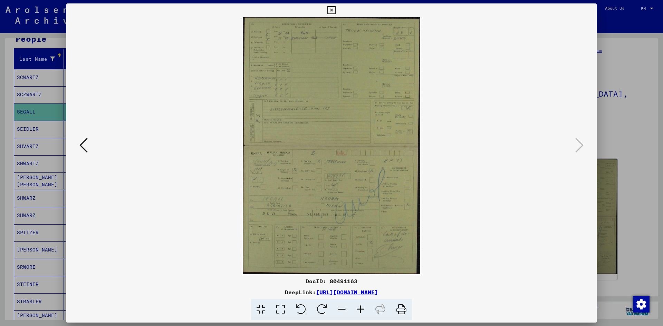
click at [636, 120] on div at bounding box center [331, 163] width 663 height 326
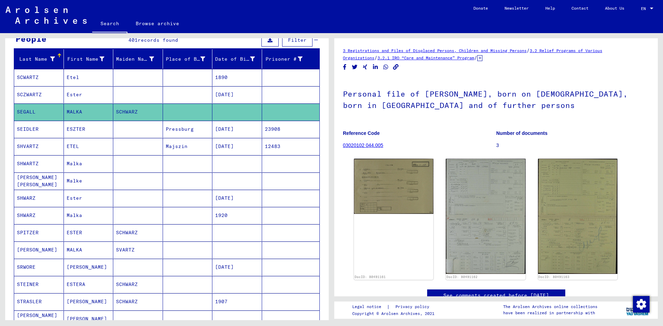
click at [127, 217] on mat-cell at bounding box center [138, 215] width 50 height 17
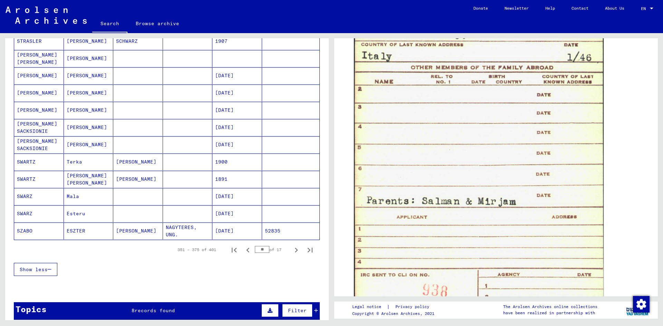
scroll to position [347, 0]
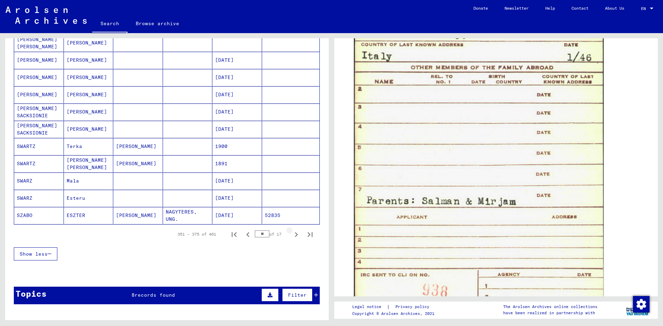
click at [291, 233] on icon "Next page" at bounding box center [296, 235] width 10 height 10
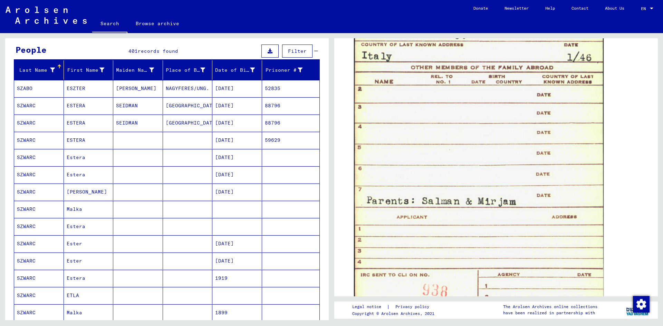
scroll to position [36, 0]
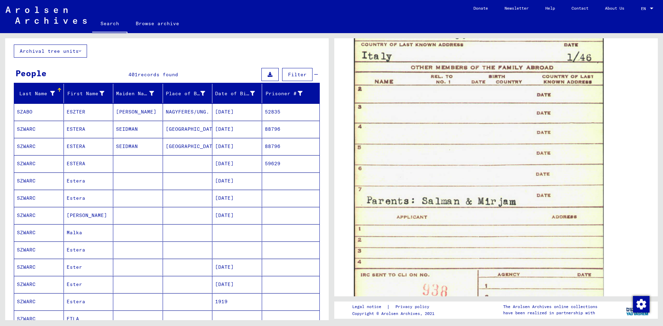
click at [144, 232] on mat-cell at bounding box center [138, 232] width 50 height 17
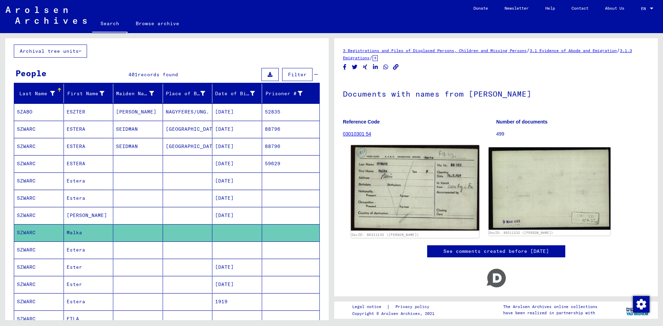
click at [416, 188] on img at bounding box center [415, 188] width 128 height 86
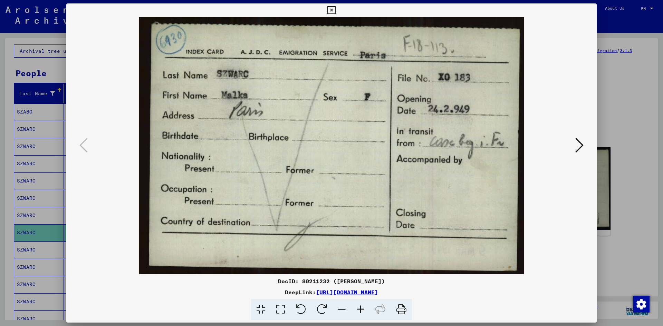
drag, startPoint x: 620, startPoint y: 113, endPoint x: 189, endPoint y: 176, distance: 435.5
click at [620, 113] on div at bounding box center [331, 163] width 663 height 326
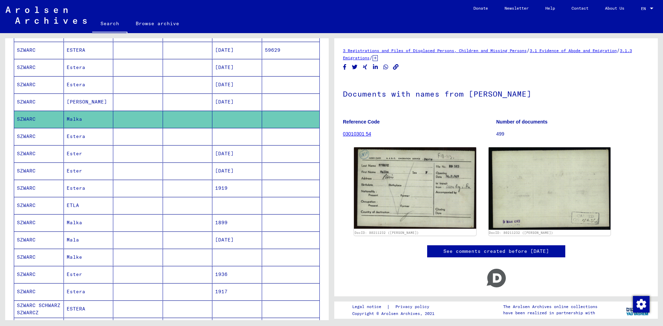
scroll to position [174, 0]
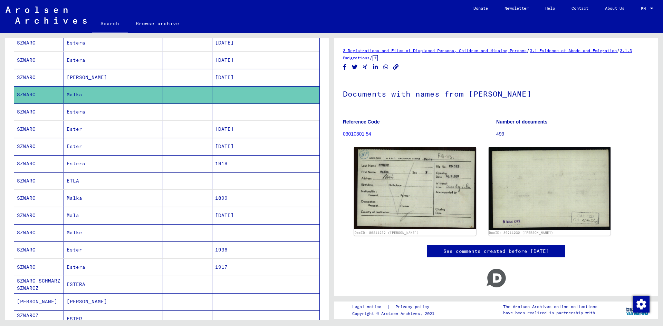
click at [166, 214] on mat-cell at bounding box center [188, 215] width 50 height 17
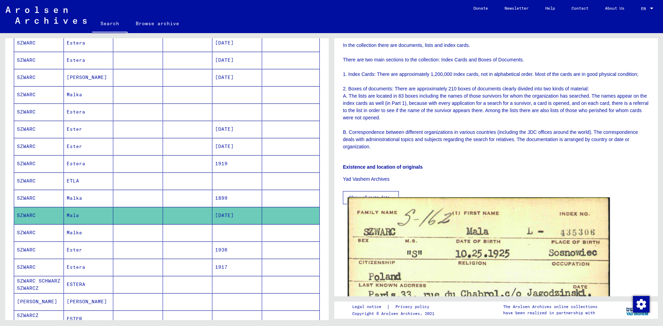
scroll to position [240, 0]
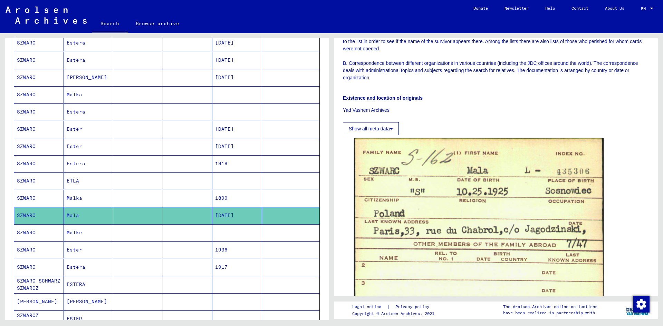
click at [155, 231] on mat-cell at bounding box center [138, 232] width 50 height 17
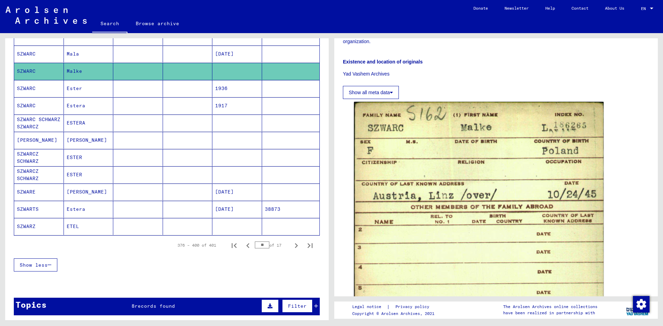
scroll to position [347, 0]
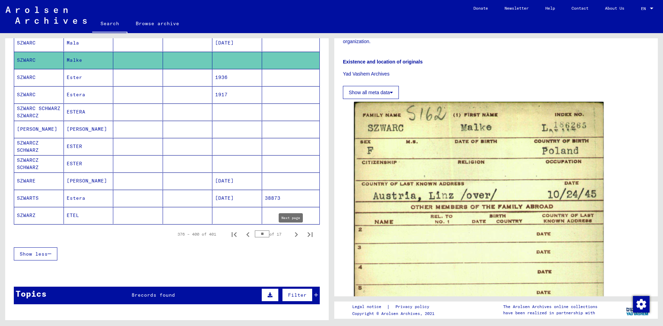
click at [295, 234] on icon "Next page" at bounding box center [296, 234] width 3 height 5
type input "**"
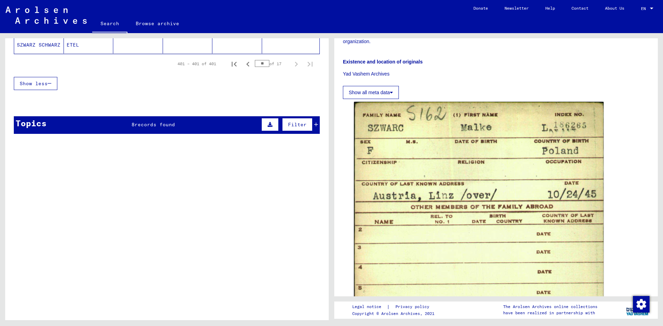
scroll to position [0, 0]
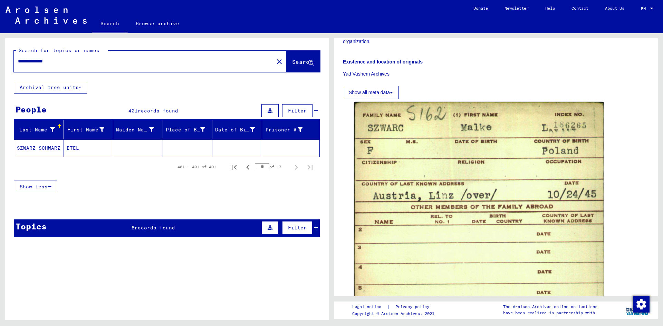
click at [28, 61] on input "**********" at bounding box center [144, 61] width 252 height 7
click at [28, 60] on input "**********" at bounding box center [144, 61] width 252 height 7
type input "**********"
